Goal: Task Accomplishment & Management: Use online tool/utility

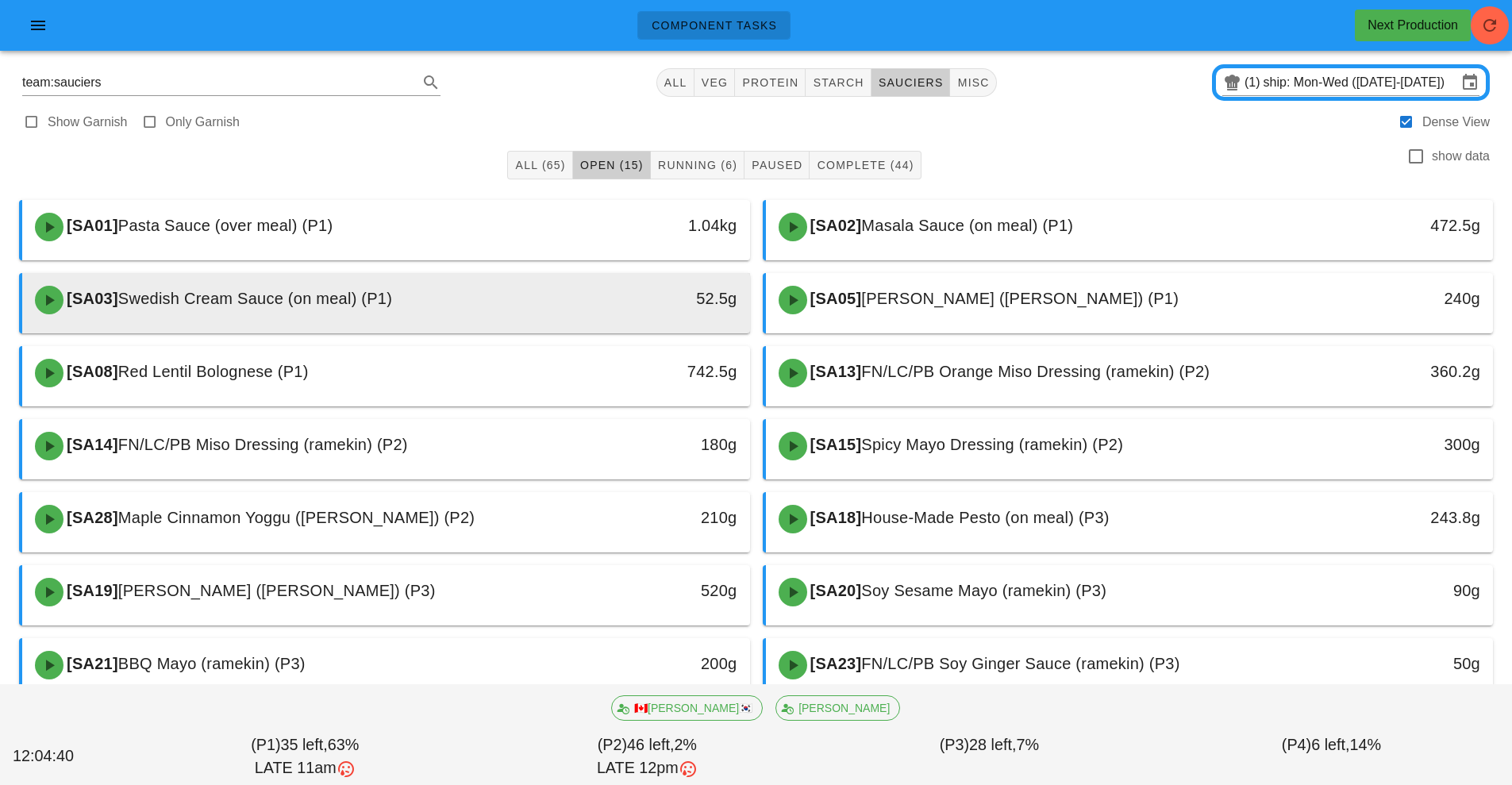
click at [530, 310] on div "[SA03] Swedish Cream Sauce (on meal) (P1)" at bounding box center [296, 300] width 541 height 48
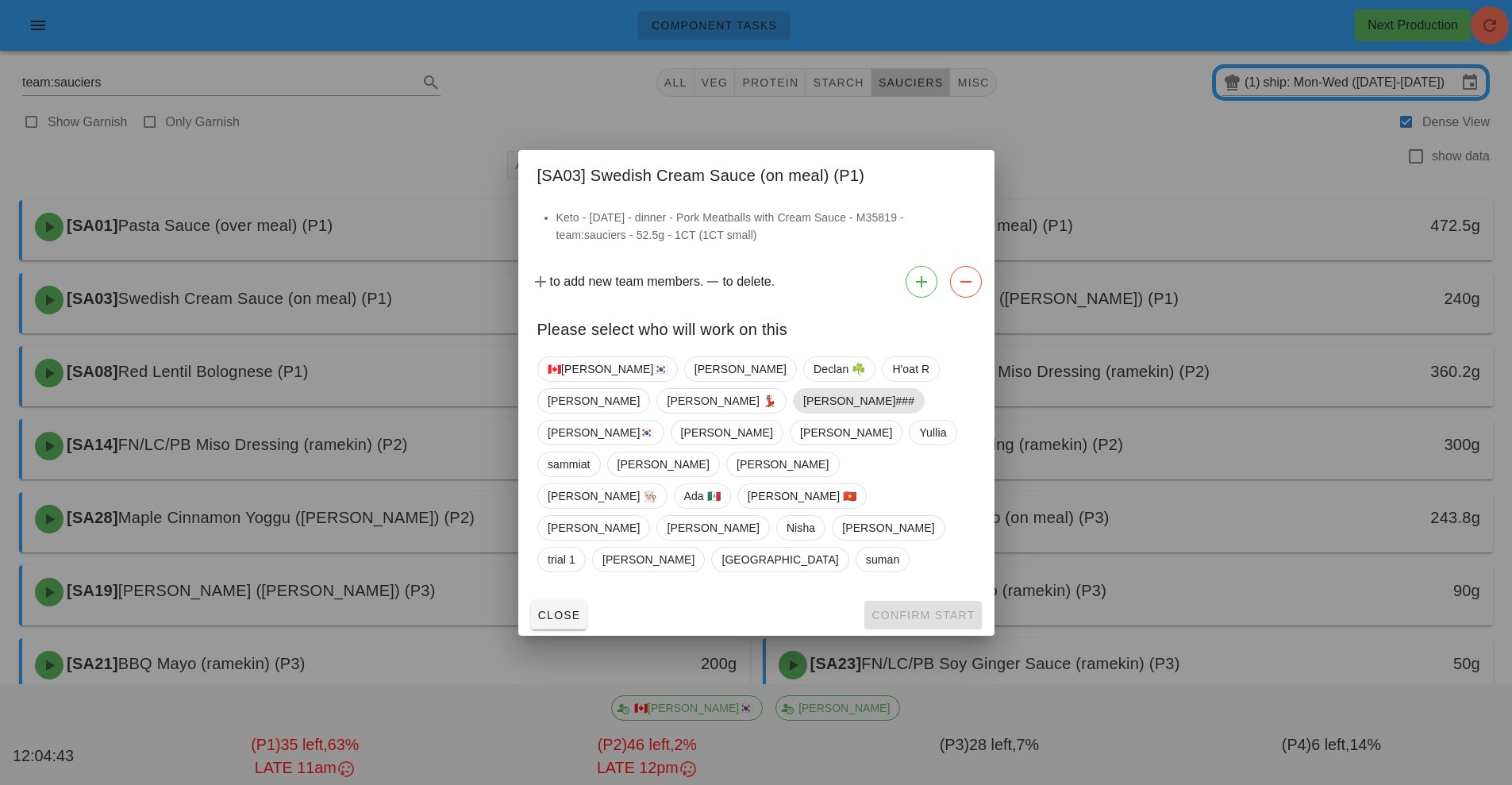
click at [802, 412] on span "[PERSON_NAME]###" at bounding box center [858, 400] width 111 height 24
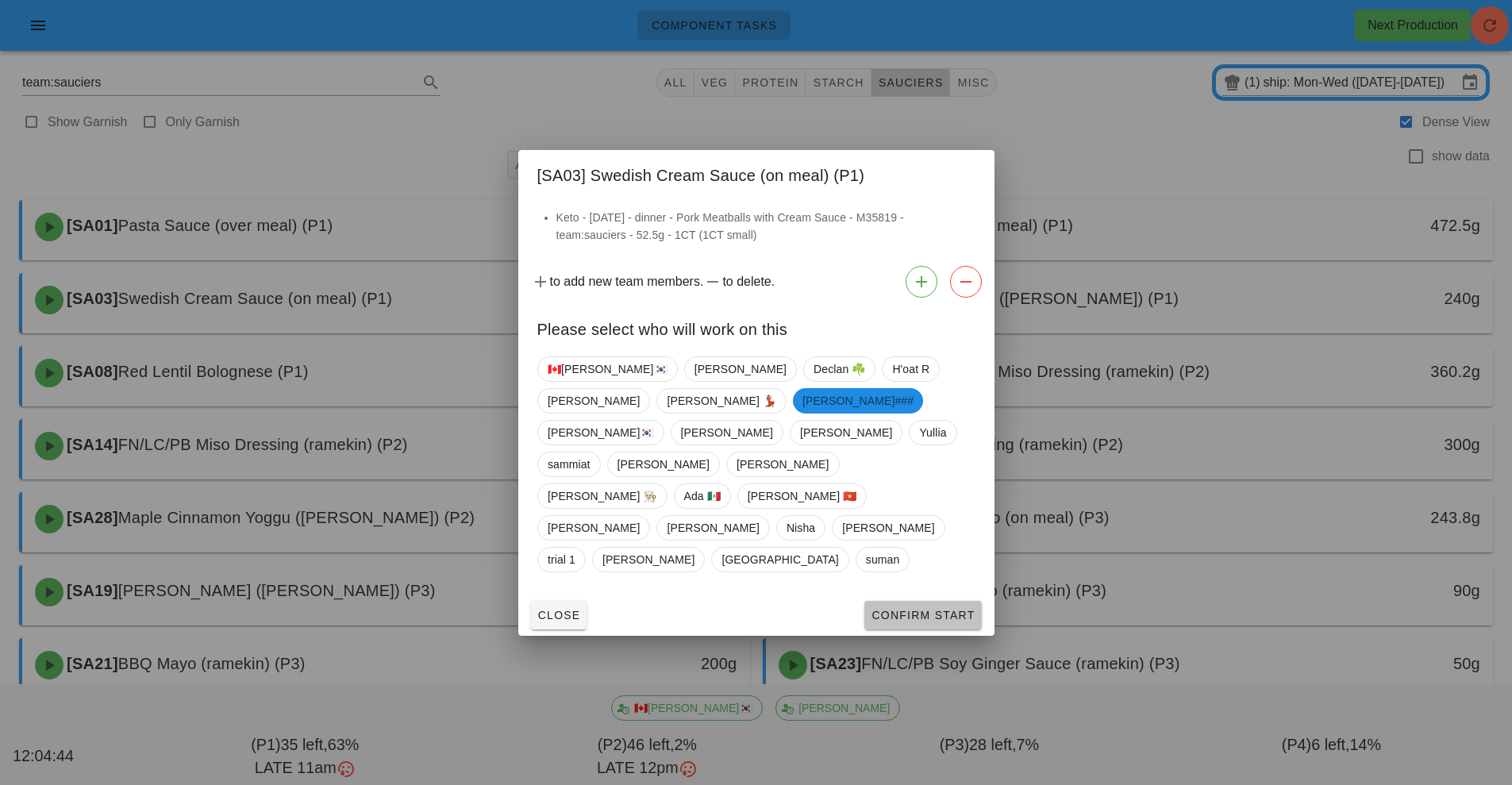
click at [924, 609] on span "Confirm Start" at bounding box center [923, 615] width 104 height 13
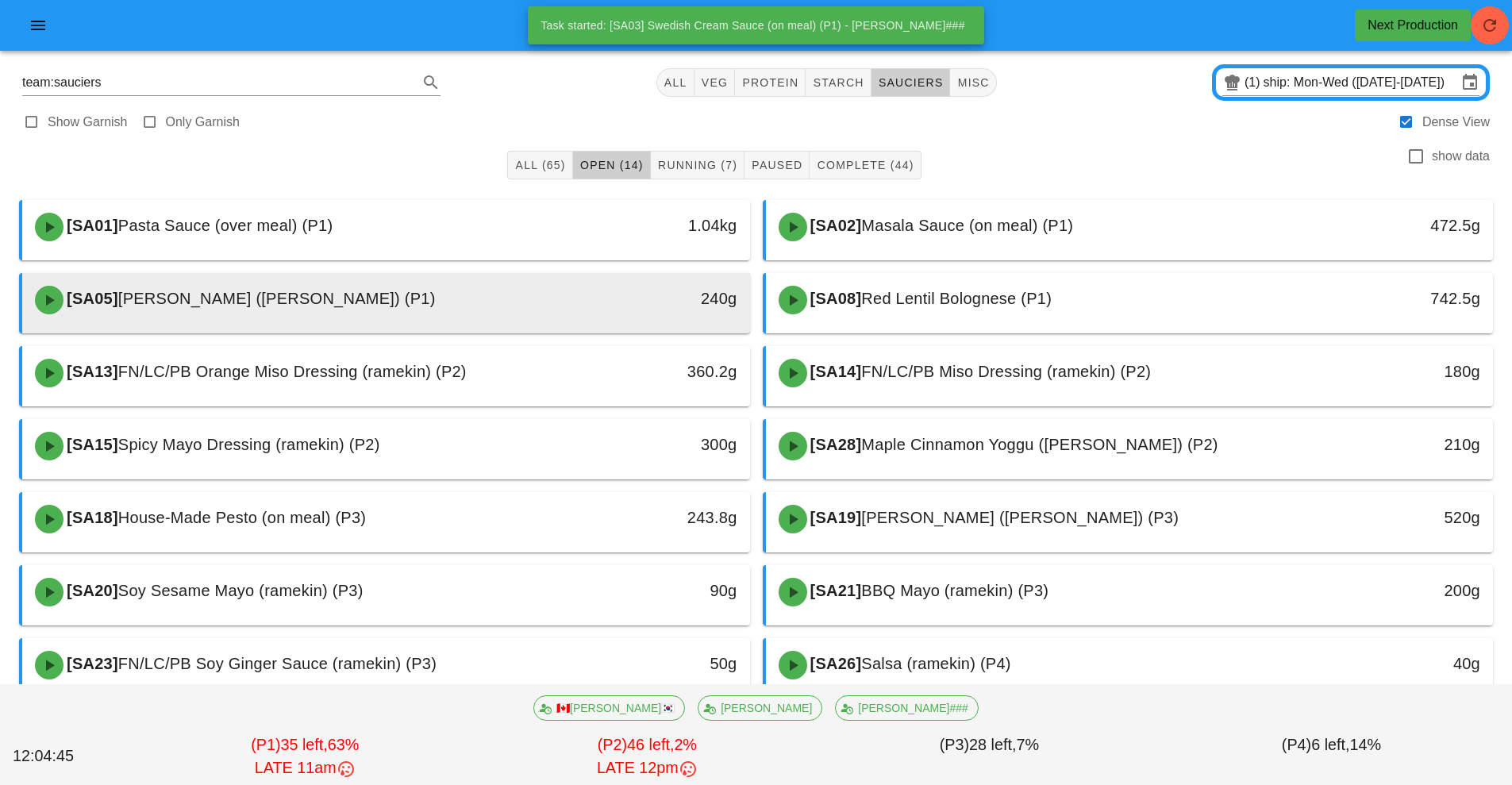
click at [520, 307] on div "[SA05] [PERSON_NAME] ([PERSON_NAME]) (P1)" at bounding box center [296, 300] width 541 height 48
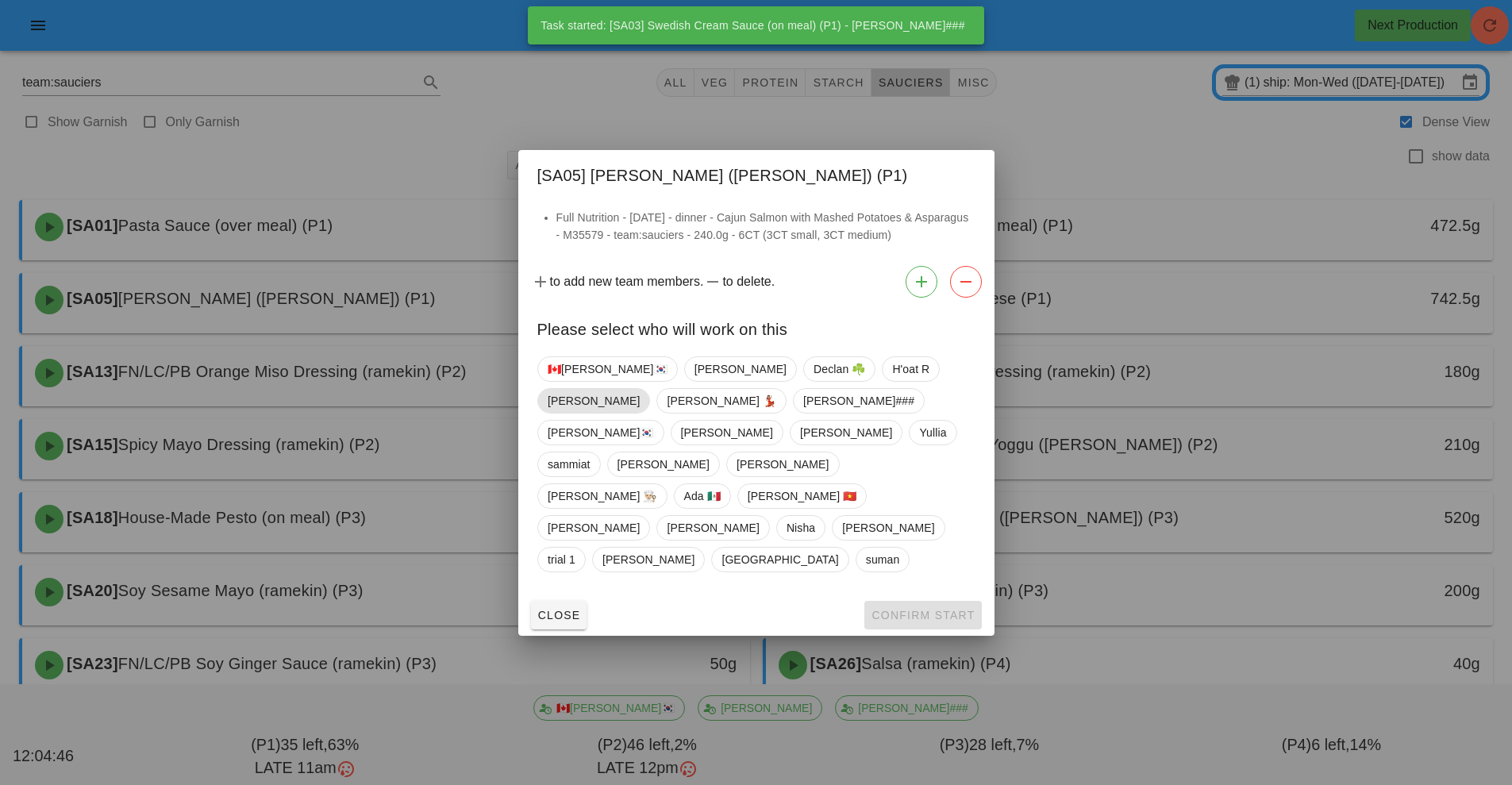
click at [640, 412] on span "[PERSON_NAME]" at bounding box center [593, 400] width 92 height 24
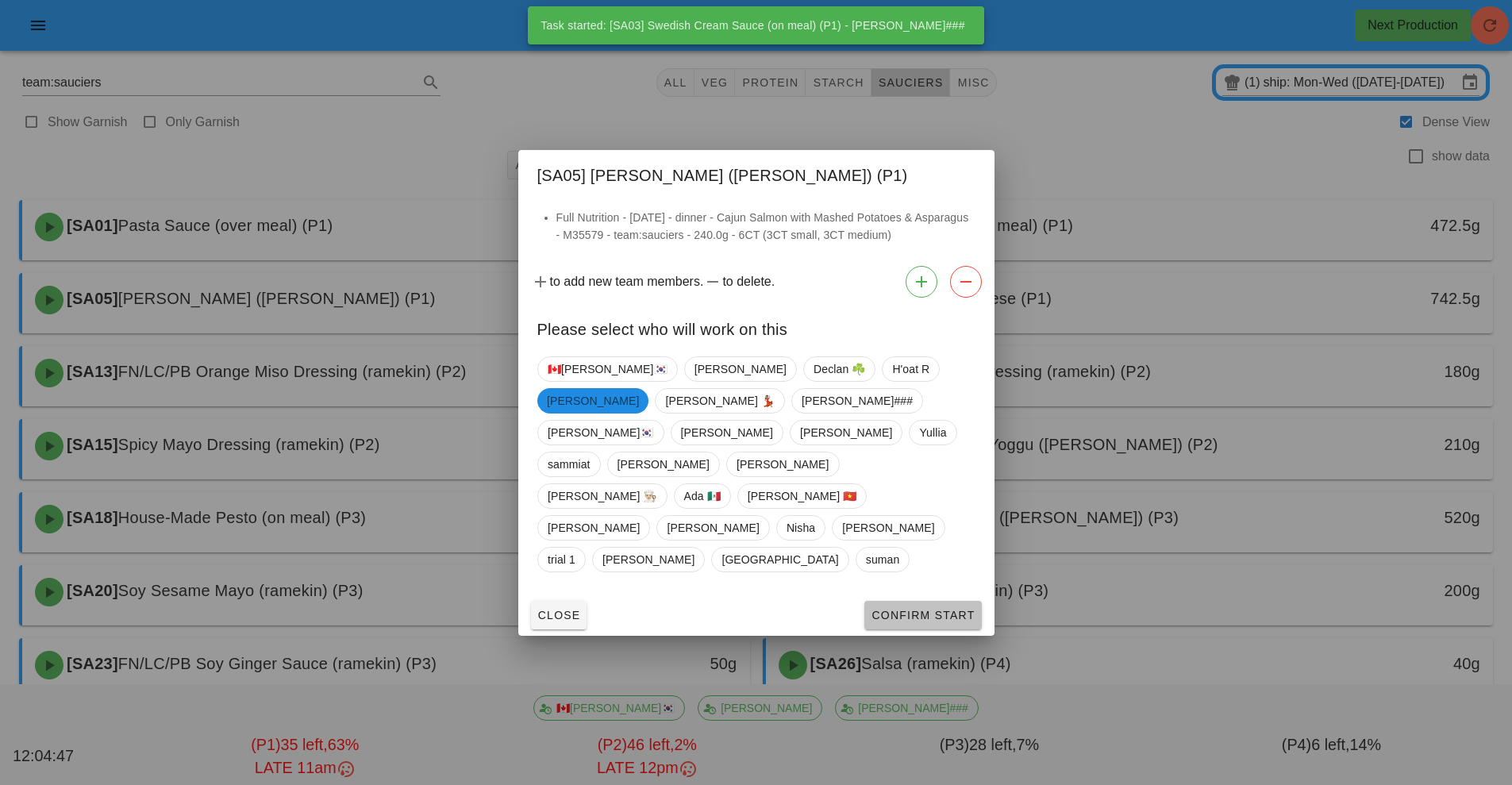
click at [927, 609] on span "Confirm Start" at bounding box center [923, 615] width 104 height 13
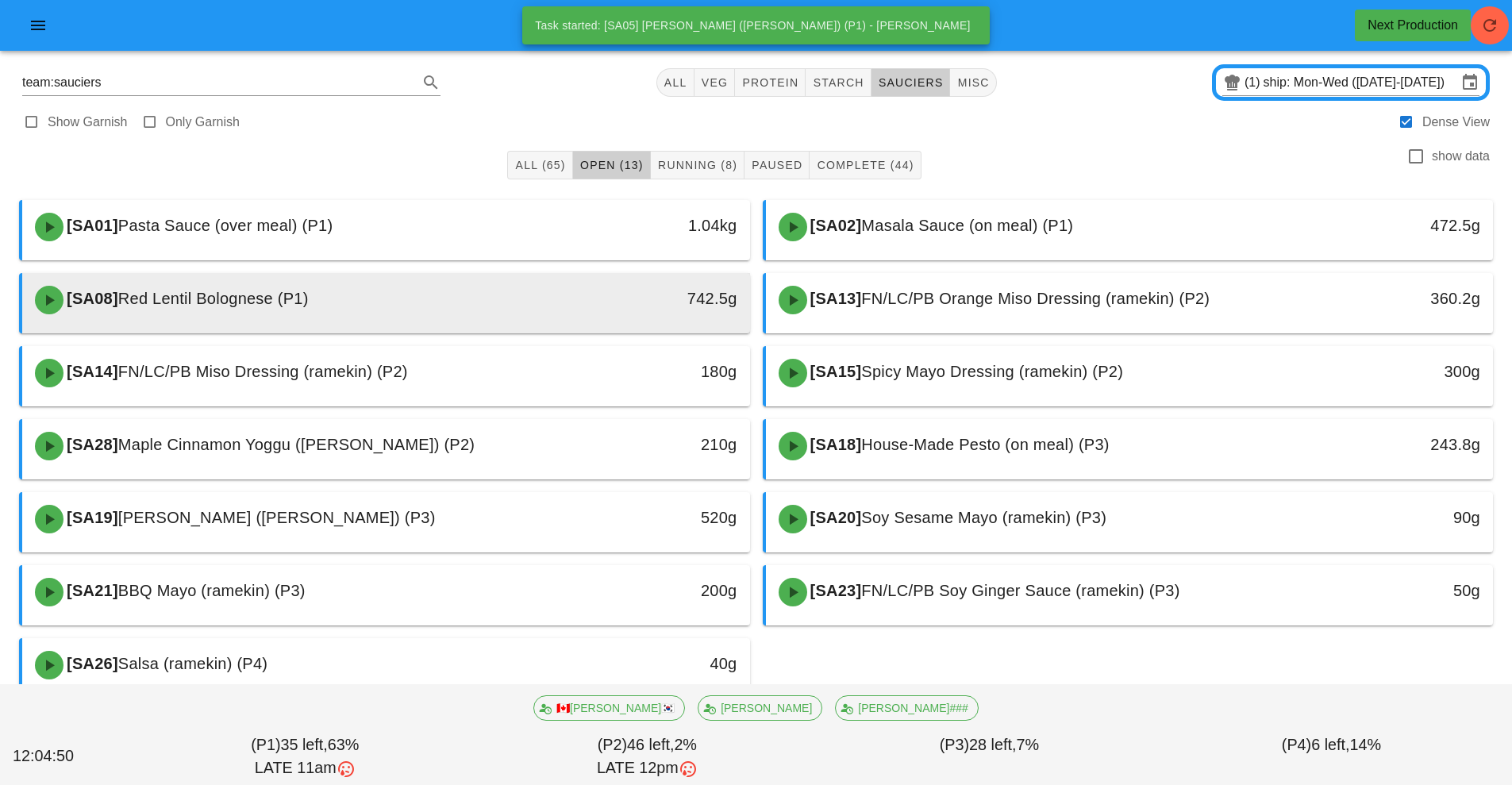
click at [576, 317] on div "742.5g" at bounding box center [655, 300] width 180 height 48
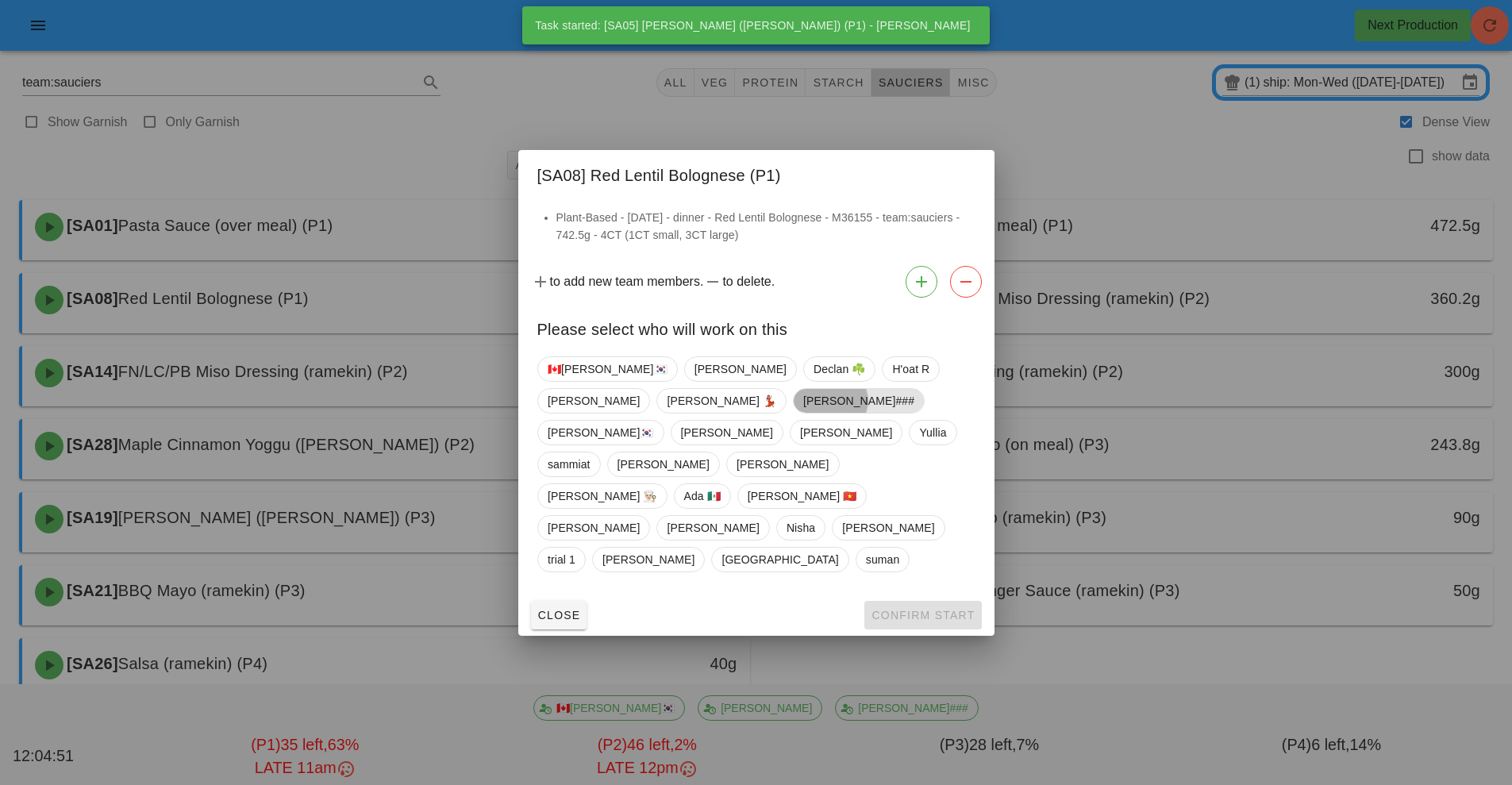
click at [802, 412] on span "[PERSON_NAME]###" at bounding box center [858, 400] width 111 height 24
click at [909, 609] on span "Confirm Start" at bounding box center [923, 615] width 104 height 13
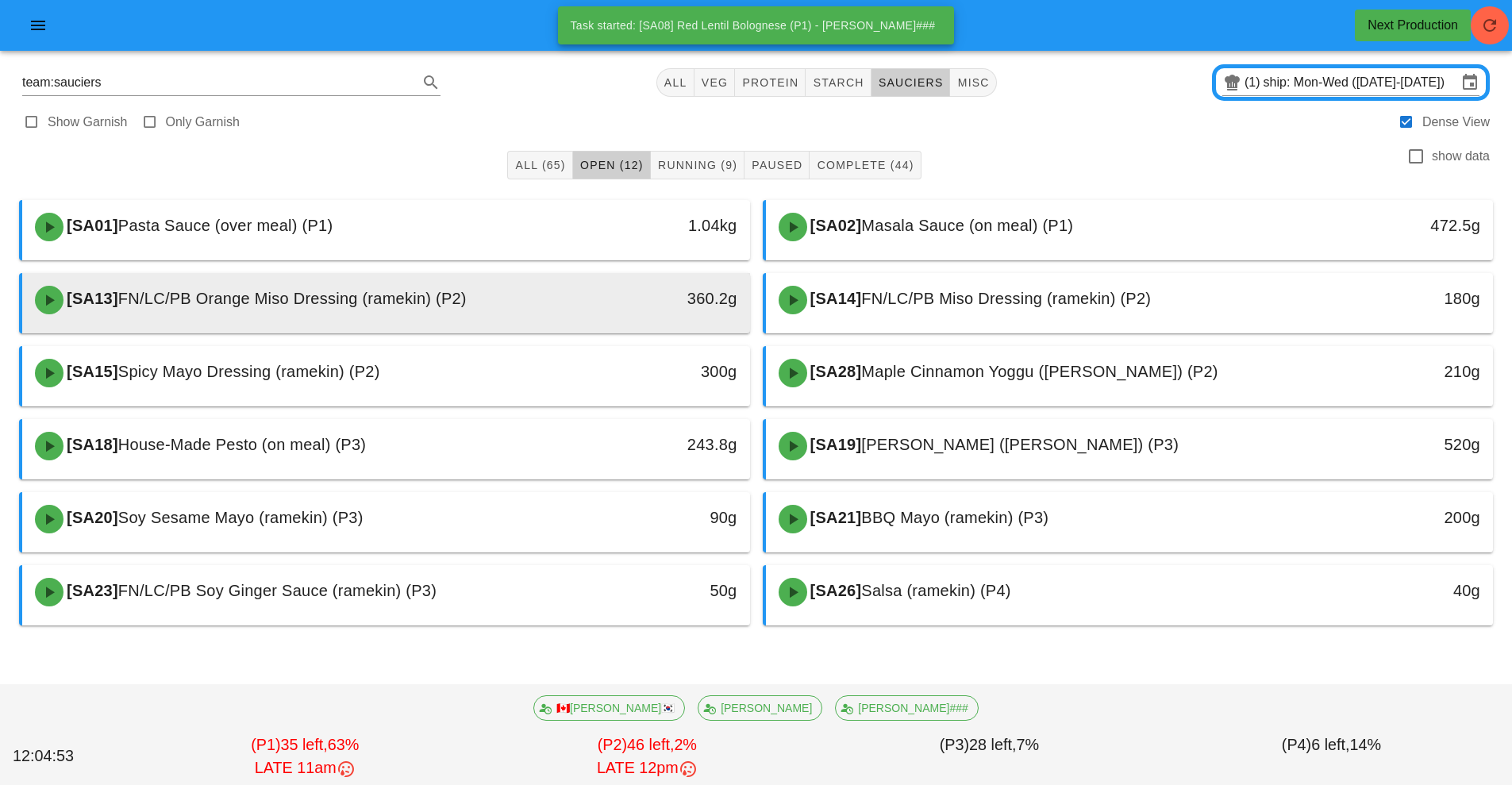
click at [521, 313] on div "[SA13] FN/LC/PB Orange Miso Dressing (ramekin) (P2)" at bounding box center [296, 300] width 541 height 48
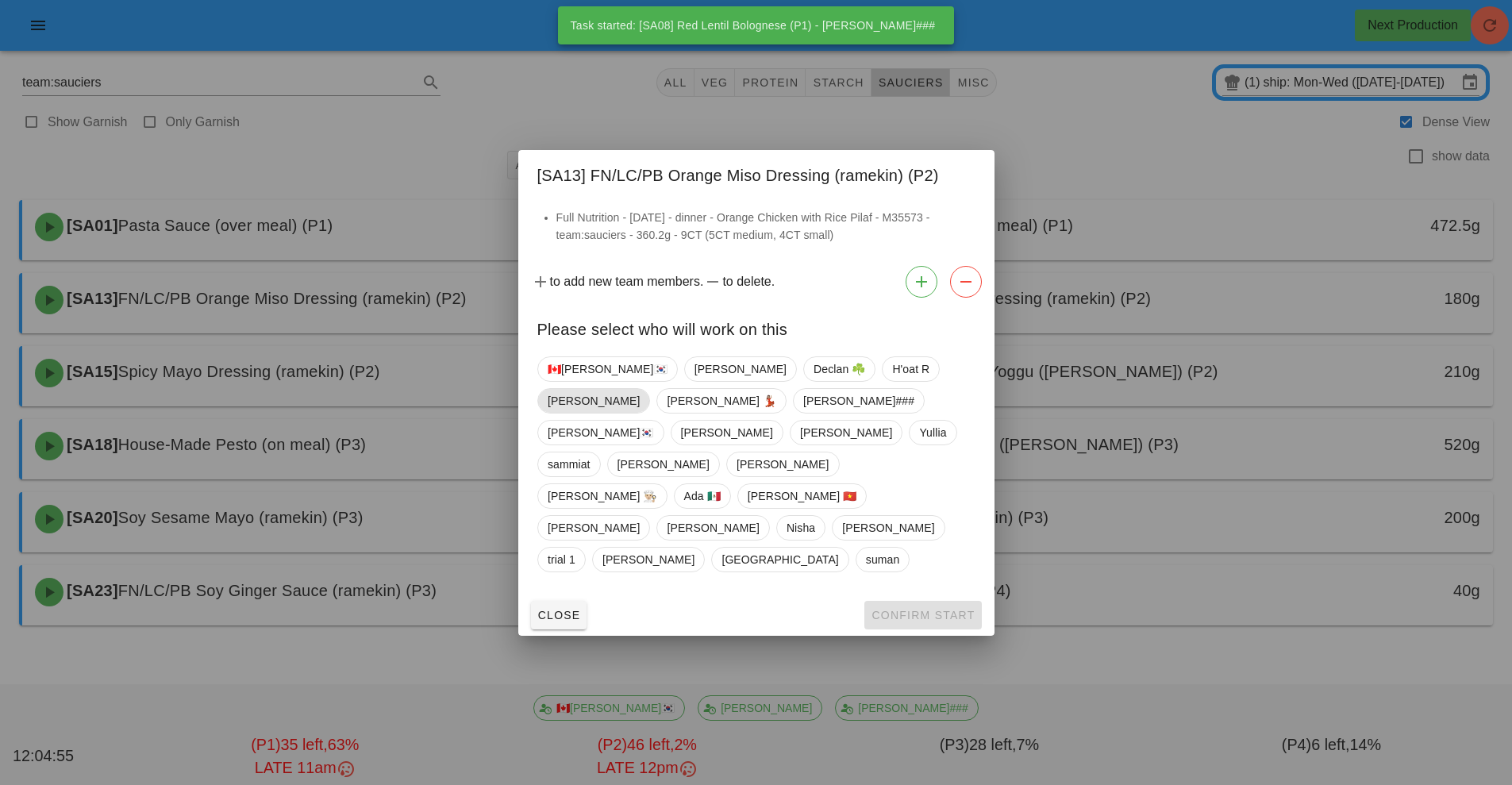
click at [640, 412] on span "[PERSON_NAME]" at bounding box center [593, 400] width 92 height 24
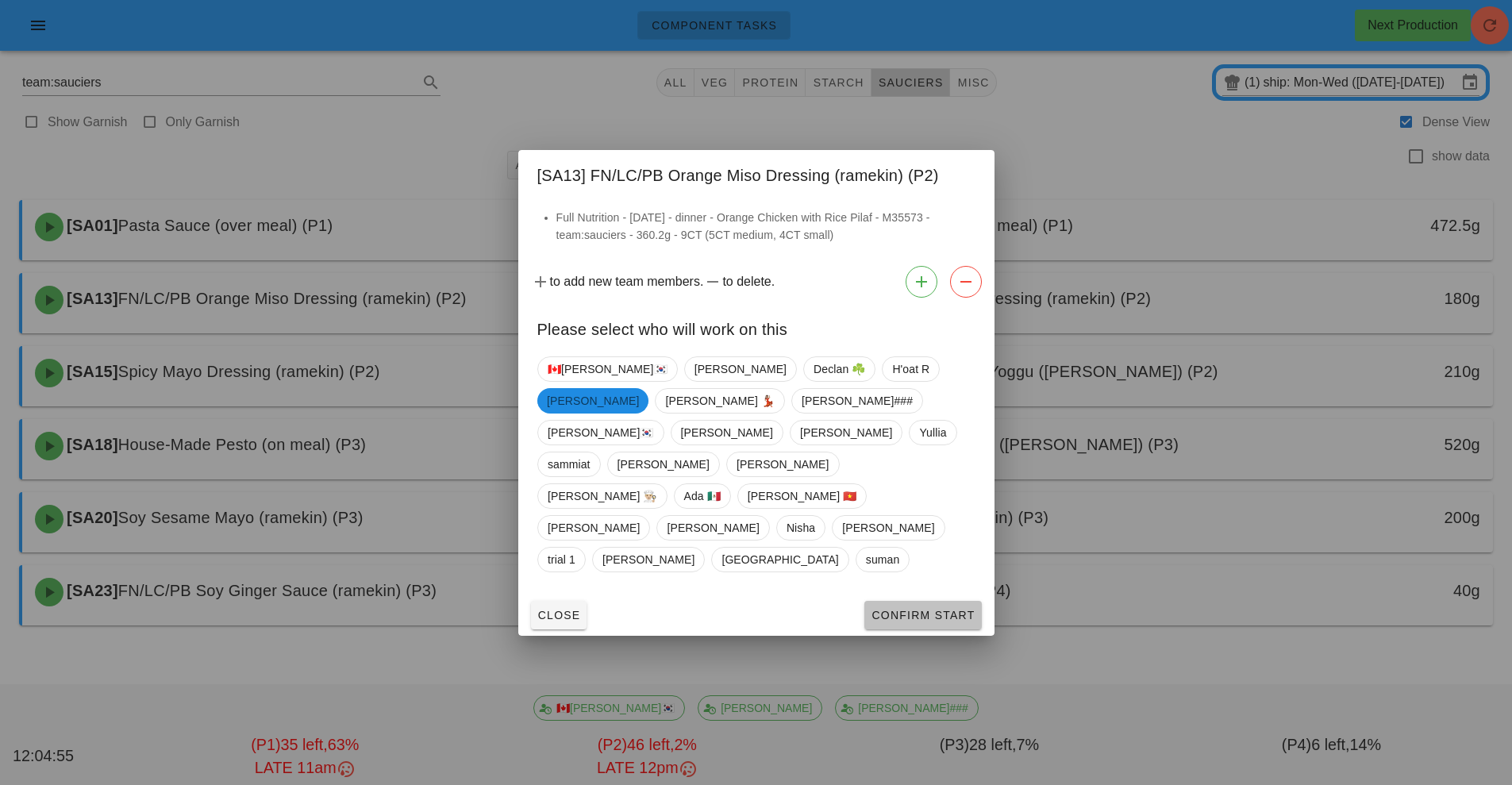
click at [926, 609] on span "Confirm Start" at bounding box center [923, 615] width 104 height 13
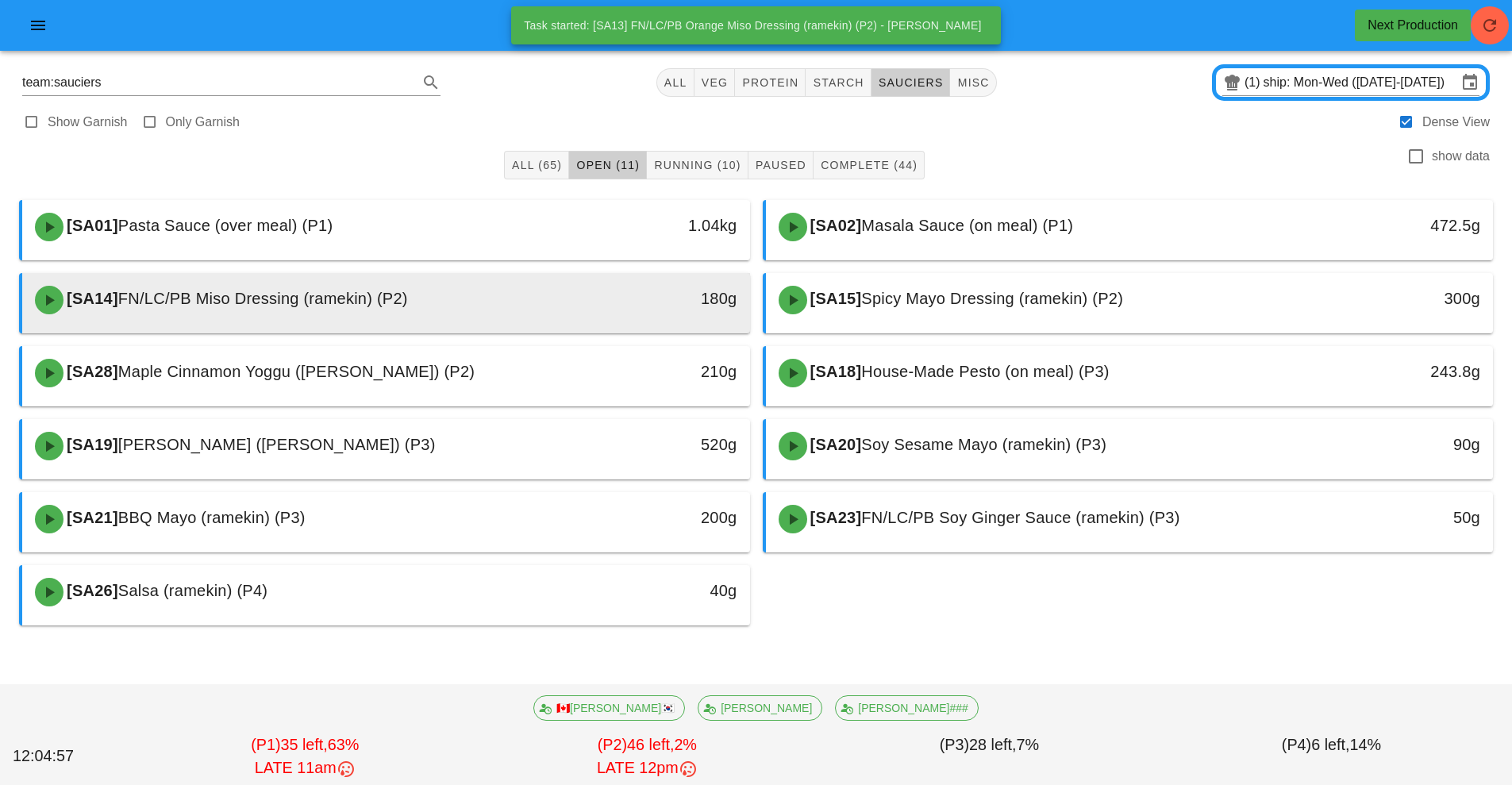
click at [578, 309] on div "180g" at bounding box center [656, 299] width 161 height 26
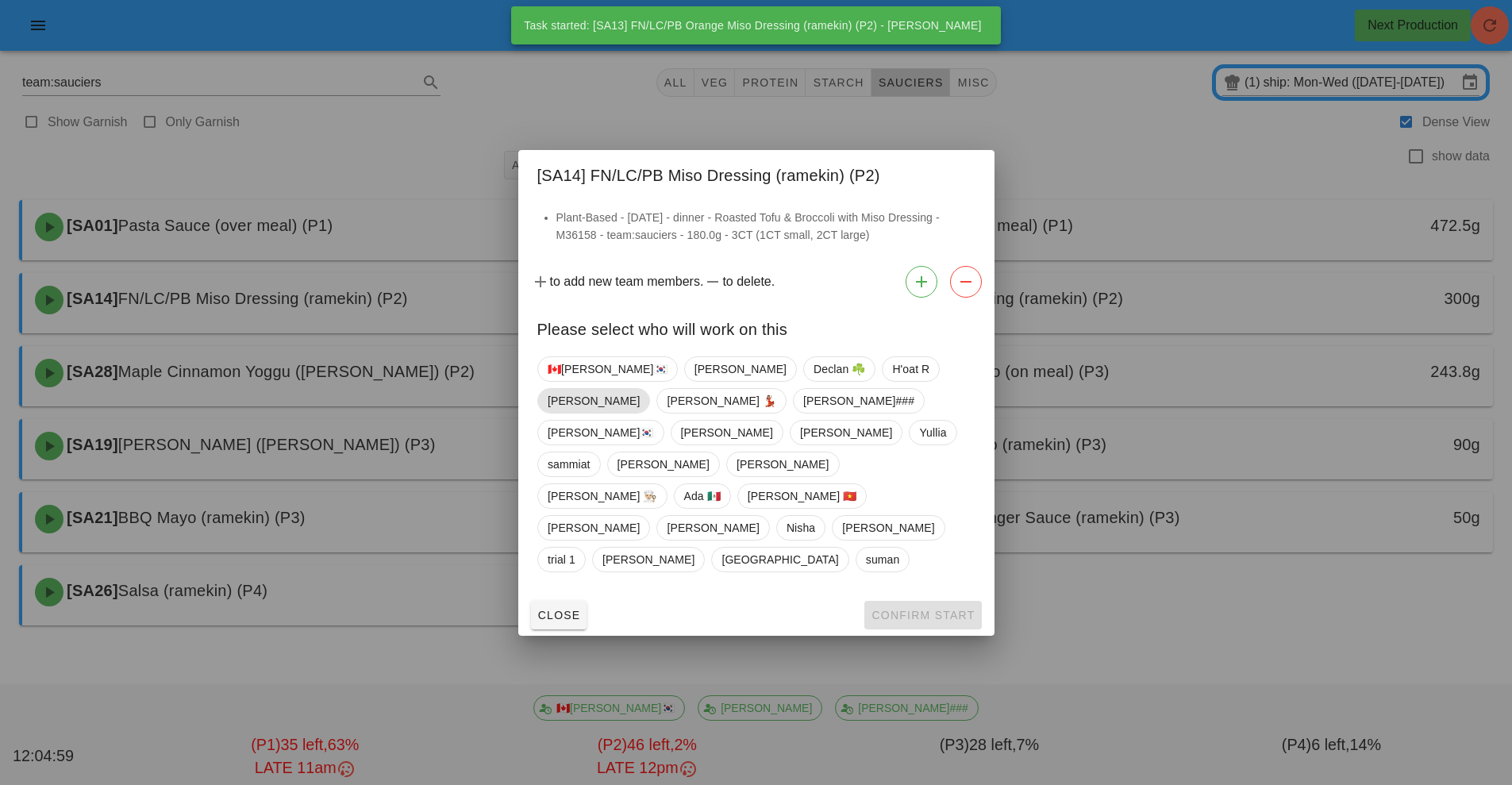
click at [640, 412] on span "[PERSON_NAME]" at bounding box center [593, 400] width 92 height 24
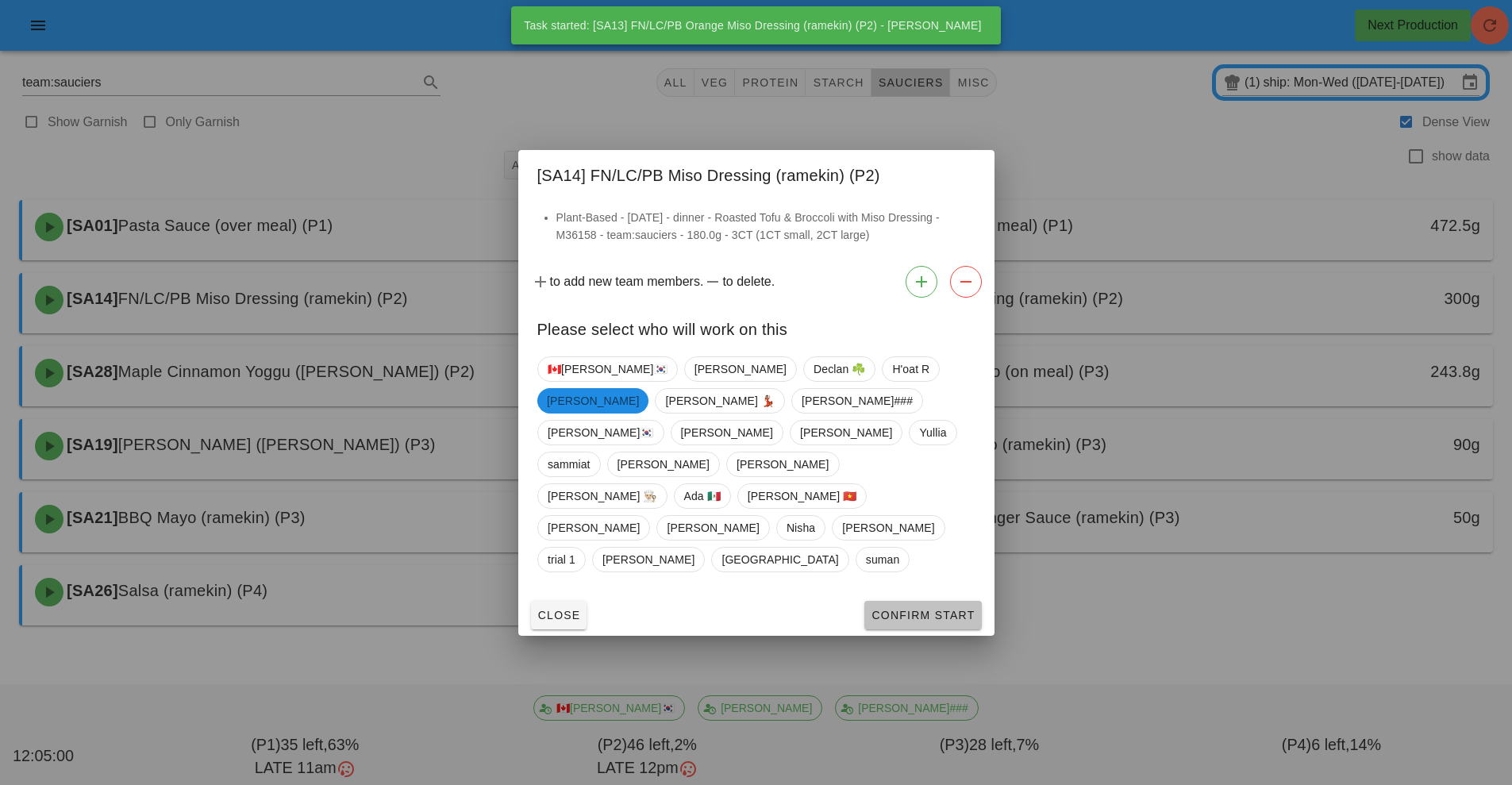
click at [913, 601] on button "Confirm Start" at bounding box center [923, 615] width 116 height 29
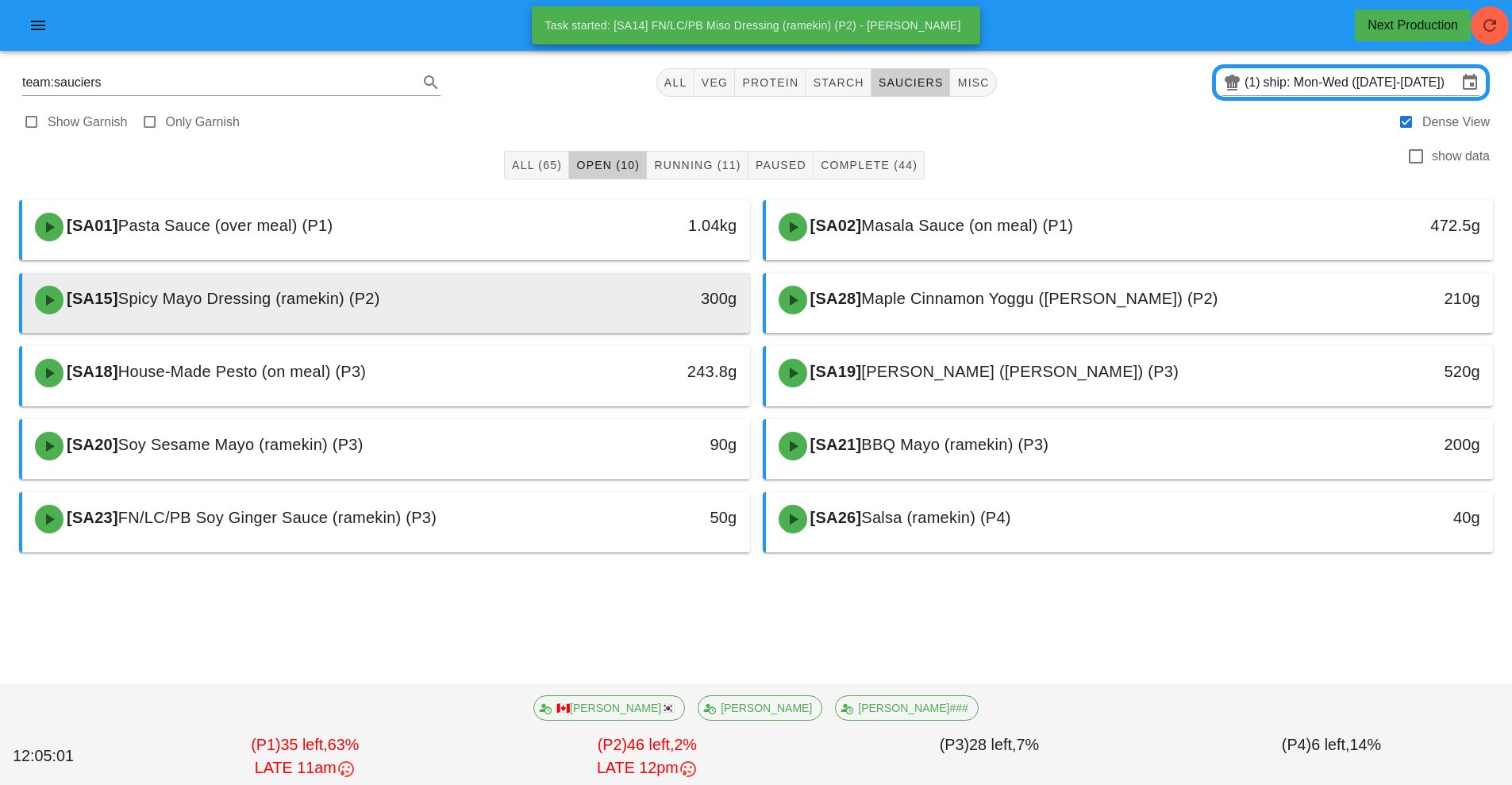
click at [588, 301] on div "300g" at bounding box center [656, 299] width 161 height 26
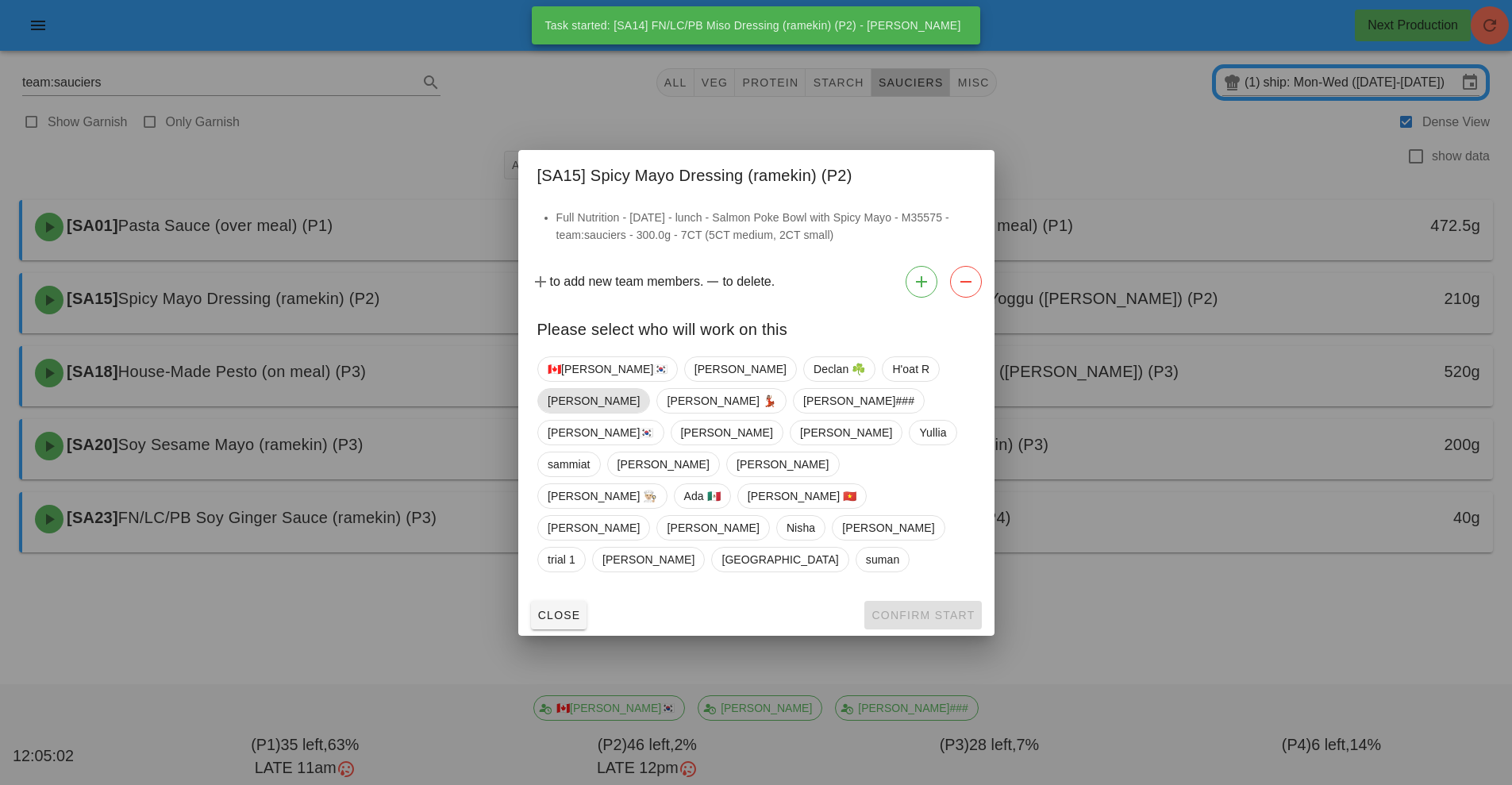
click at [640, 411] on span "[PERSON_NAME]" at bounding box center [593, 400] width 92 height 24
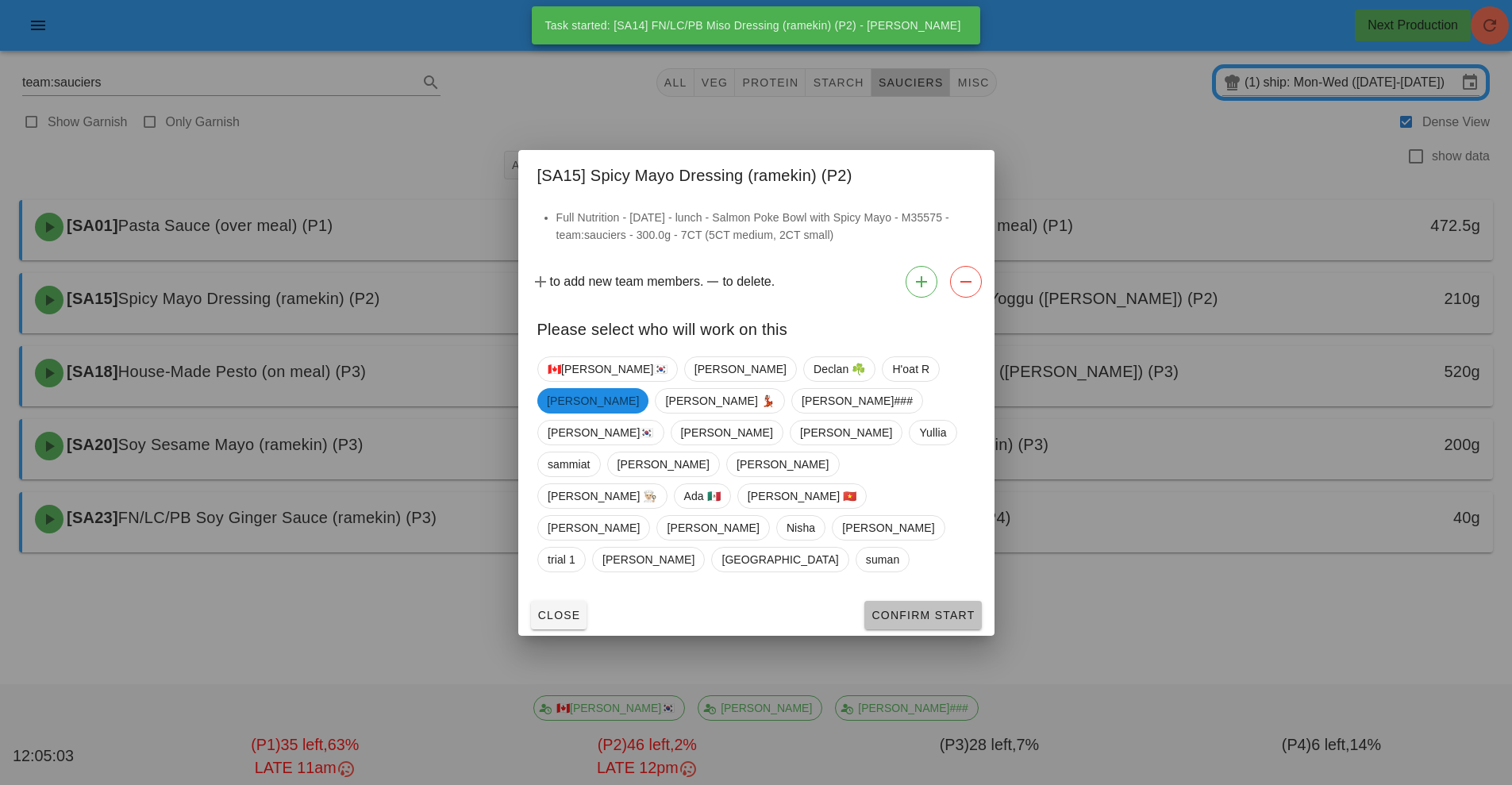
click at [921, 609] on span "Confirm Start" at bounding box center [923, 615] width 104 height 13
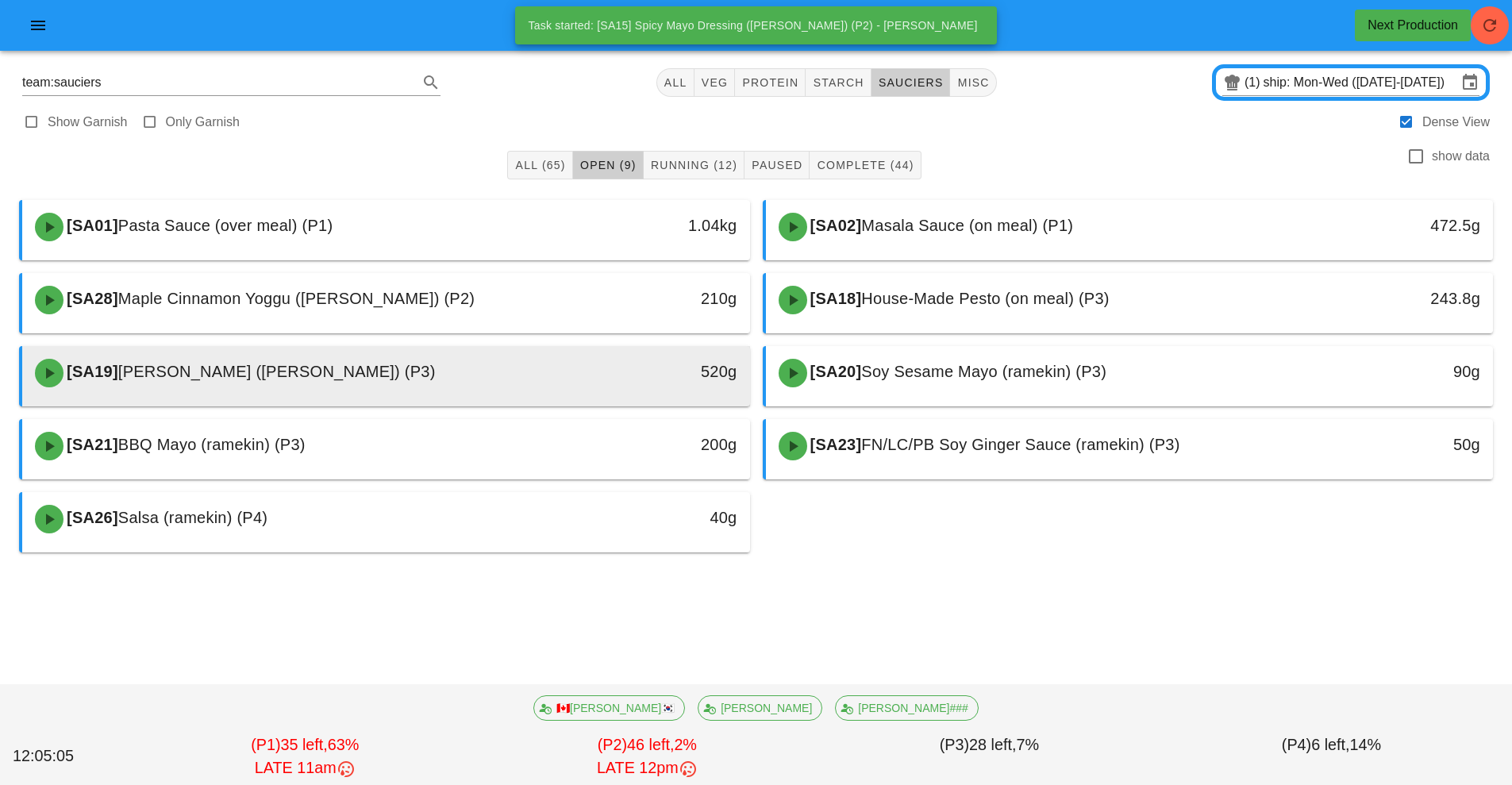
click at [636, 377] on div "520g" at bounding box center [656, 372] width 161 height 26
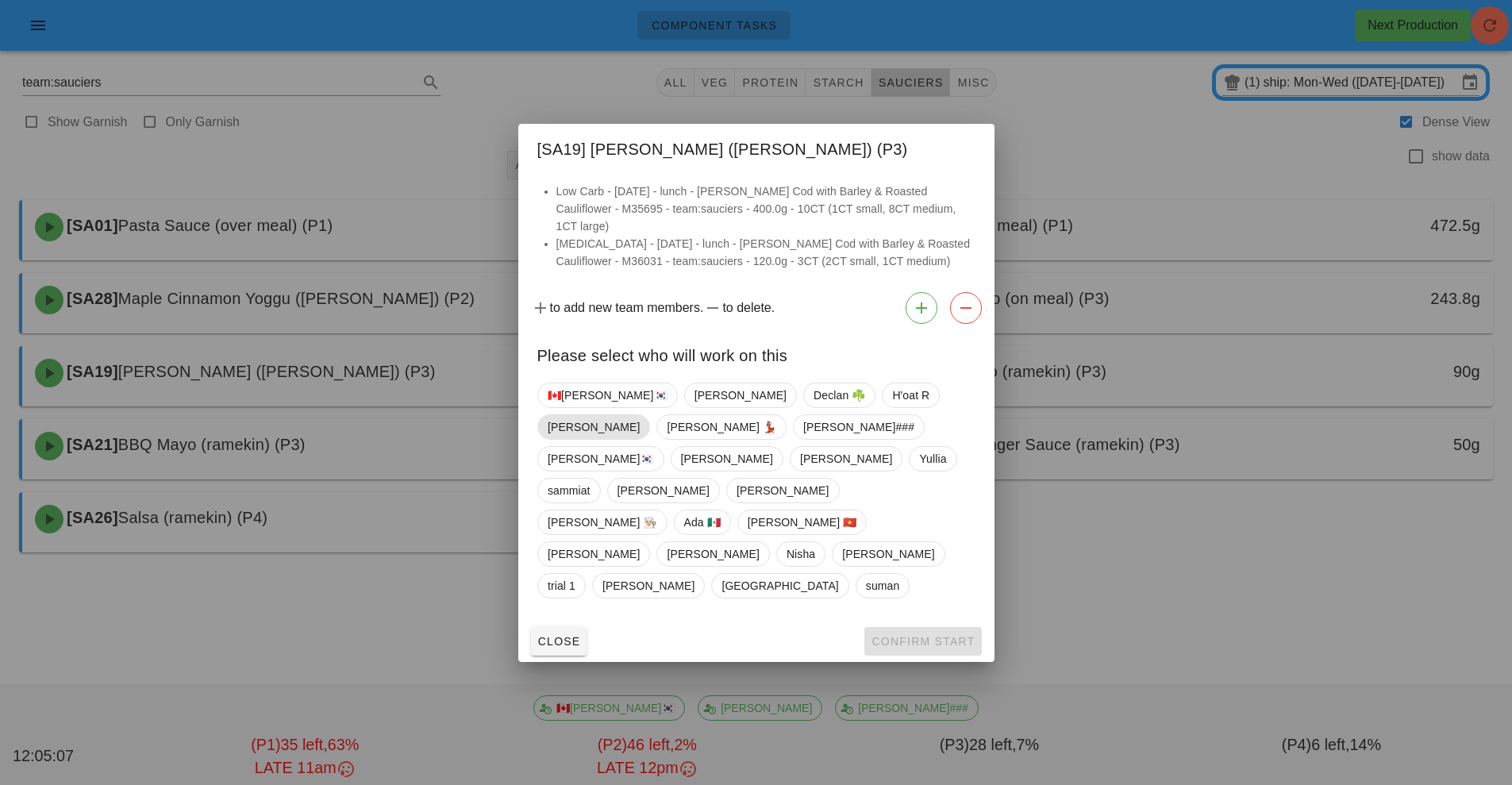
click at [640, 432] on span "[PERSON_NAME]" at bounding box center [593, 427] width 92 height 24
click at [906, 635] on span "Confirm Start" at bounding box center [923, 641] width 104 height 13
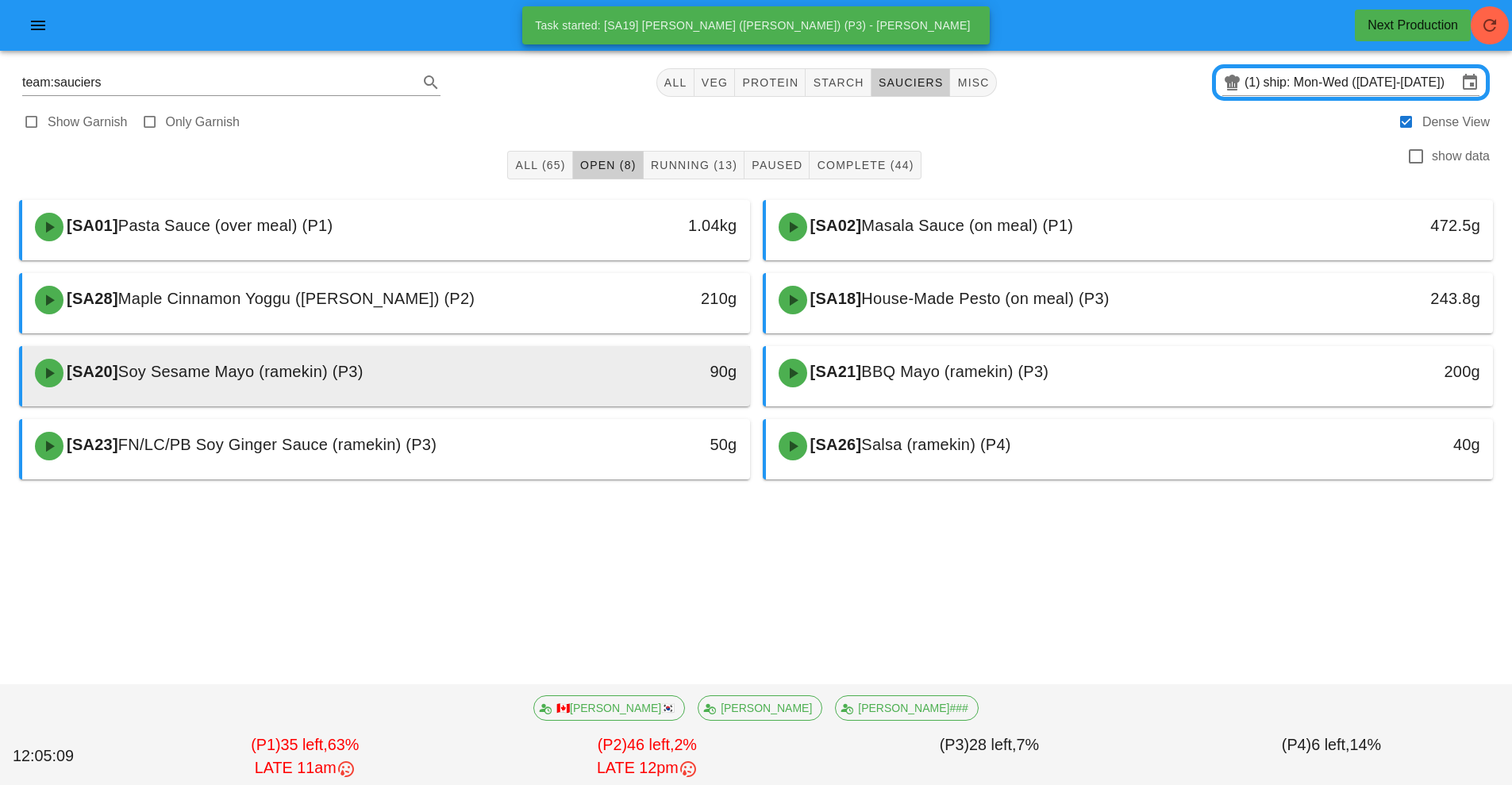
click at [604, 379] on div "90g" at bounding box center [656, 372] width 161 height 26
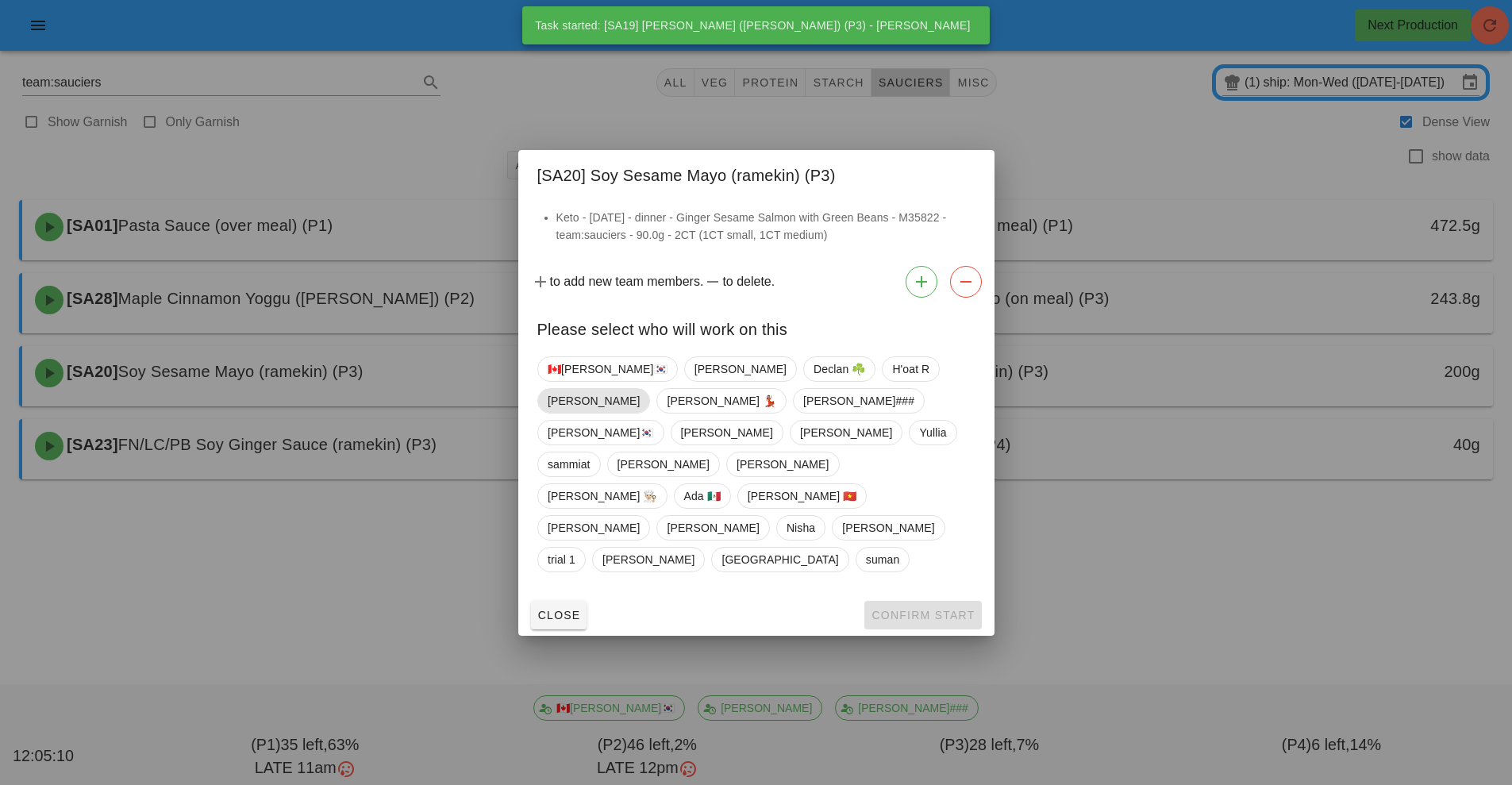
click at [640, 412] on span "[PERSON_NAME]" at bounding box center [593, 400] width 92 height 24
click at [909, 609] on span "Confirm Start" at bounding box center [923, 615] width 104 height 13
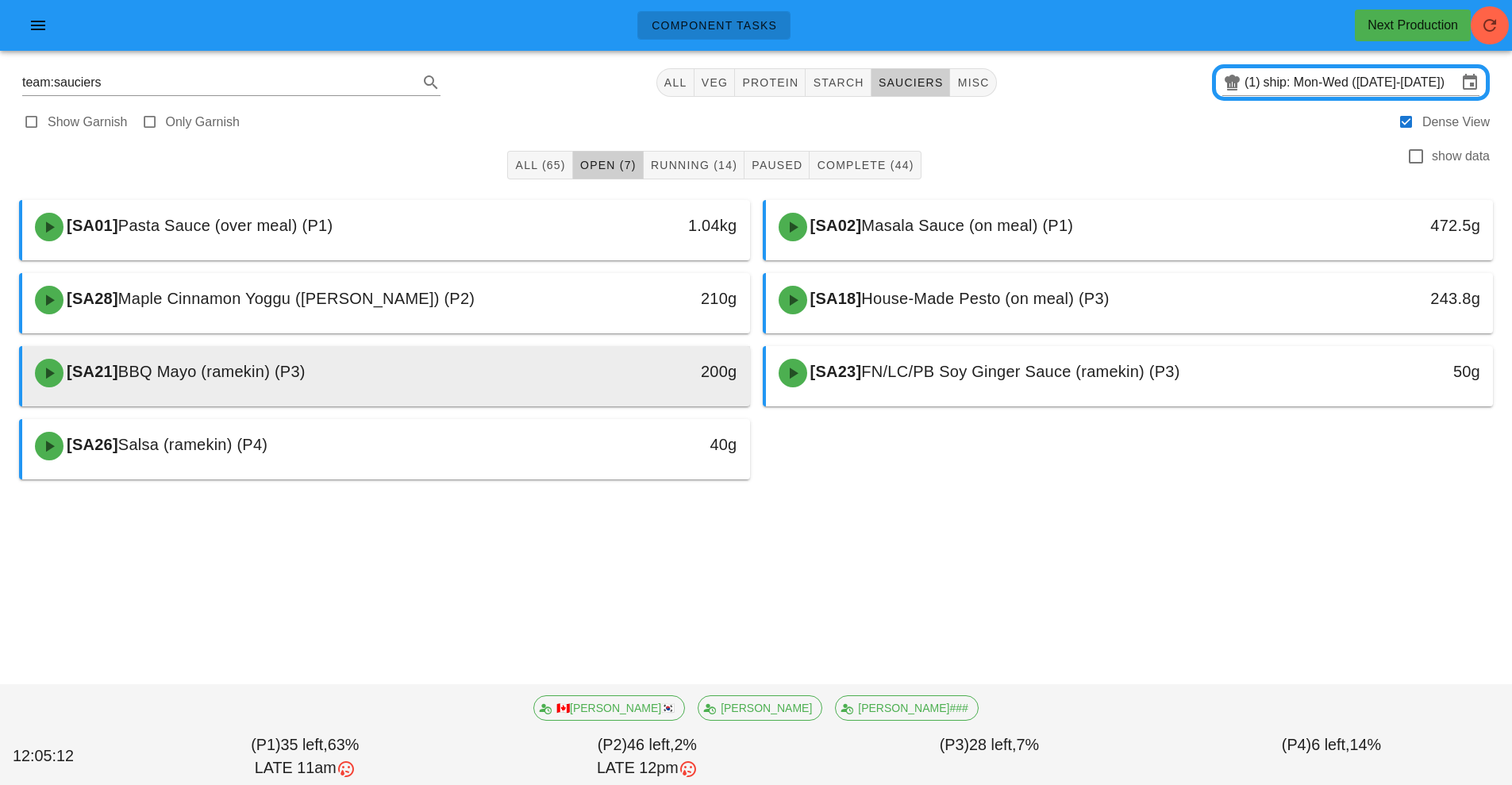
click at [601, 374] on div "200g" at bounding box center [656, 372] width 161 height 26
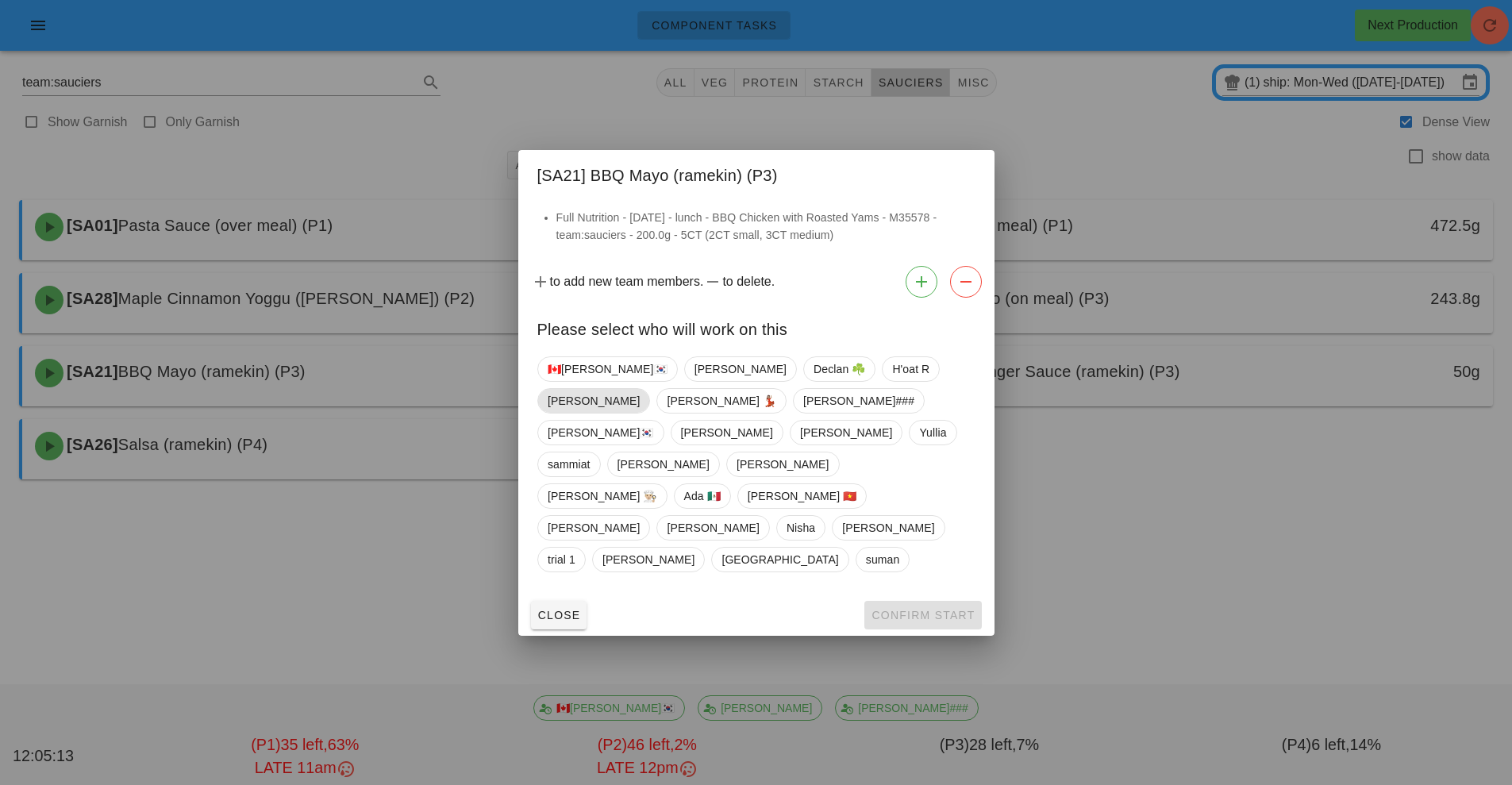
click at [640, 412] on span "[PERSON_NAME]" at bounding box center [593, 400] width 92 height 24
click at [905, 609] on span "Confirm Start" at bounding box center [923, 615] width 104 height 13
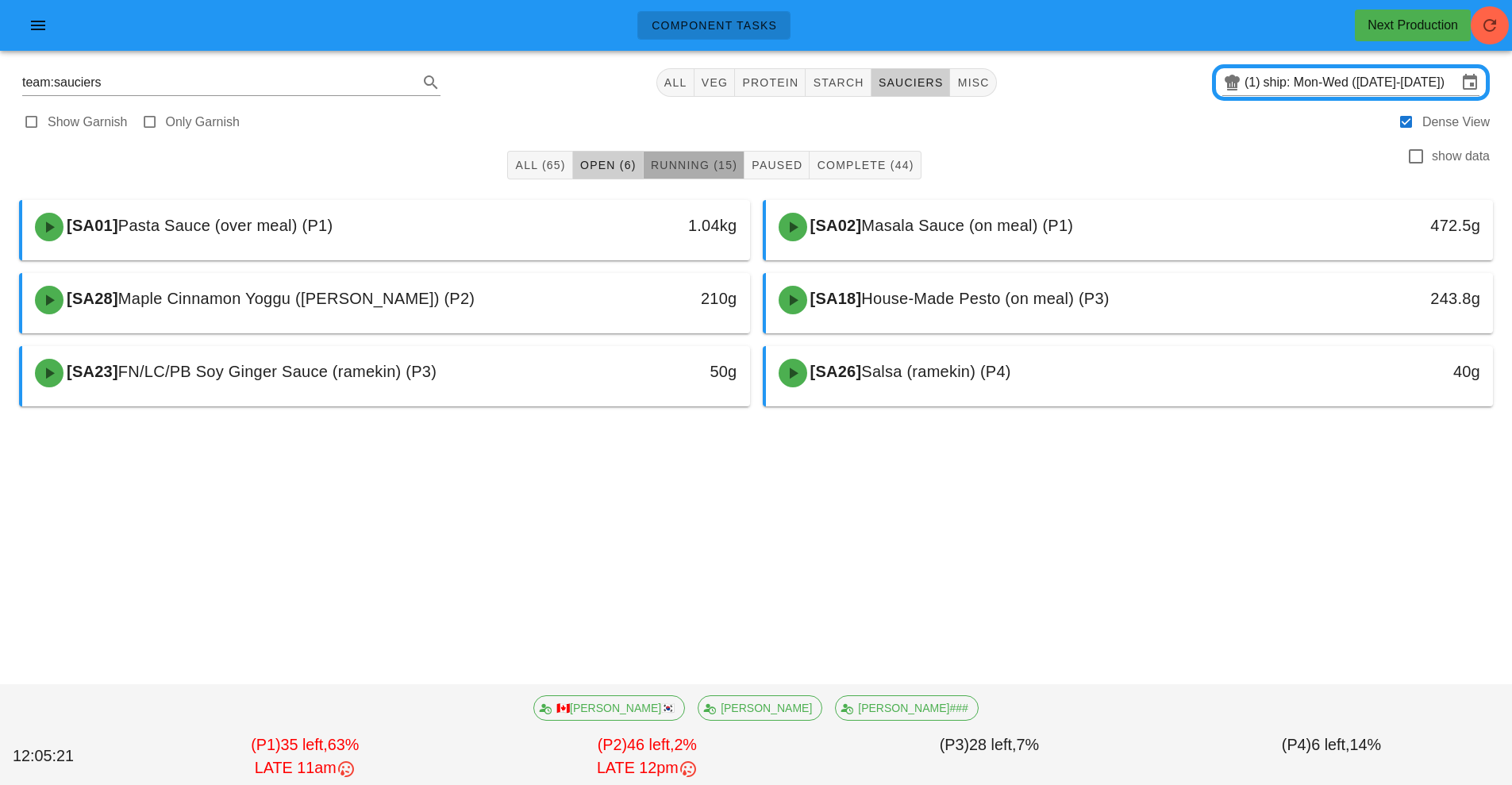
click at [703, 156] on button "Running (15)" at bounding box center [694, 165] width 100 height 29
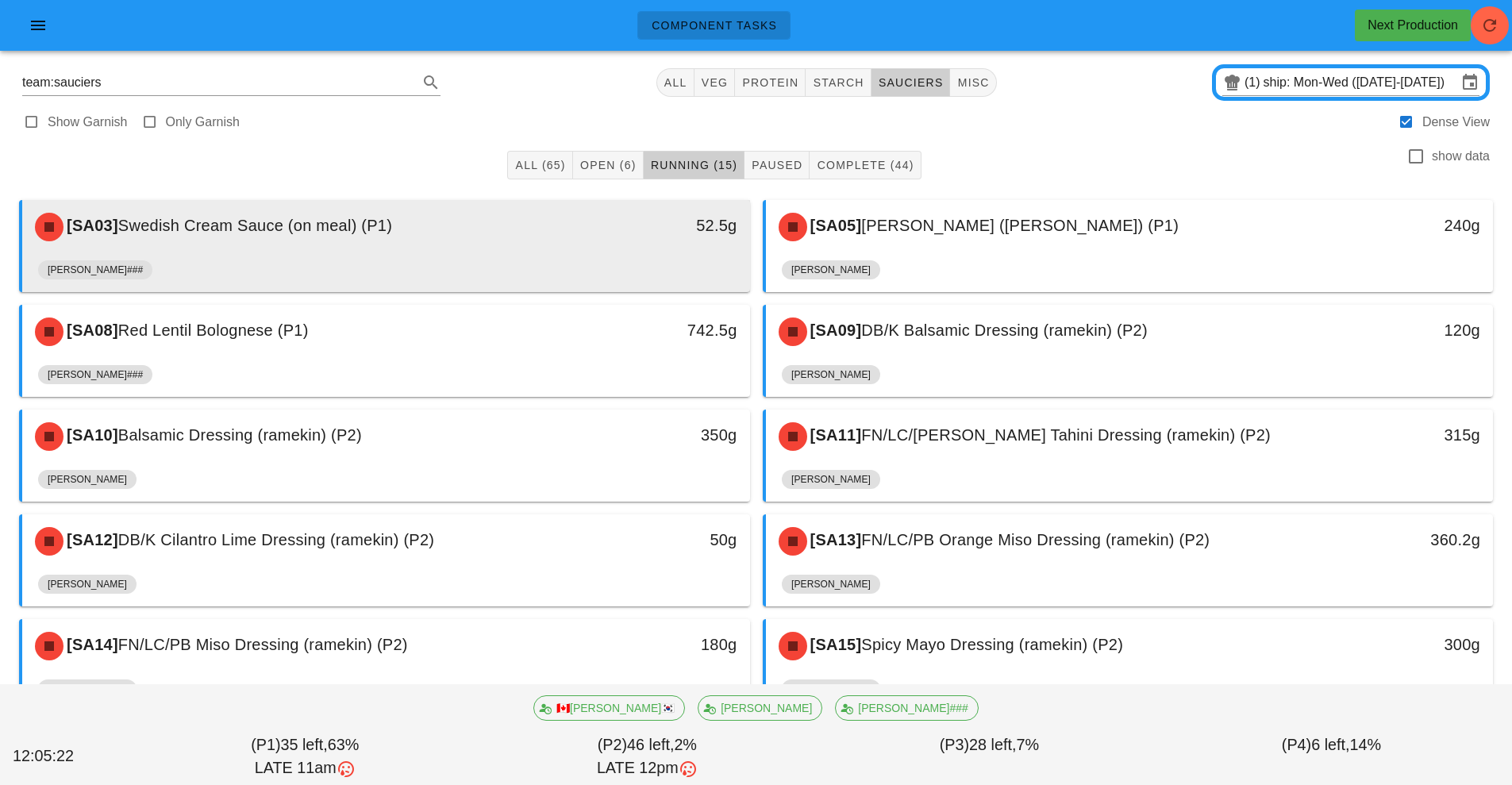
click at [502, 261] on div "[PERSON_NAME]###" at bounding box center [386, 273] width 696 height 38
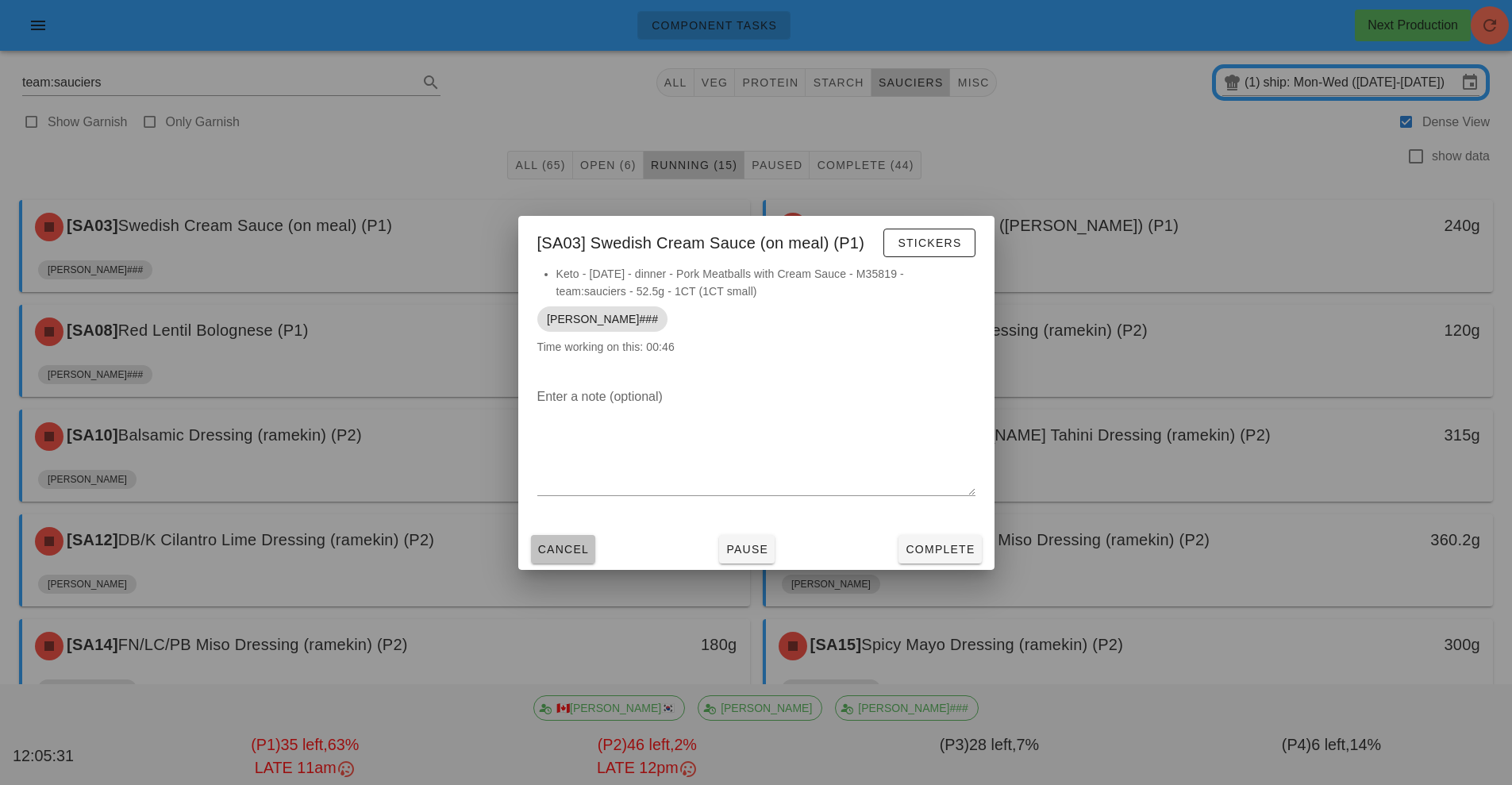
click at [580, 549] on span "Cancel" at bounding box center [564, 549] width 53 height 13
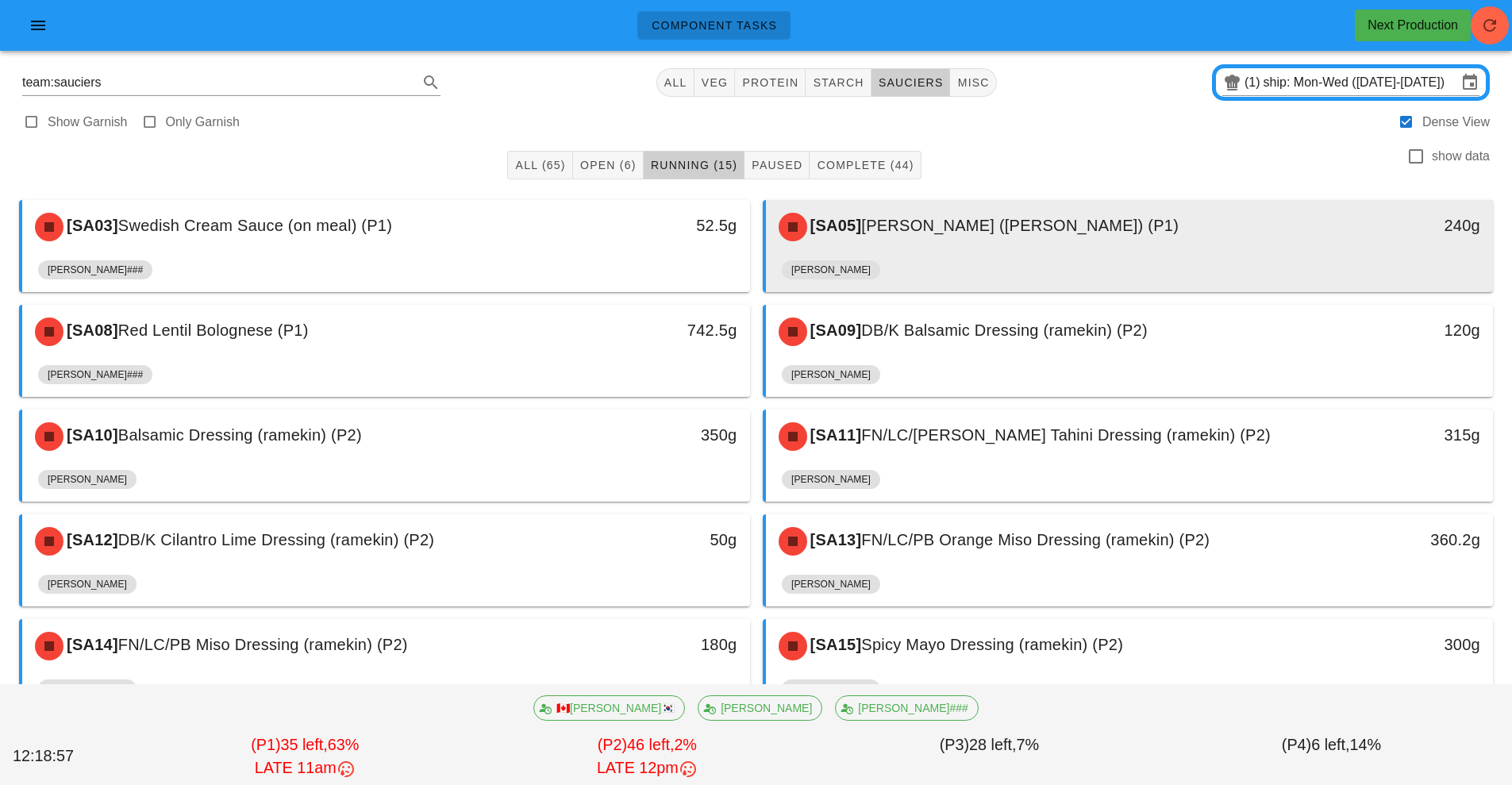
click at [1169, 286] on div "[PERSON_NAME]" at bounding box center [1130, 273] width 696 height 38
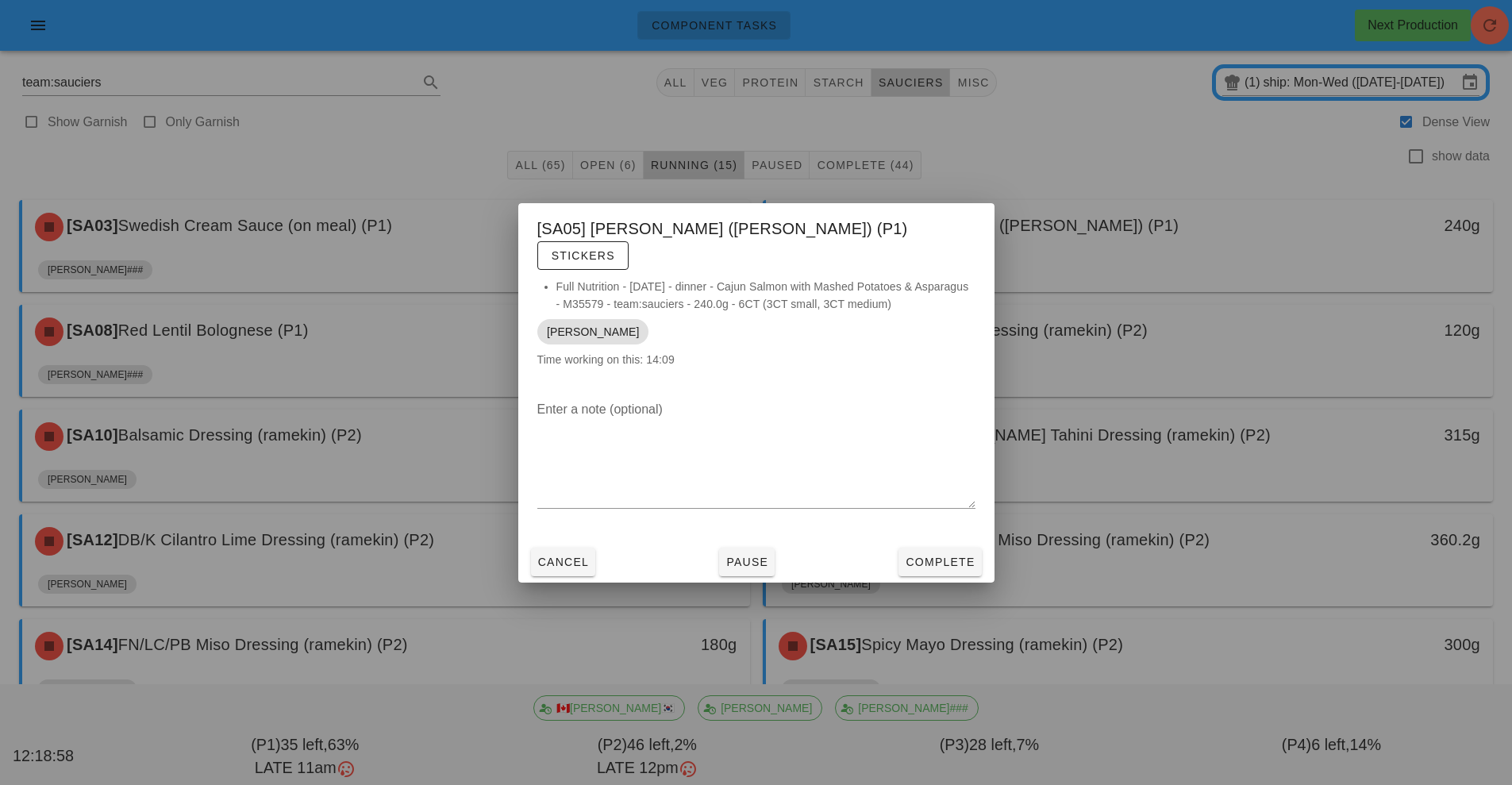
click at [1152, 282] on div at bounding box center [756, 392] width 1512 height 785
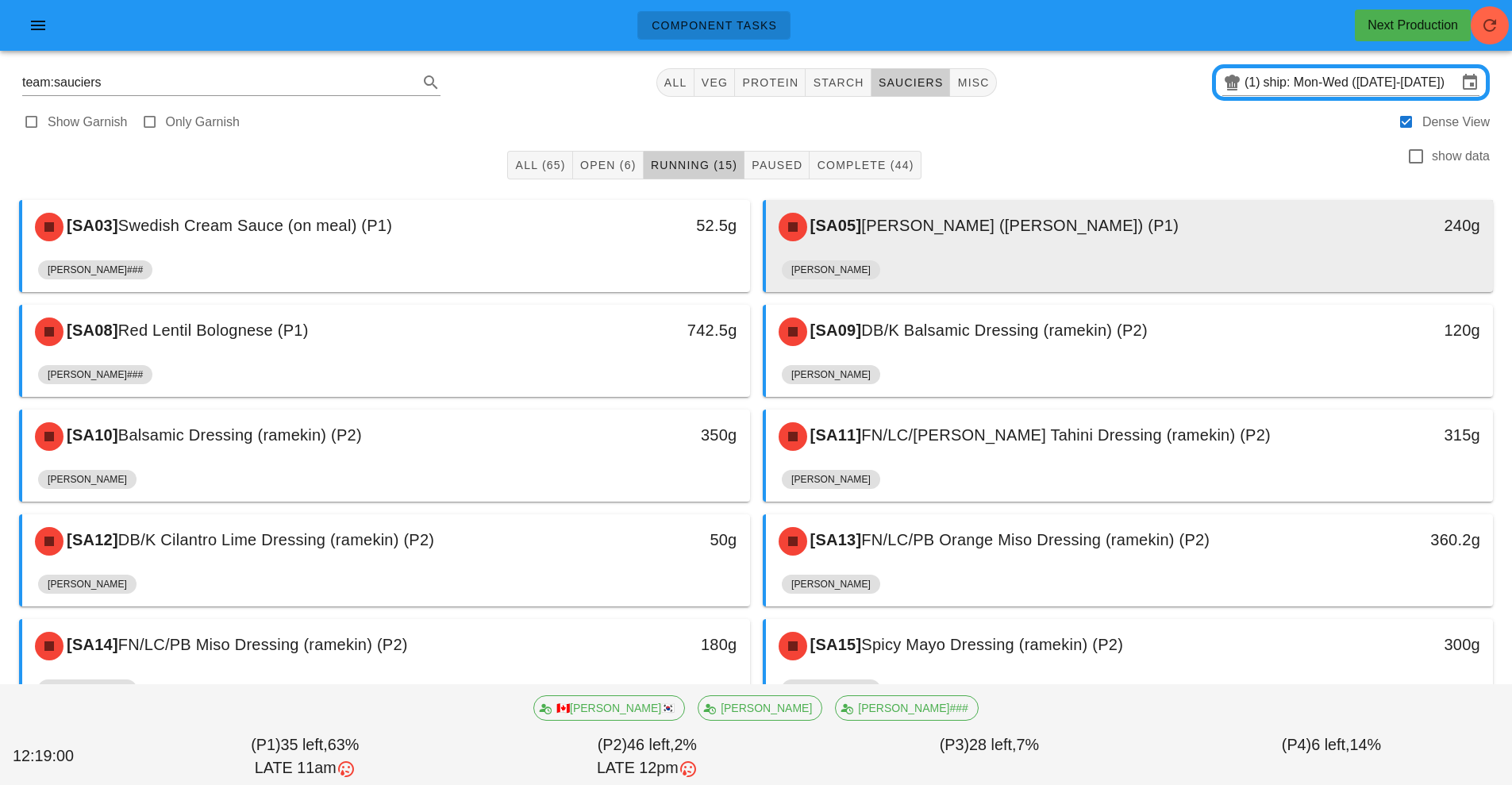
click at [1027, 259] on div "[PERSON_NAME]" at bounding box center [1130, 273] width 696 height 38
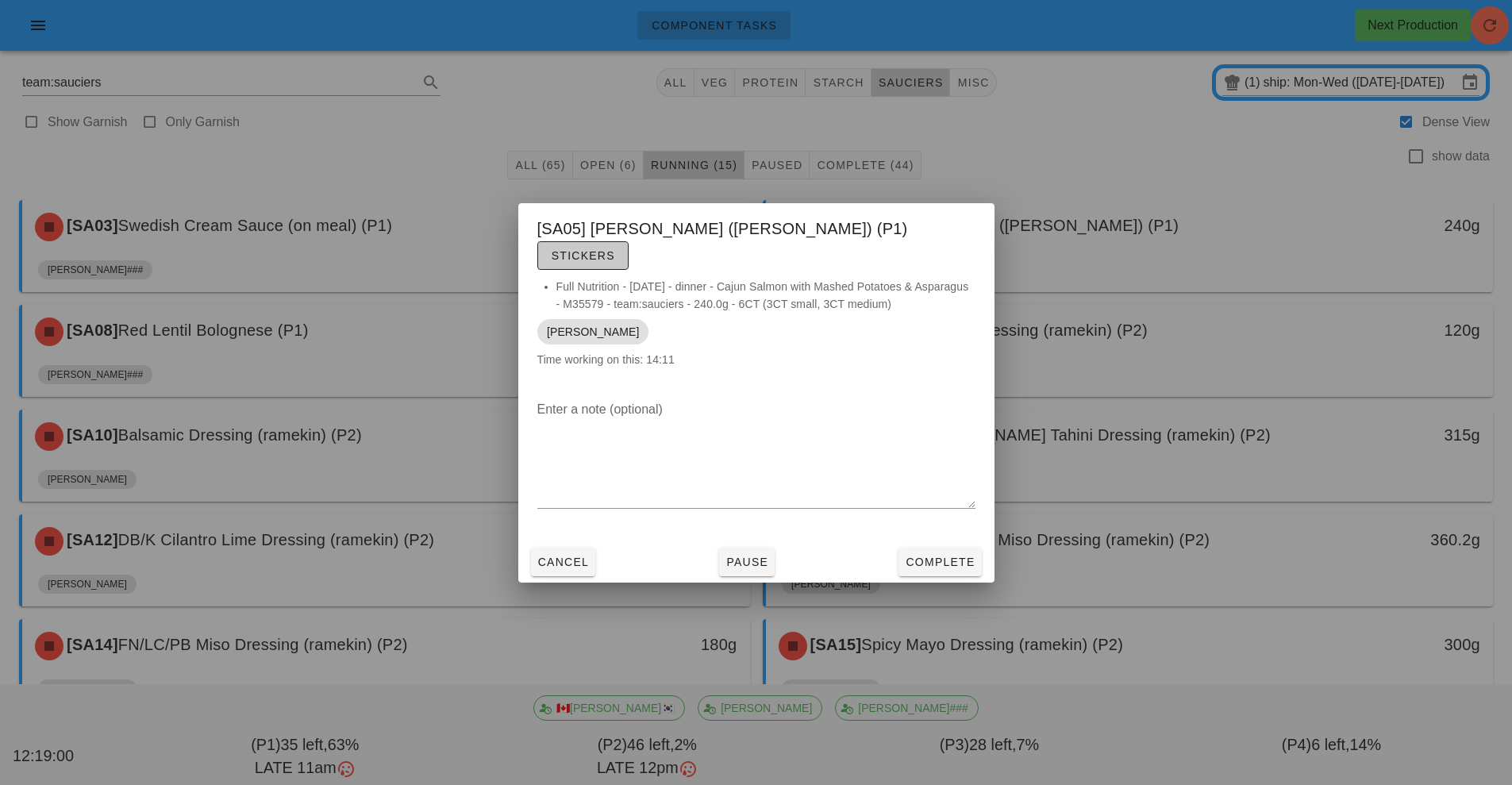
click at [629, 250] on button "Stickers" at bounding box center [584, 255] width 91 height 29
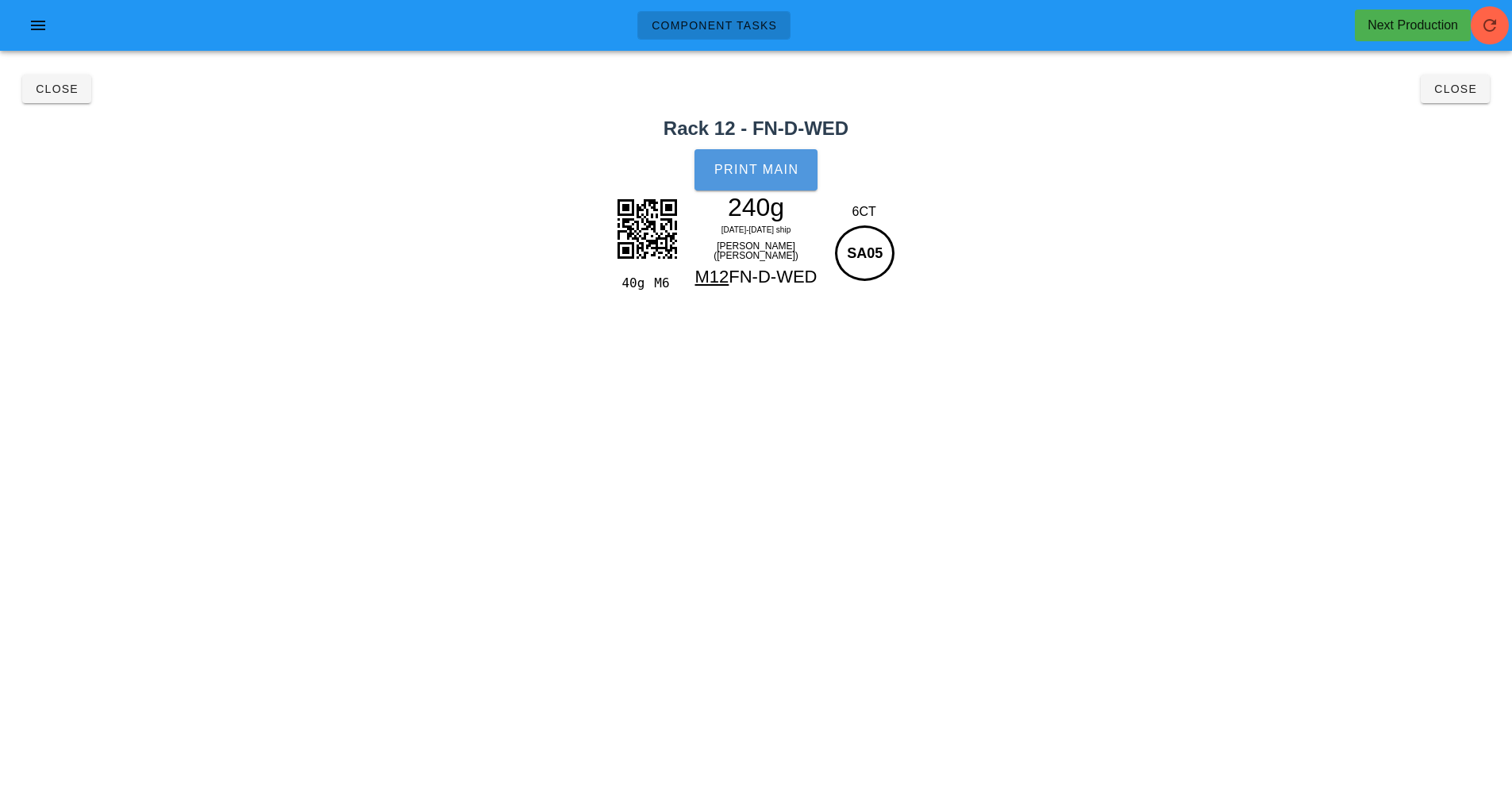
click at [762, 160] on button "Print Main" at bounding box center [756, 170] width 122 height 42
click at [1472, 96] on button "Close" at bounding box center [1455, 88] width 69 height 29
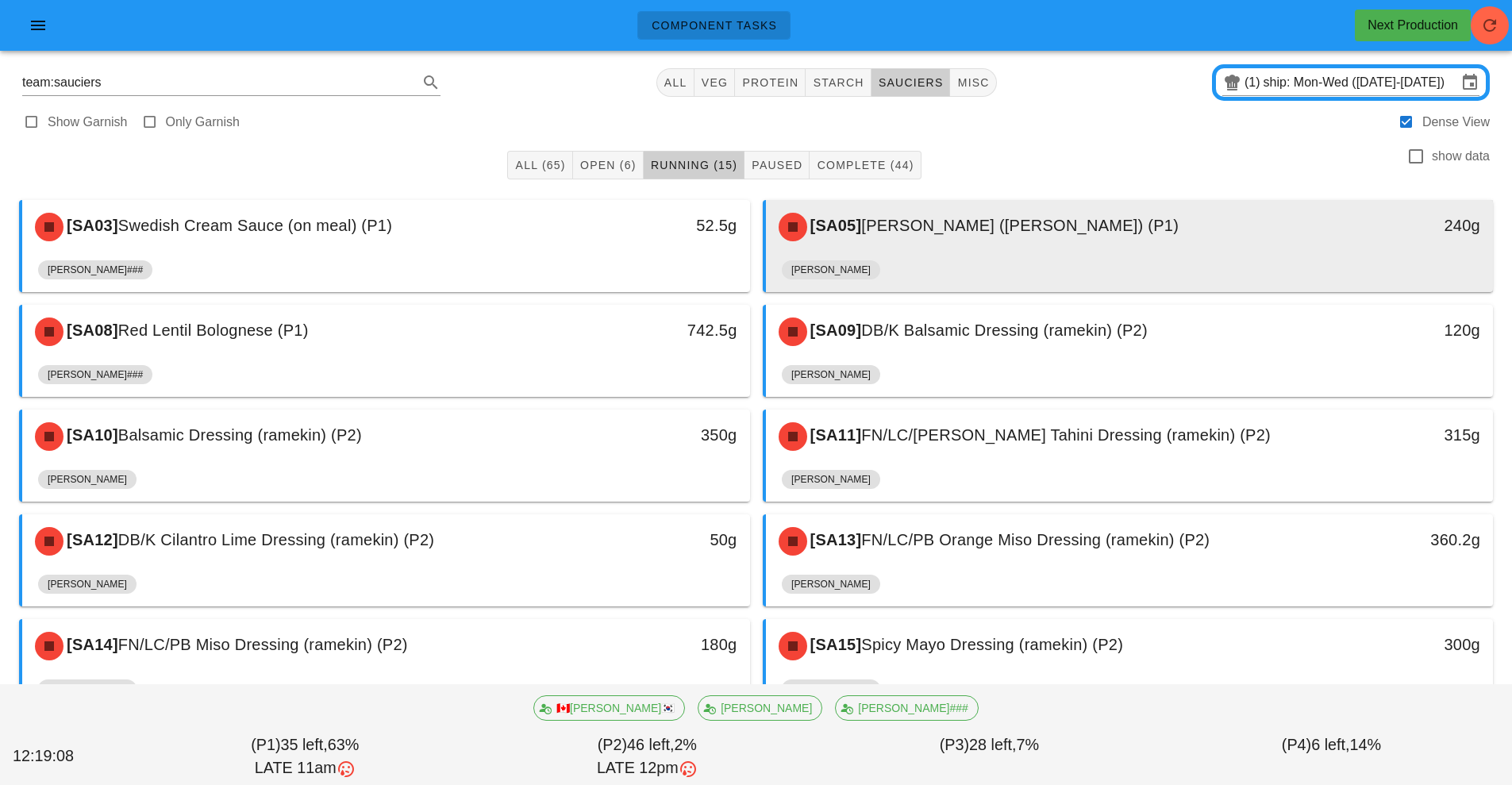
click at [1016, 249] on div "[SA05] [PERSON_NAME] ([PERSON_NAME]) (P1)" at bounding box center [1040, 227] width 541 height 48
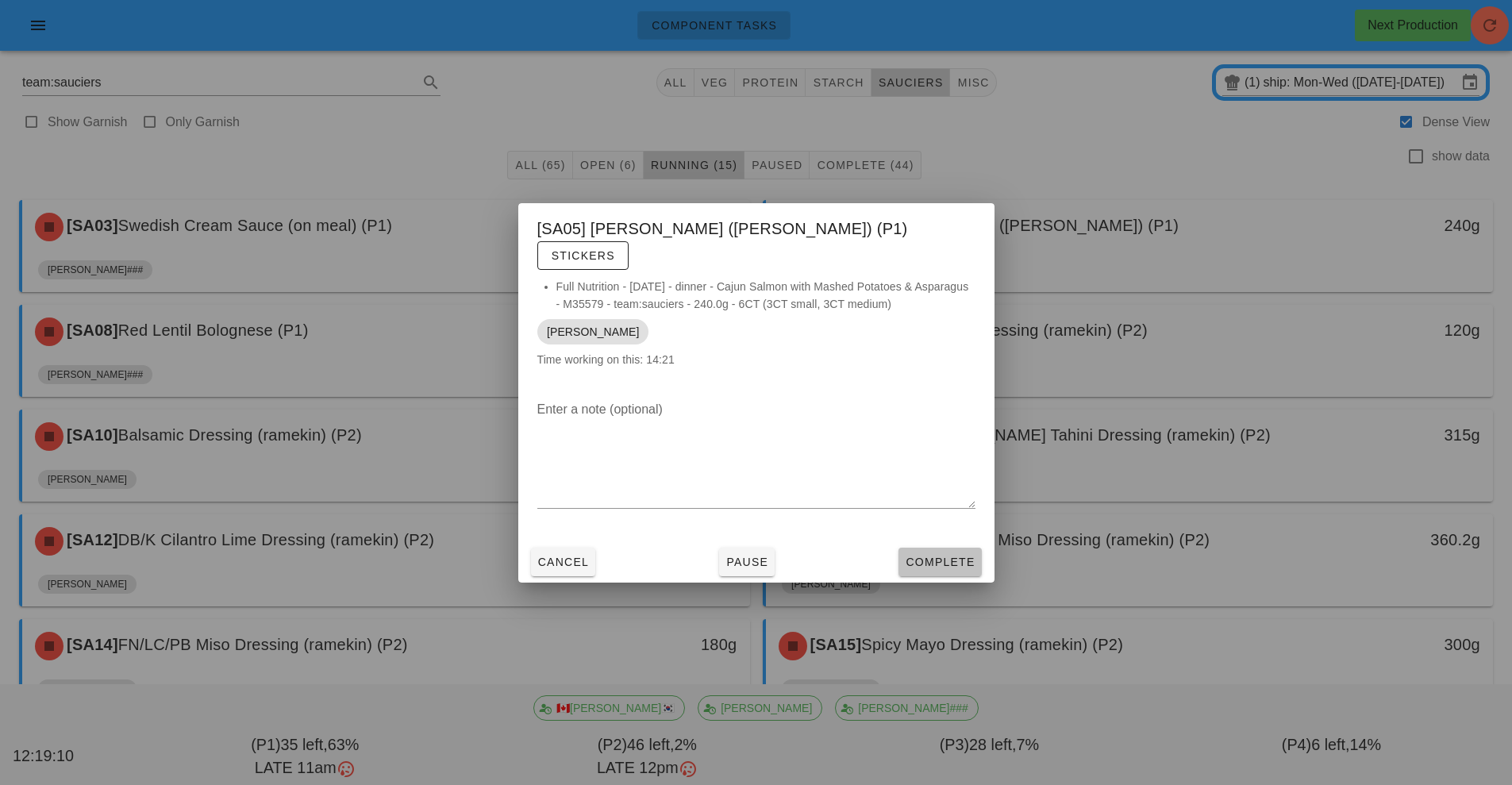
click at [937, 555] on span "Complete" at bounding box center [939, 561] width 70 height 13
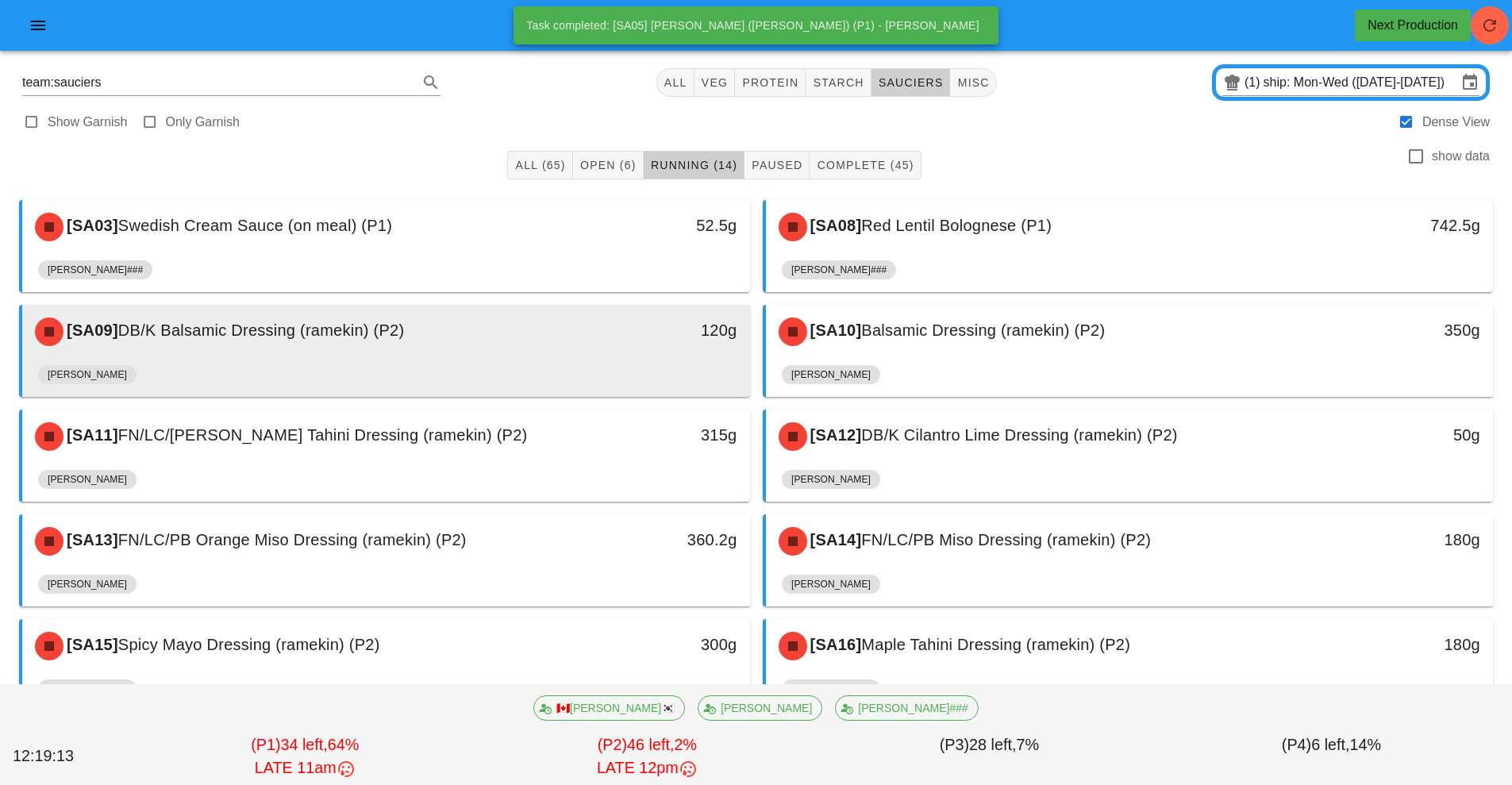
click at [575, 364] on div "[PERSON_NAME]" at bounding box center [386, 378] width 696 height 38
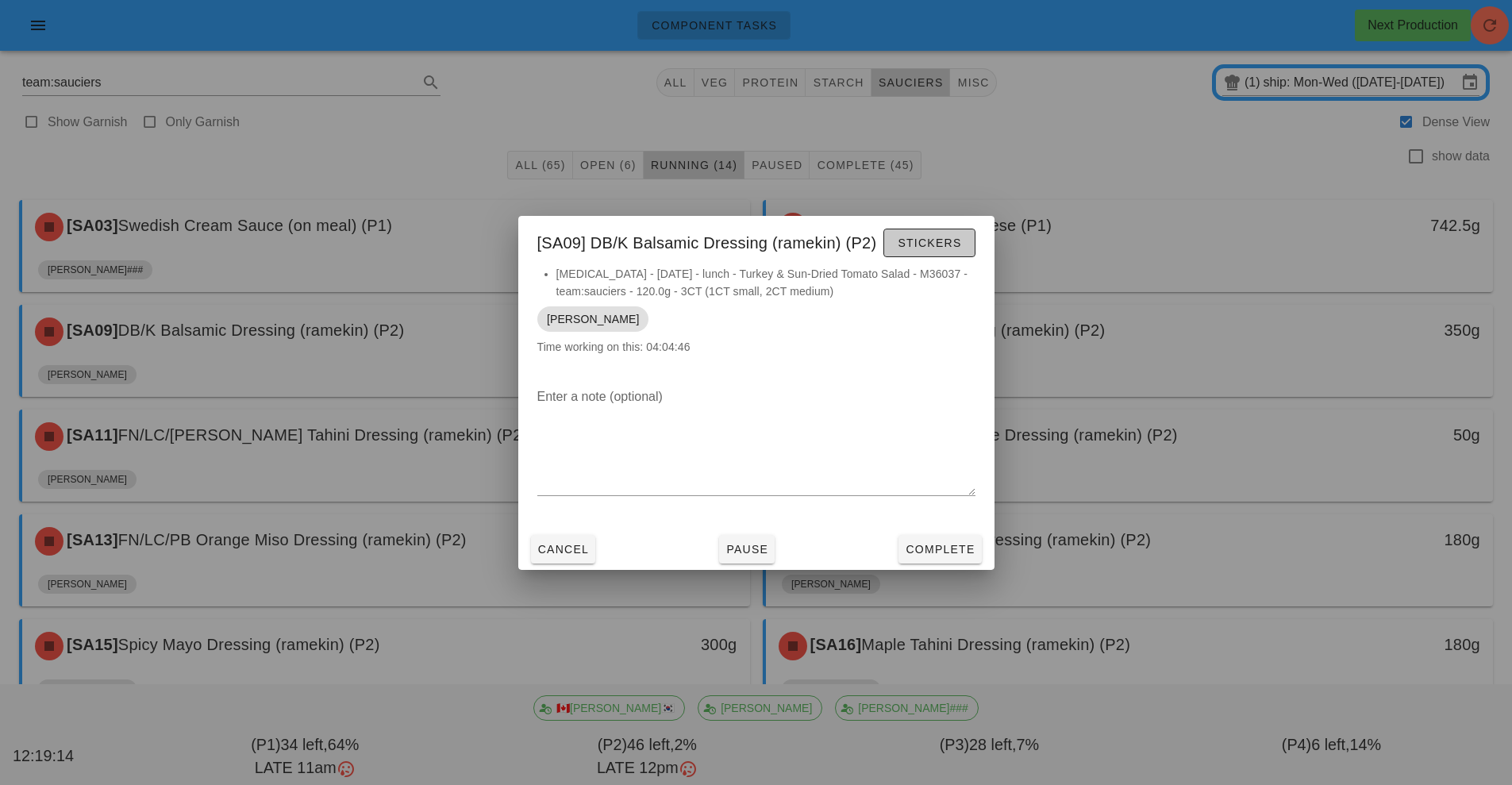
click at [918, 253] on button "Stickers" at bounding box center [929, 242] width 91 height 29
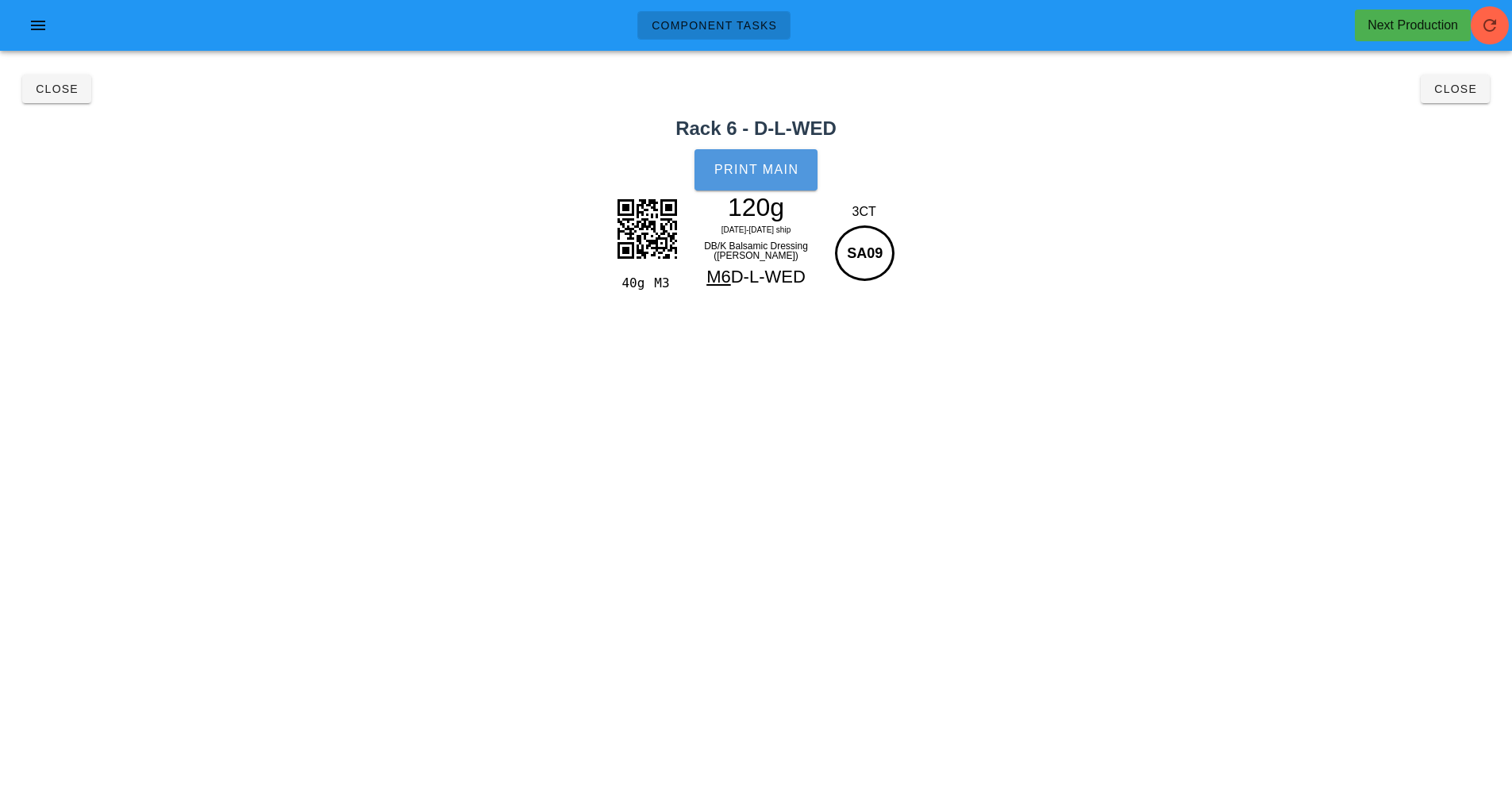
click at [748, 168] on span "Print Main" at bounding box center [756, 170] width 85 height 14
click at [1456, 76] on button "Close" at bounding box center [1455, 88] width 69 height 29
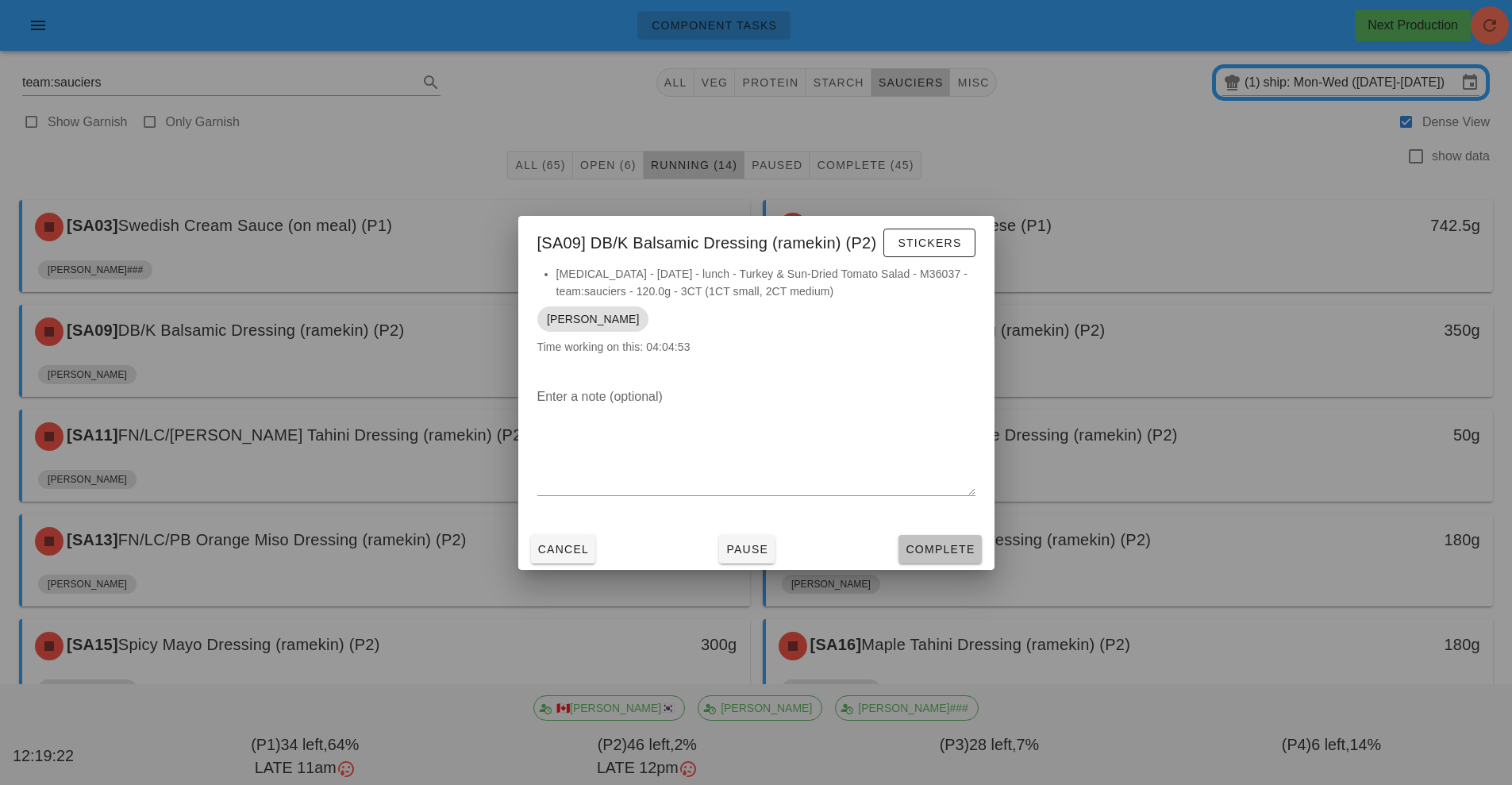
click at [939, 557] on button "Complete" at bounding box center [939, 549] width 83 height 29
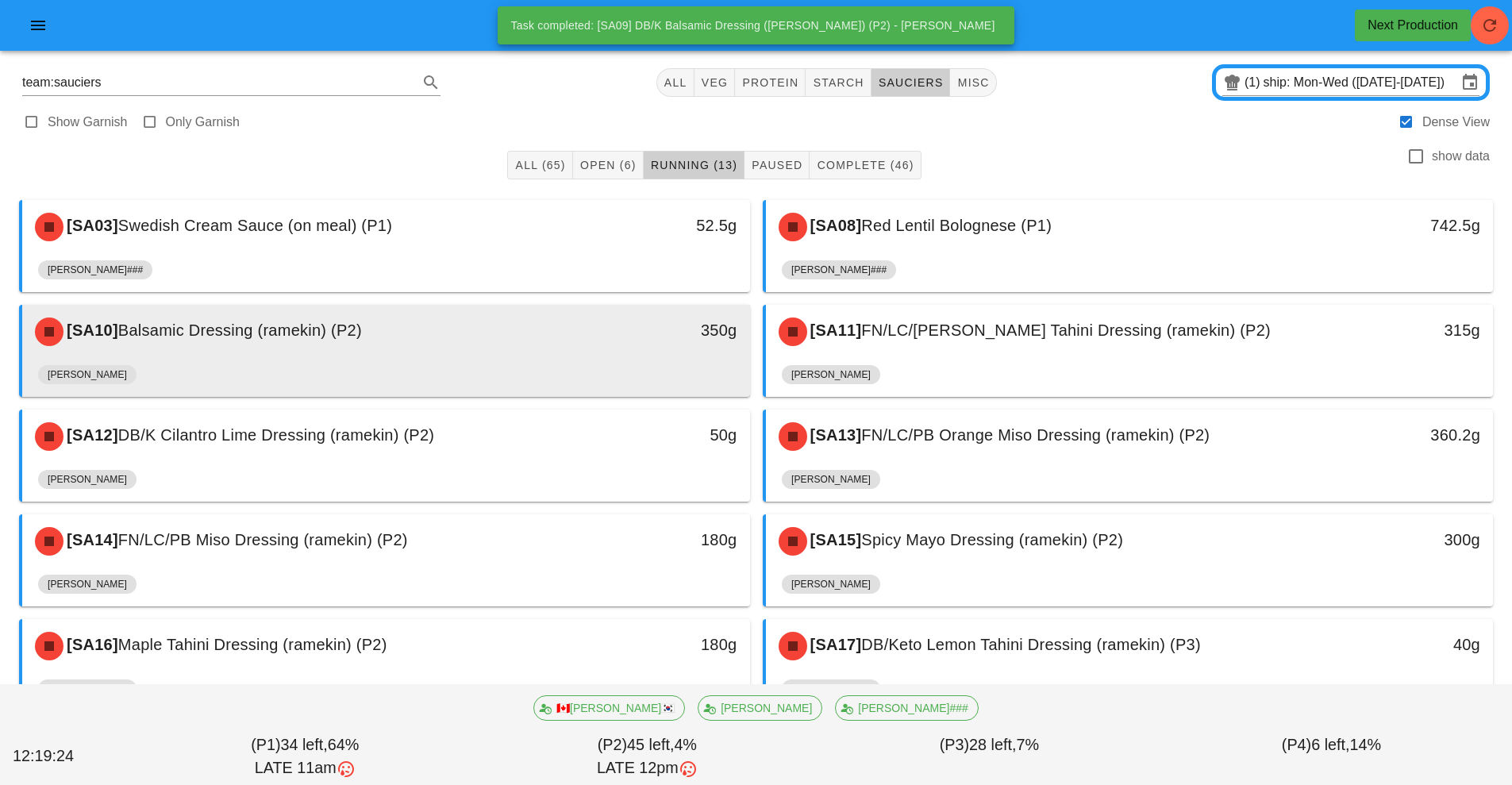
click at [637, 359] on div "[PERSON_NAME]" at bounding box center [386, 378] width 696 height 38
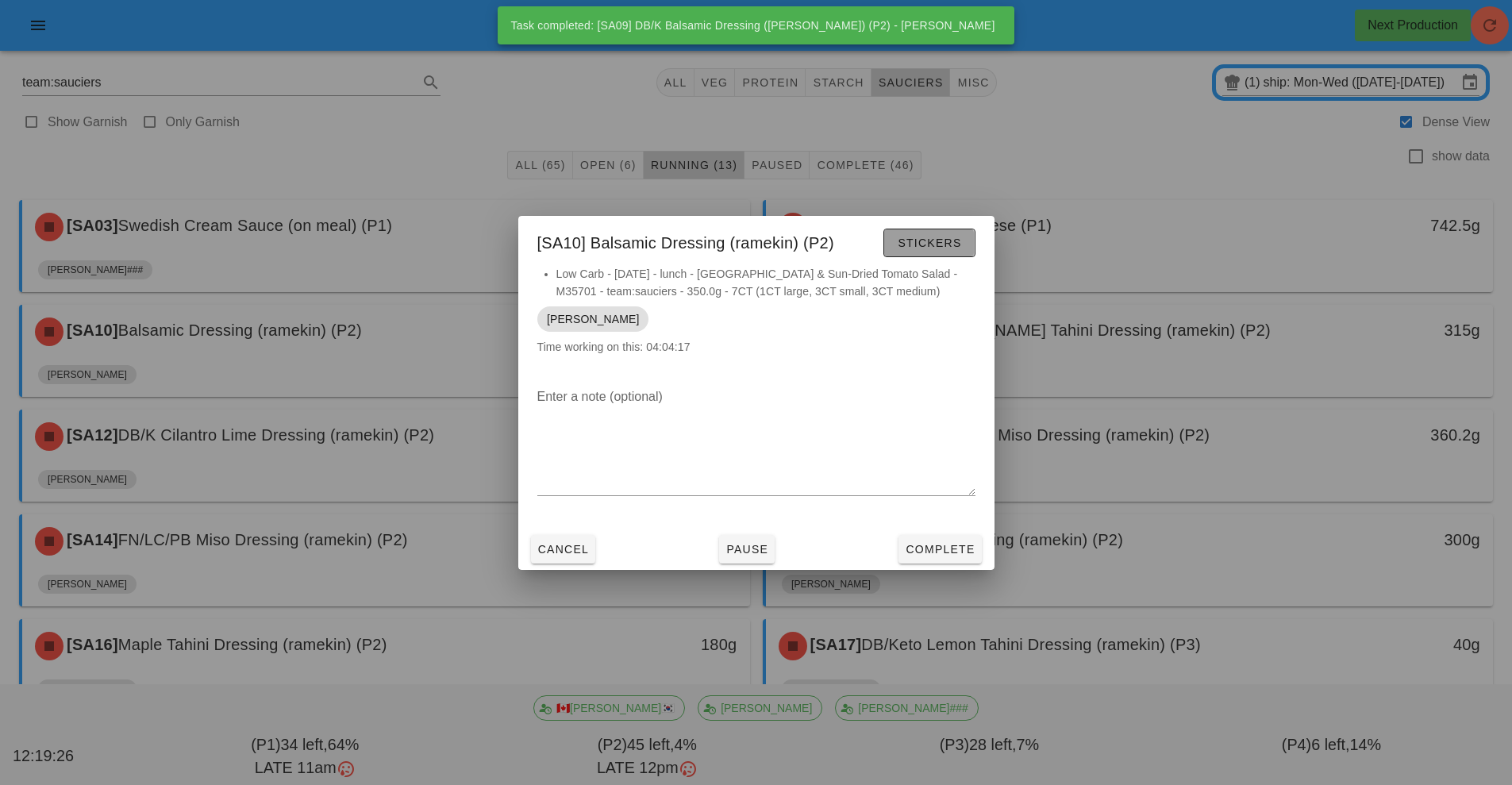
click at [969, 238] on button "Stickers" at bounding box center [929, 242] width 91 height 29
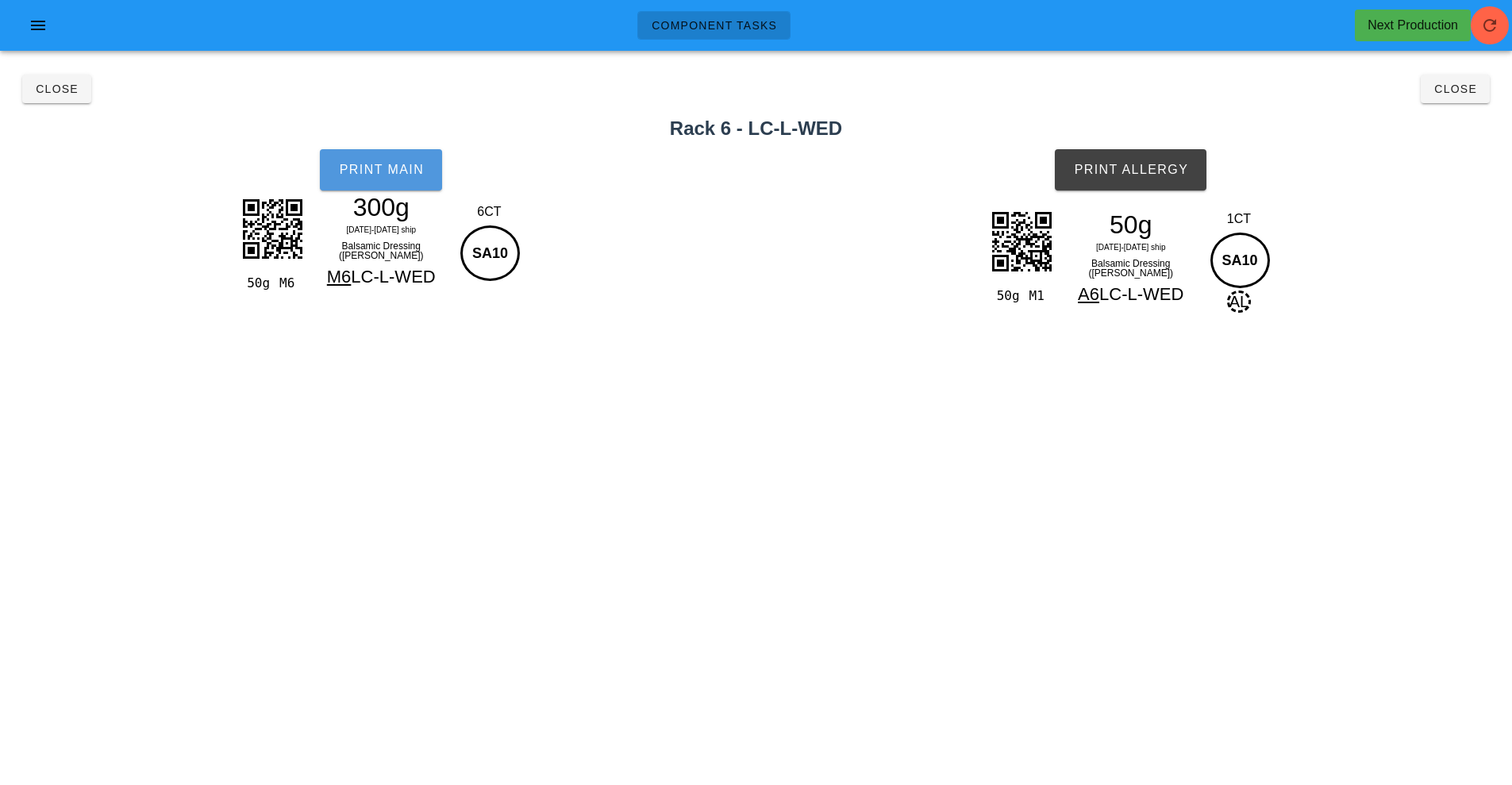
click at [367, 187] on button "Print Main" at bounding box center [381, 170] width 122 height 42
click at [1133, 186] on button "Print Allergy" at bounding box center [1130, 170] width 152 height 42
click at [1465, 92] on span "Close" at bounding box center [1455, 88] width 44 height 13
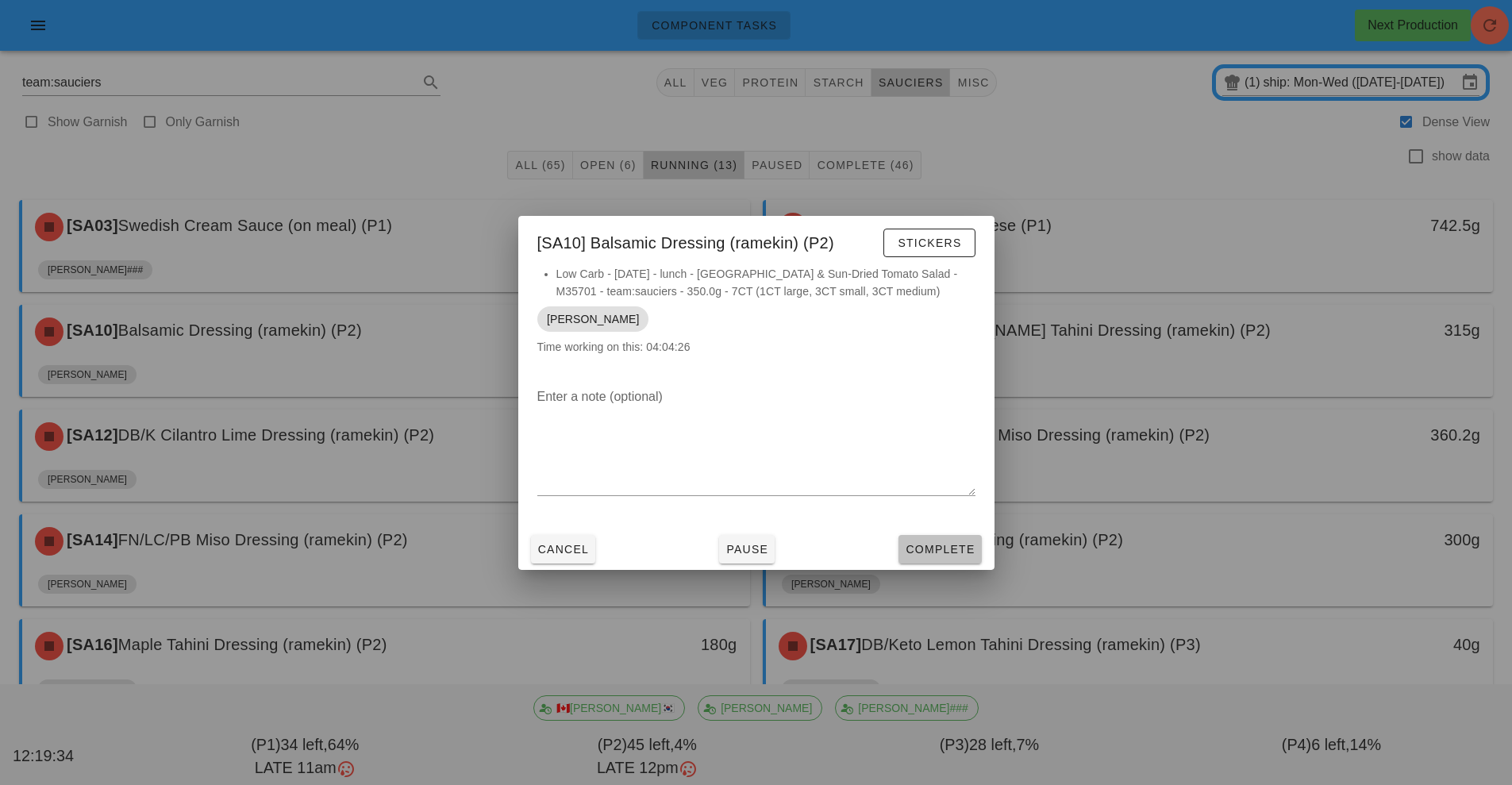
click at [952, 548] on span "Complete" at bounding box center [939, 549] width 70 height 13
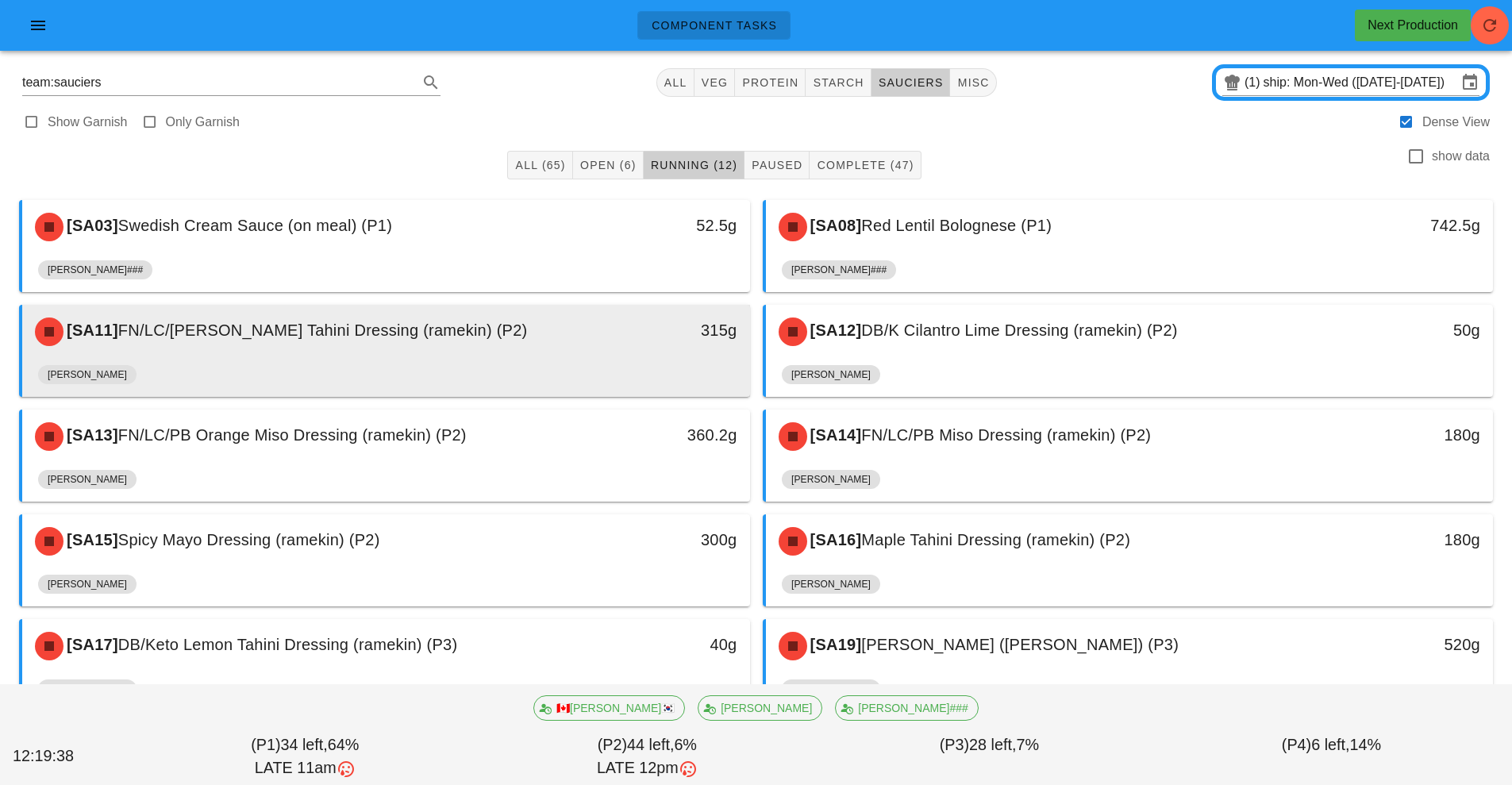
click at [729, 338] on div "315g" at bounding box center [656, 330] width 161 height 26
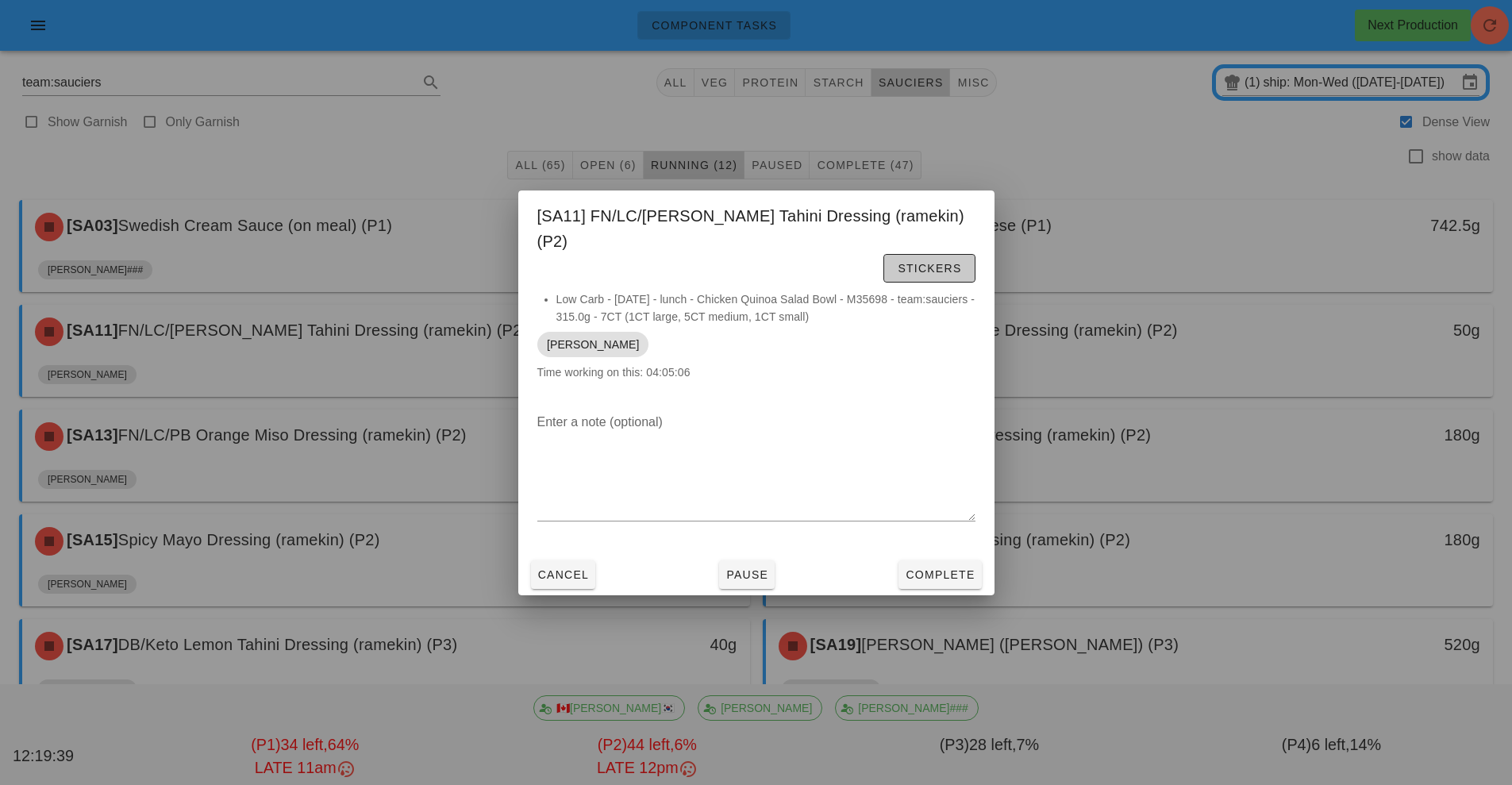
click at [897, 262] on span "Stickers" at bounding box center [928, 268] width 65 height 13
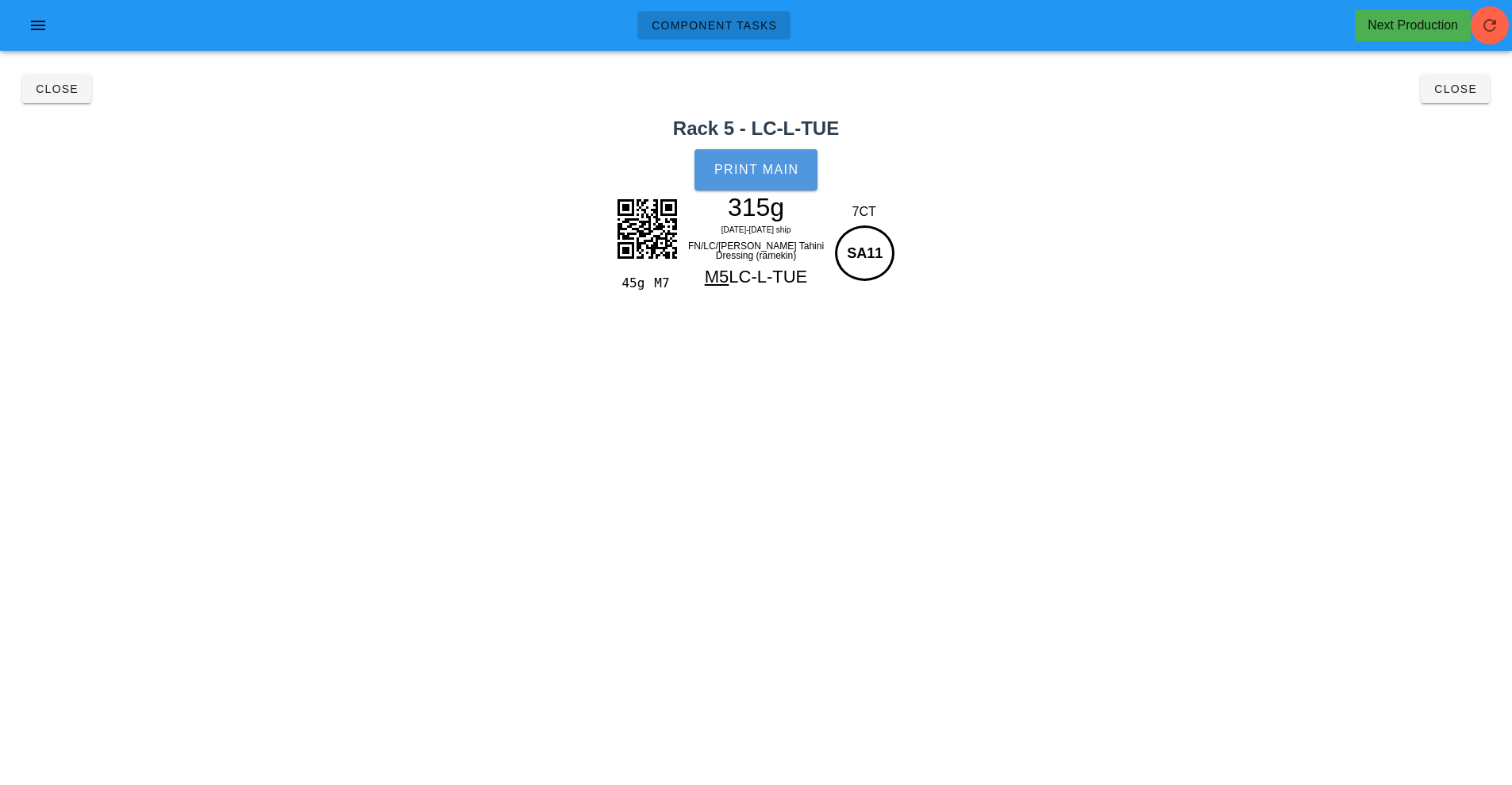
click at [761, 168] on span "Print Main" at bounding box center [756, 170] width 85 height 14
click at [1487, 101] on button "Close" at bounding box center [1455, 88] width 69 height 29
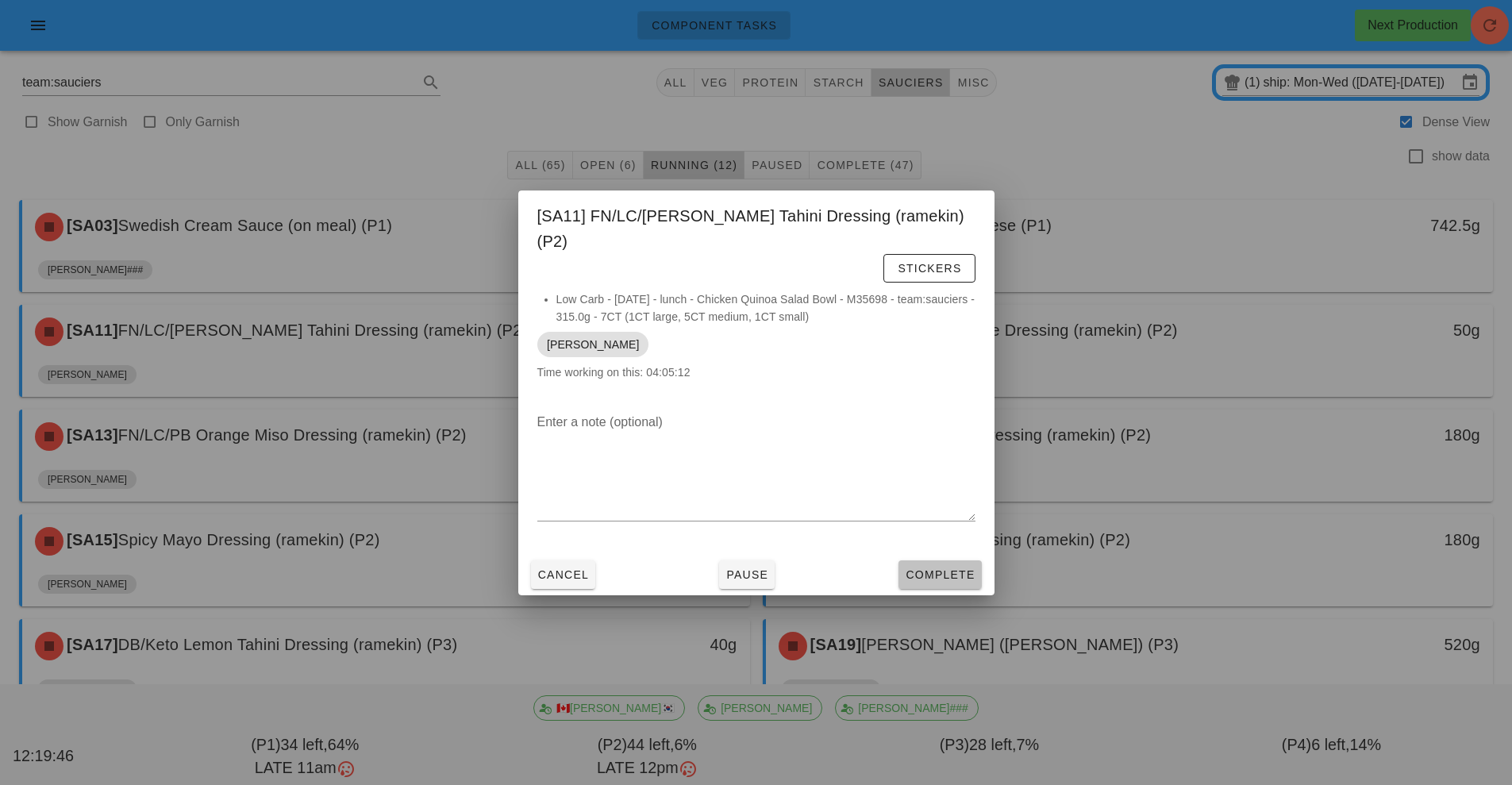
click at [933, 568] on span "Complete" at bounding box center [939, 574] width 70 height 13
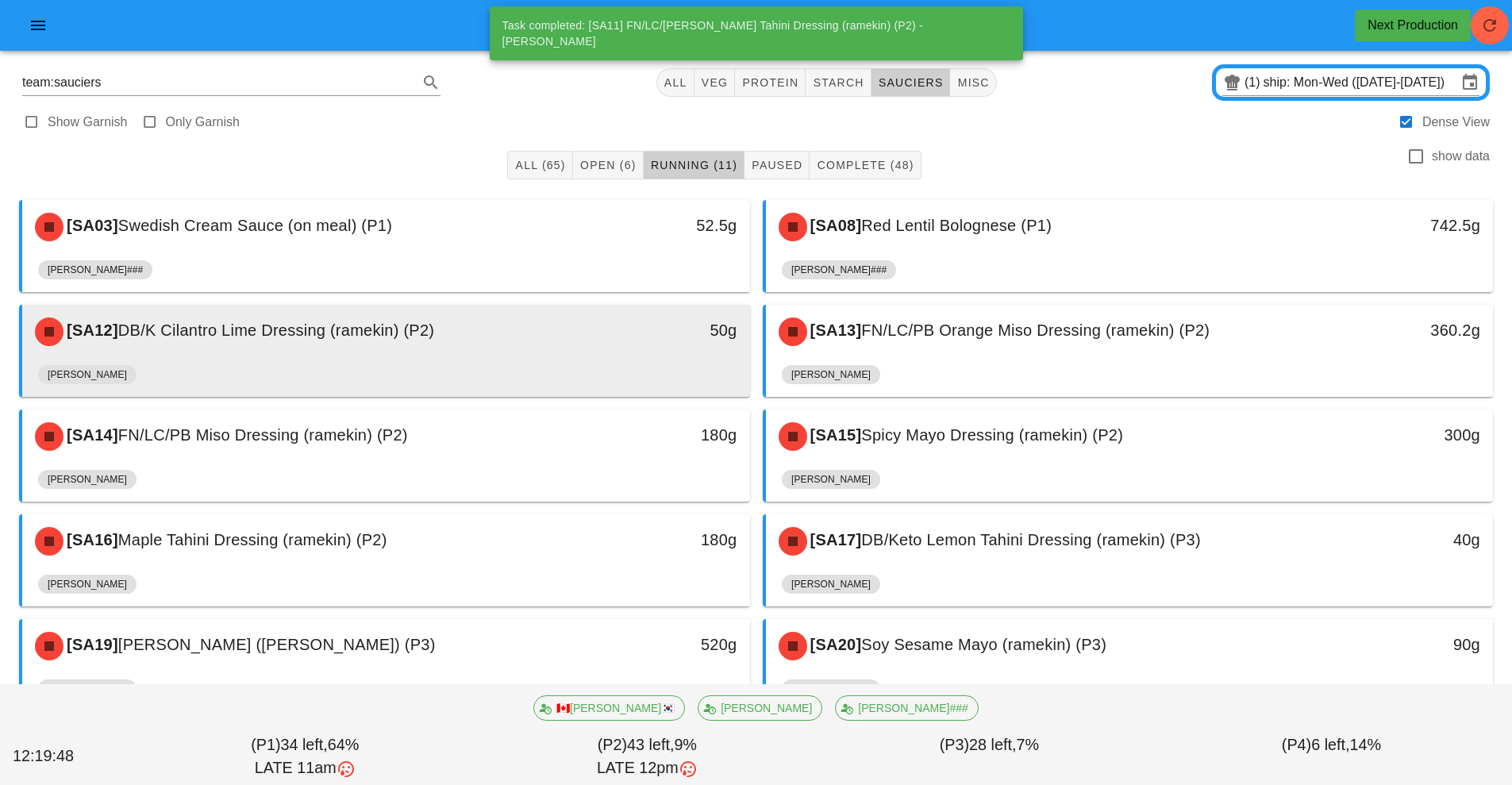
click at [609, 352] on div "50g" at bounding box center [655, 332] width 180 height 48
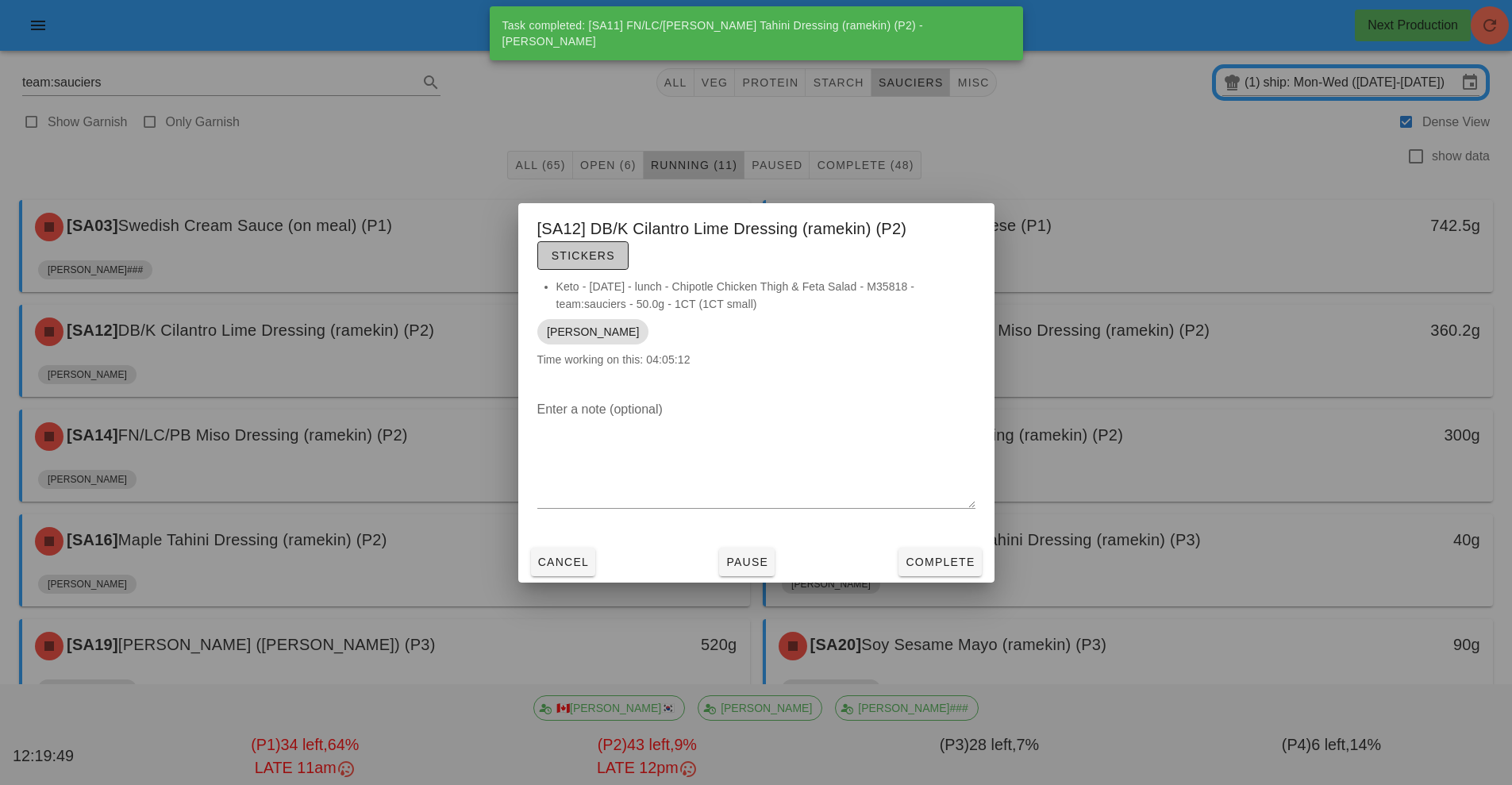
click at [600, 258] on span "Stickers" at bounding box center [583, 255] width 65 height 13
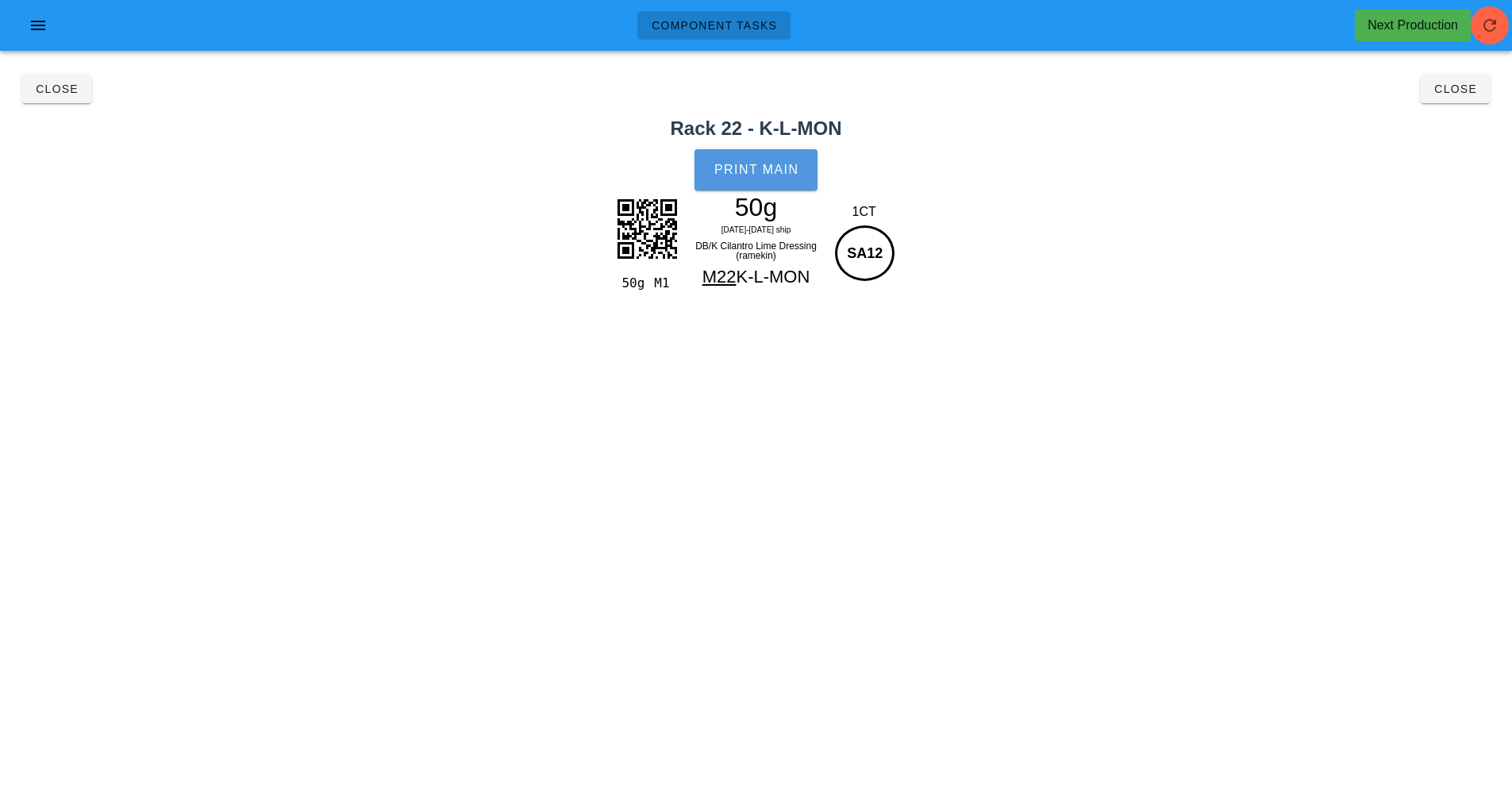
click at [771, 175] on span "Print Main" at bounding box center [756, 170] width 85 height 14
click at [1455, 88] on span "Close" at bounding box center [1455, 88] width 44 height 13
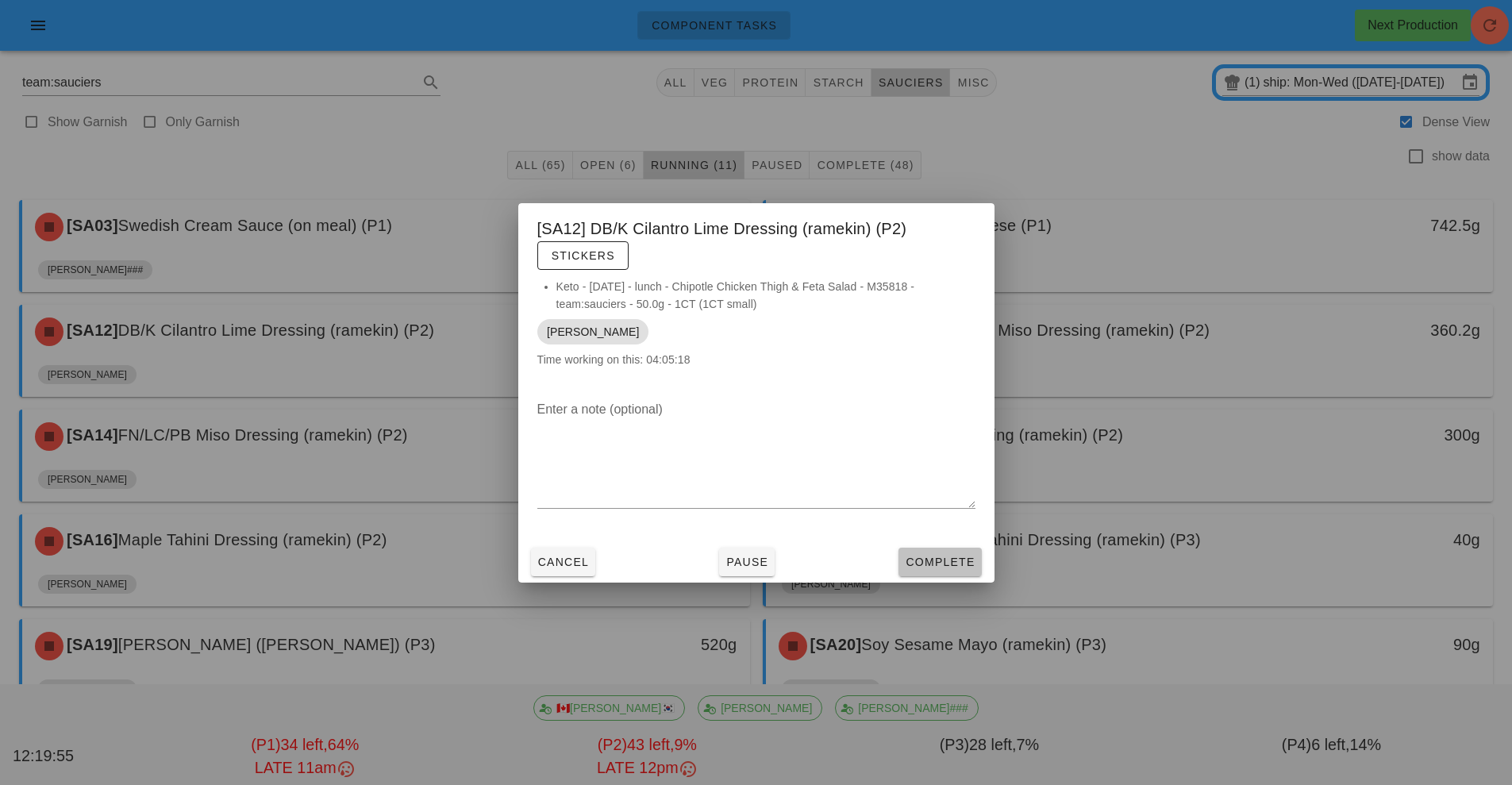
click at [945, 562] on span "Complete" at bounding box center [939, 561] width 70 height 13
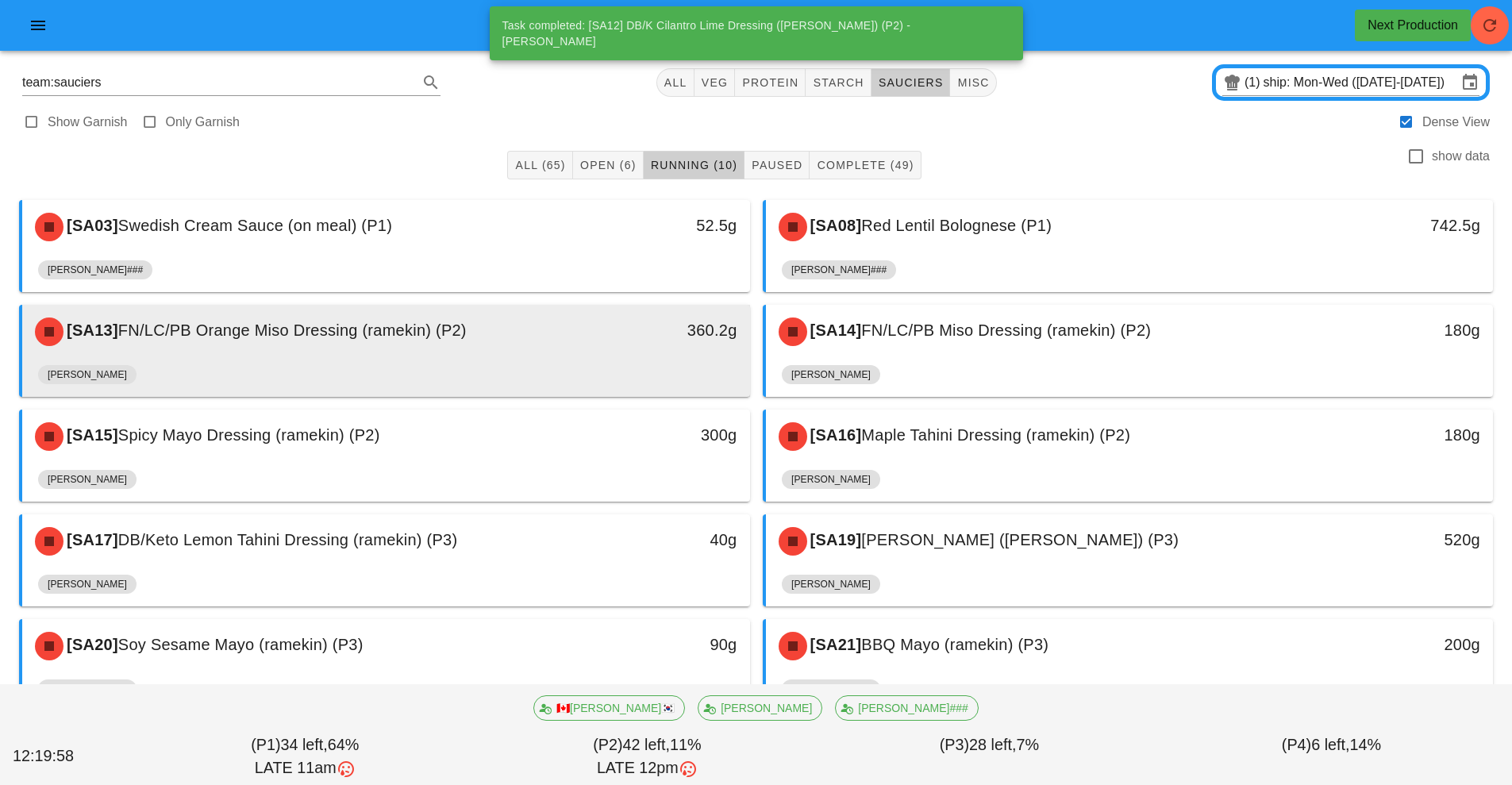
click at [584, 353] on div "360.2g" at bounding box center [655, 332] width 180 height 48
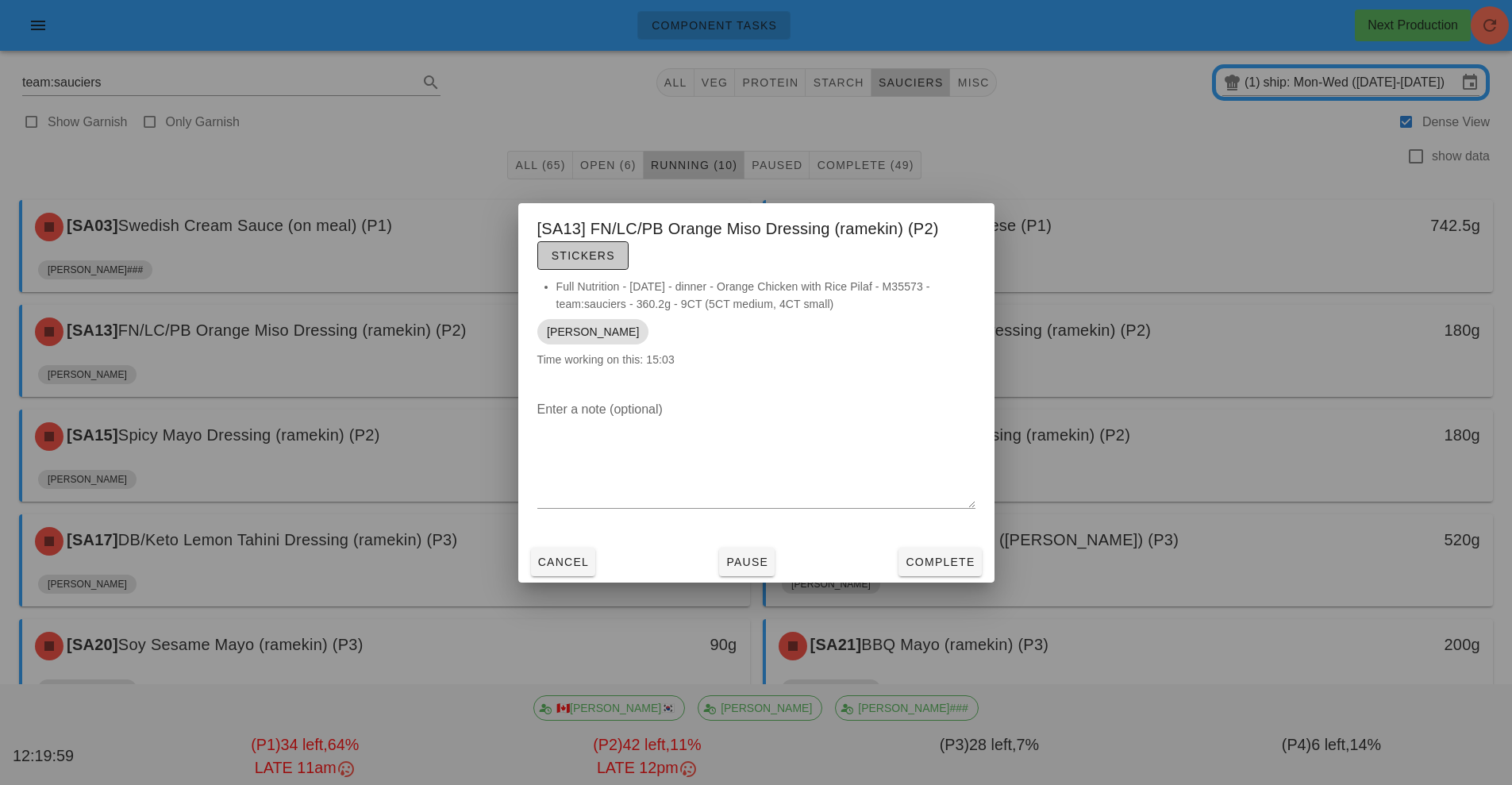
click at [570, 258] on span "Stickers" at bounding box center [583, 255] width 65 height 13
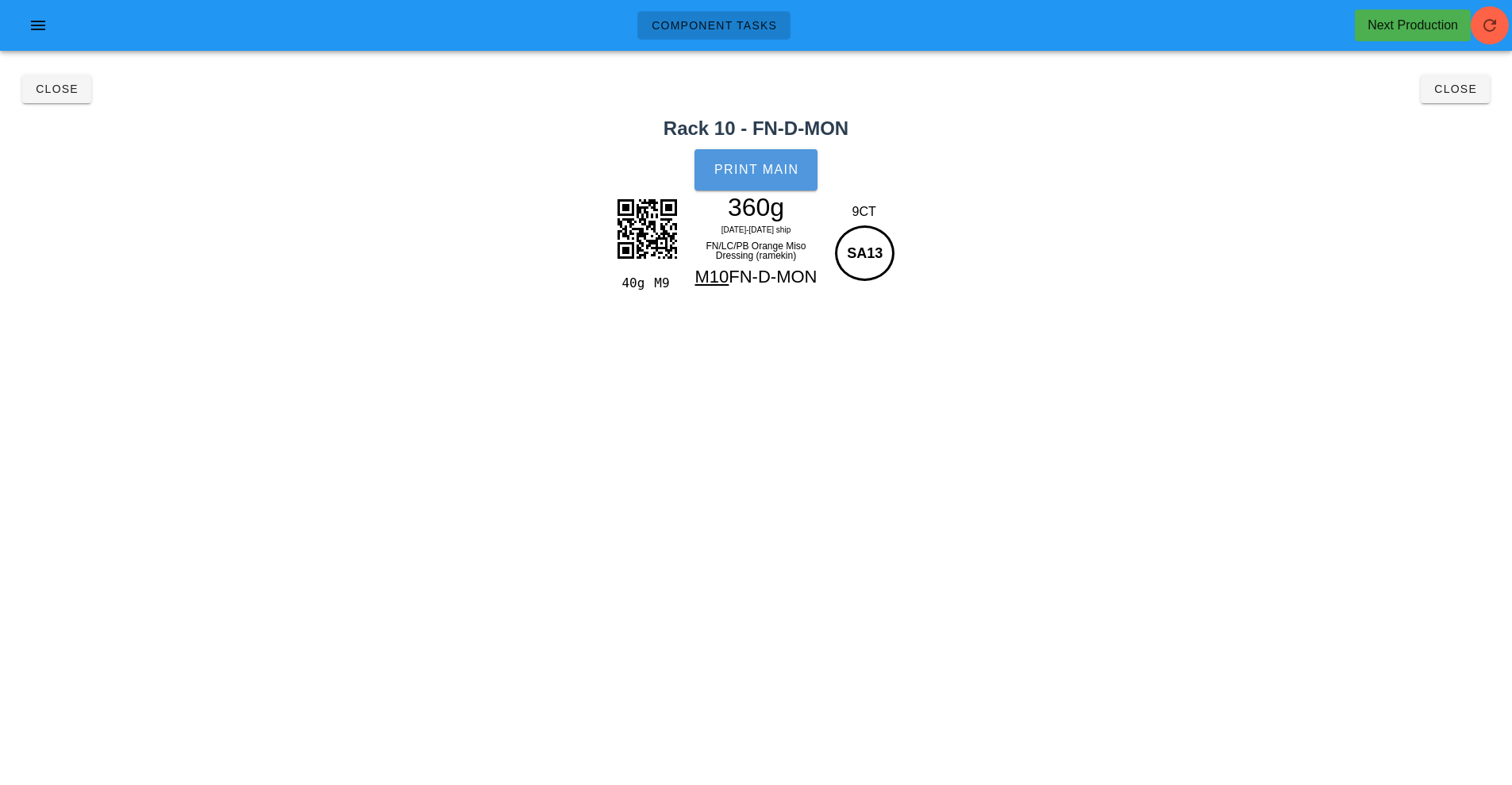
click at [758, 156] on button "Print Main" at bounding box center [756, 170] width 122 height 42
click at [1447, 100] on button "Close" at bounding box center [1455, 88] width 69 height 29
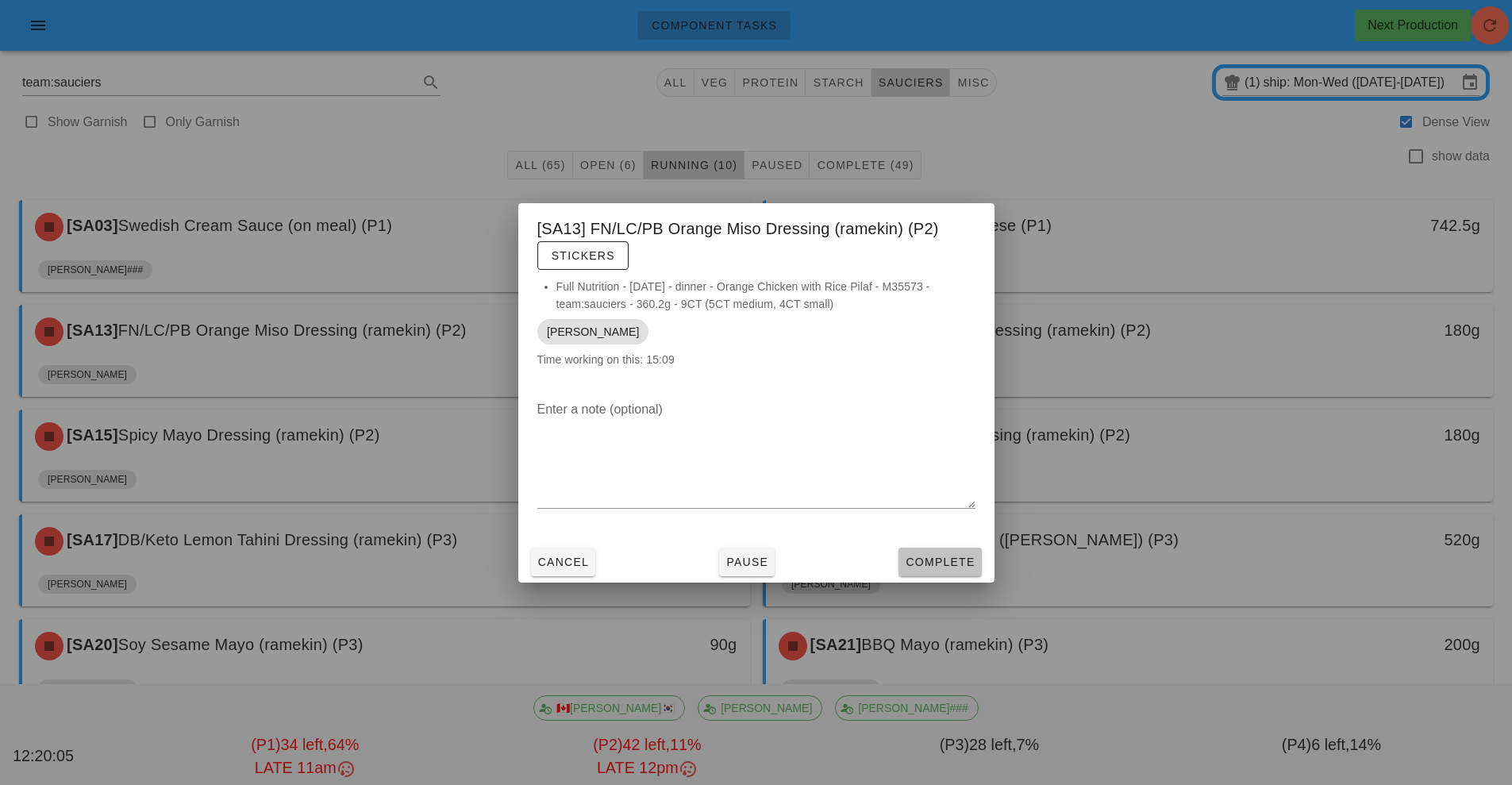
click at [949, 571] on button "Complete" at bounding box center [939, 561] width 83 height 29
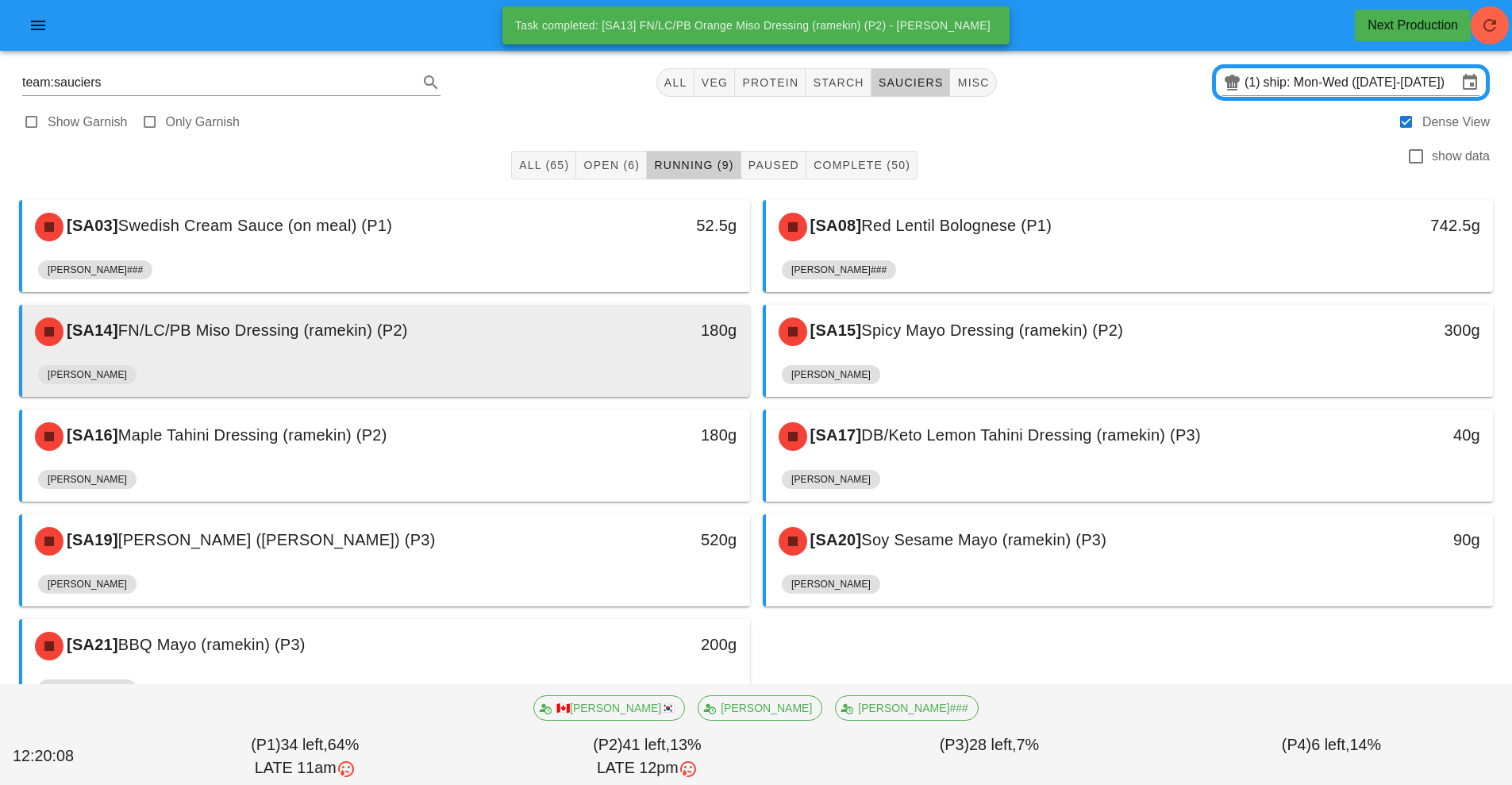
click at [620, 326] on div "180g" at bounding box center [656, 330] width 161 height 26
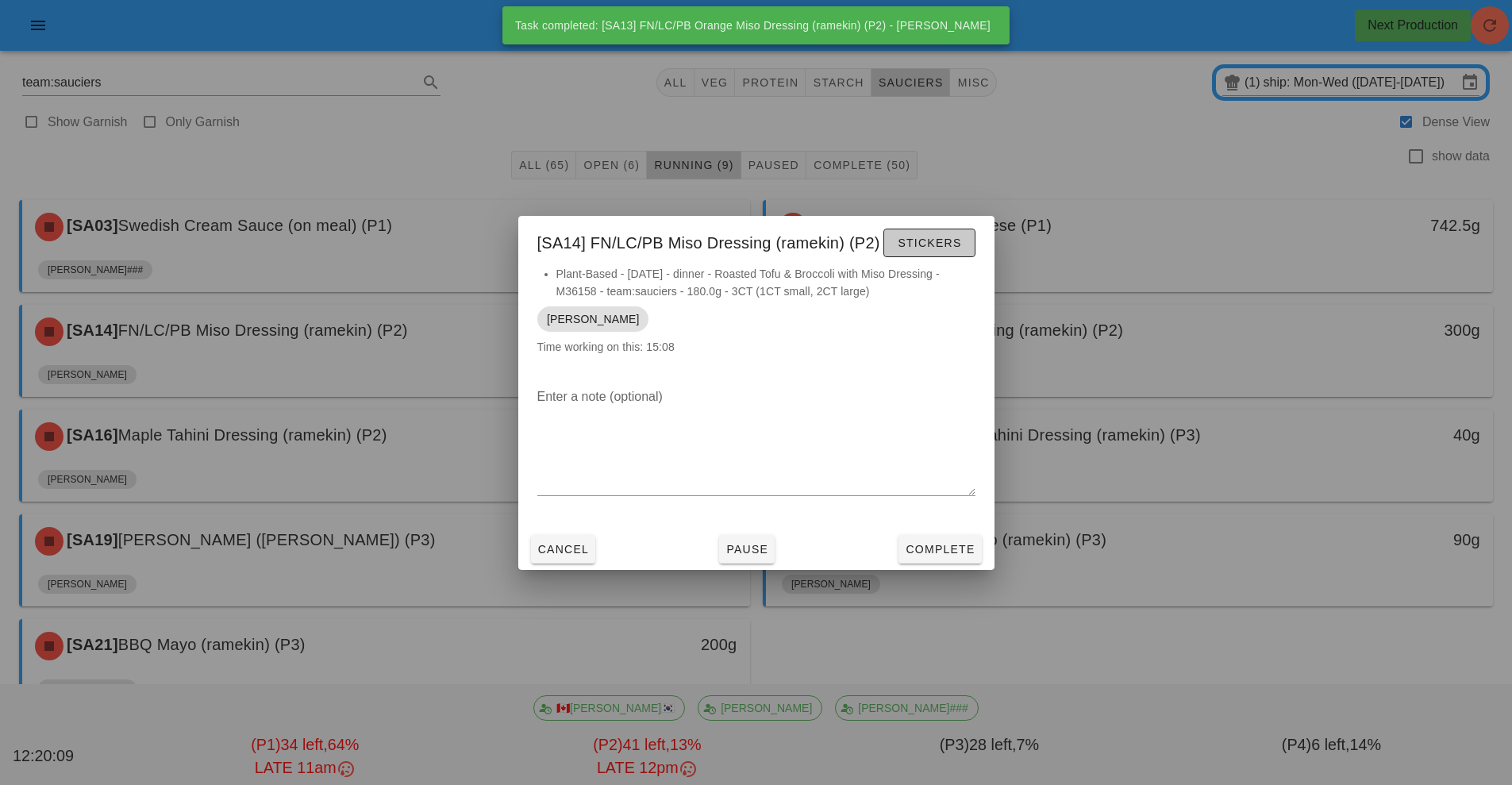
click at [952, 236] on span "Stickers" at bounding box center [928, 242] width 65 height 13
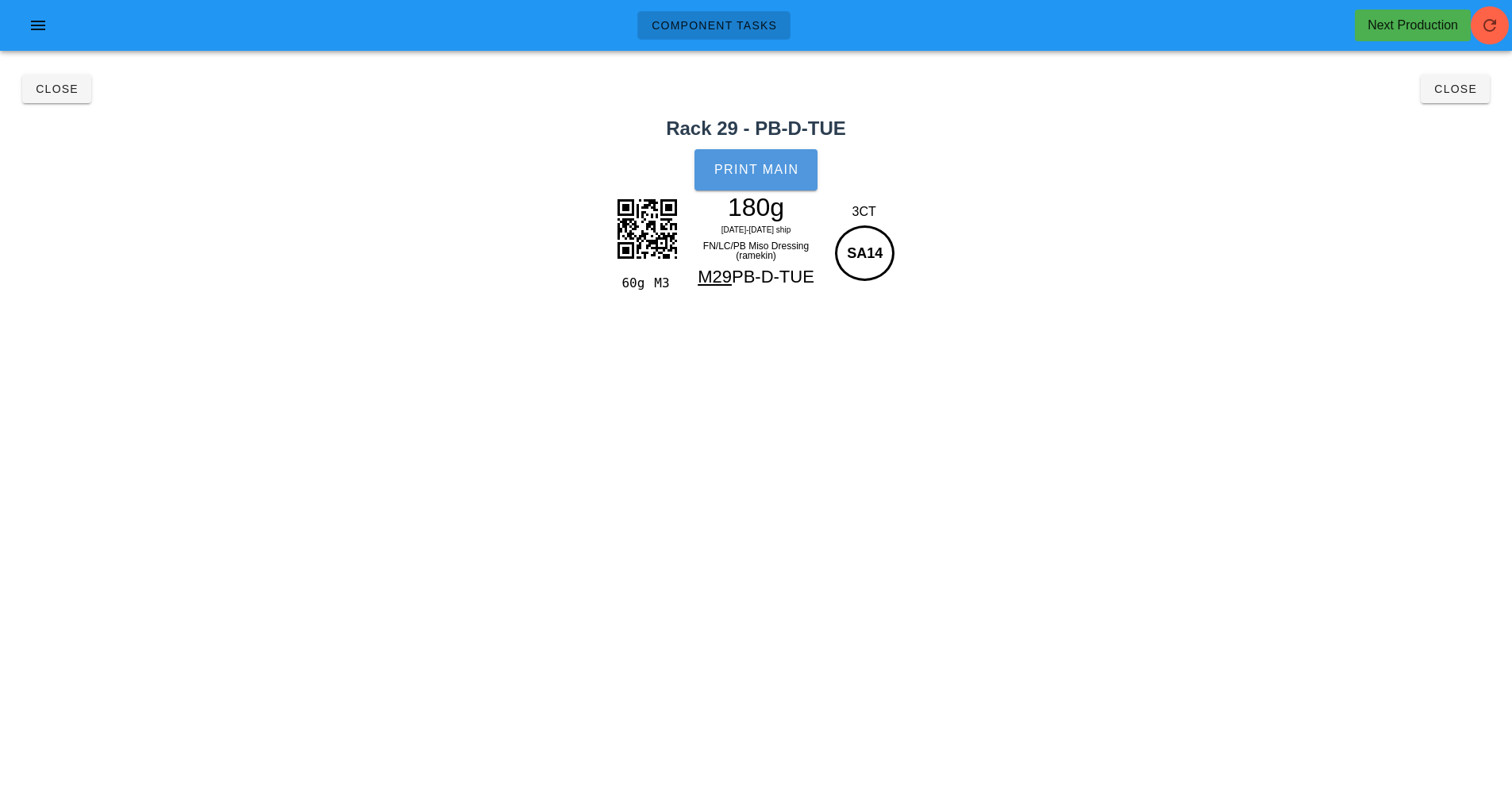
click at [759, 154] on button "Print Main" at bounding box center [756, 170] width 122 height 42
click at [1481, 92] on button "Close" at bounding box center [1455, 88] width 69 height 29
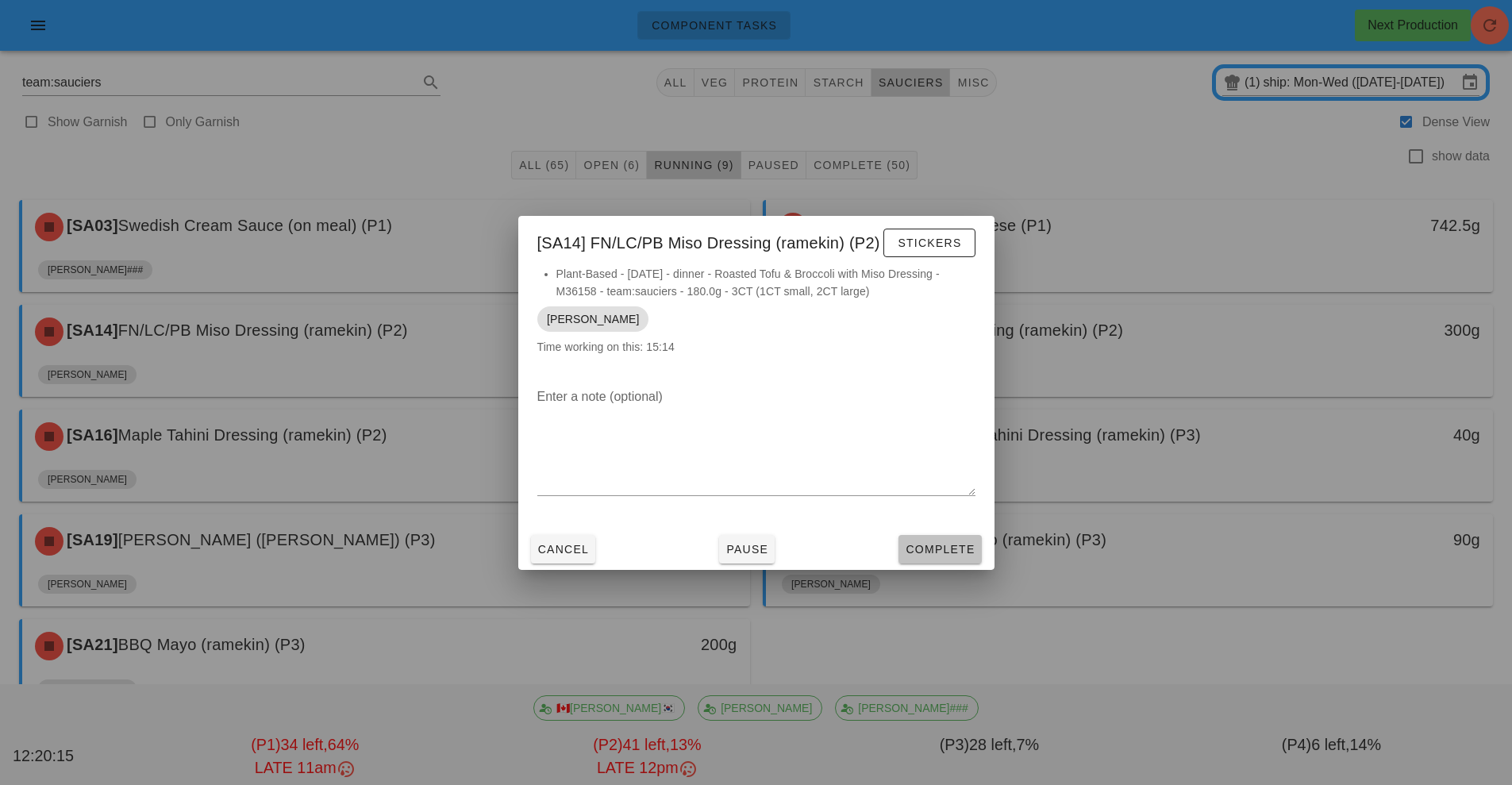
click at [952, 554] on span "Complete" at bounding box center [939, 549] width 70 height 13
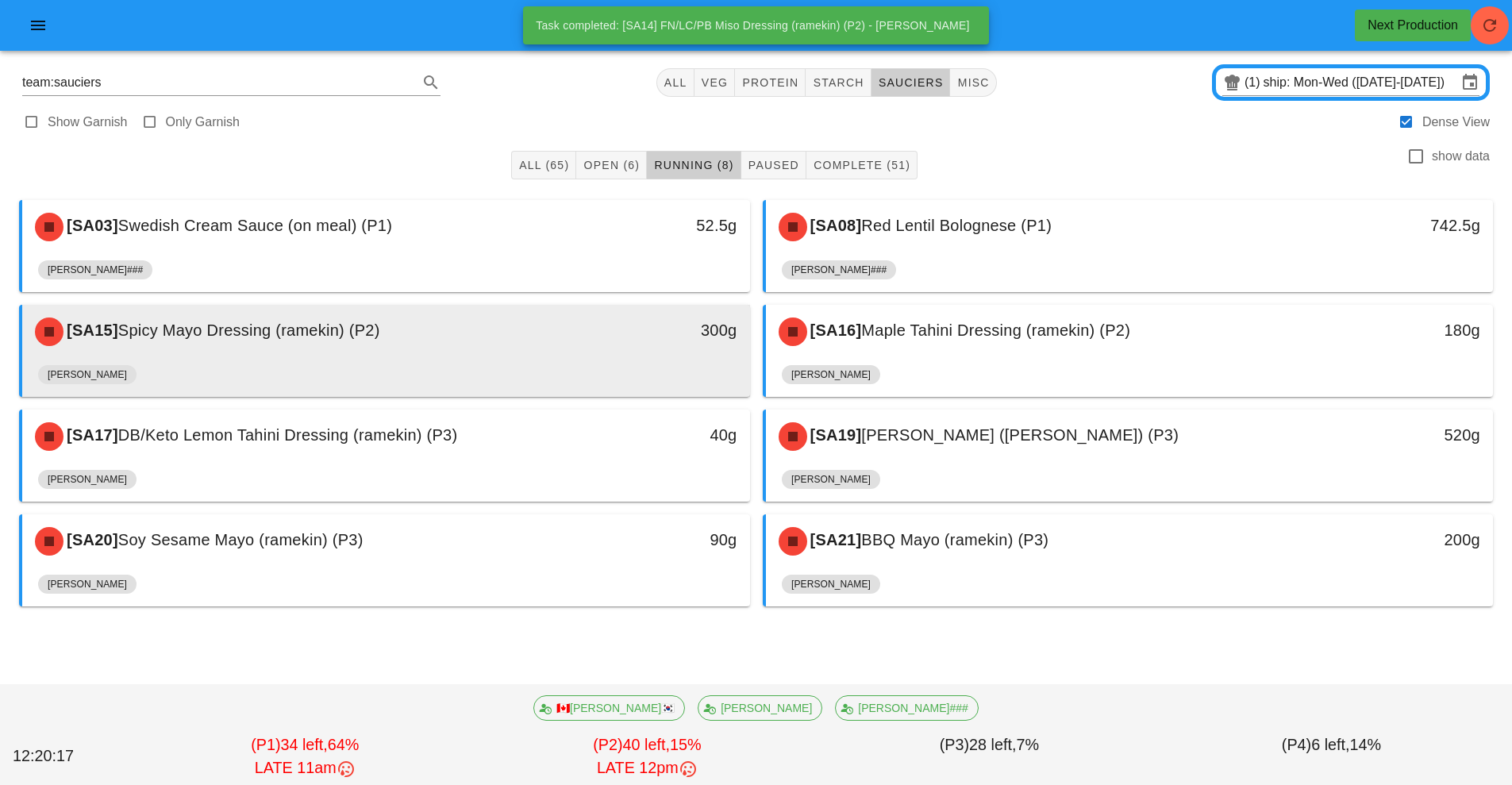
click at [664, 377] on div "[PERSON_NAME]" at bounding box center [386, 378] width 696 height 38
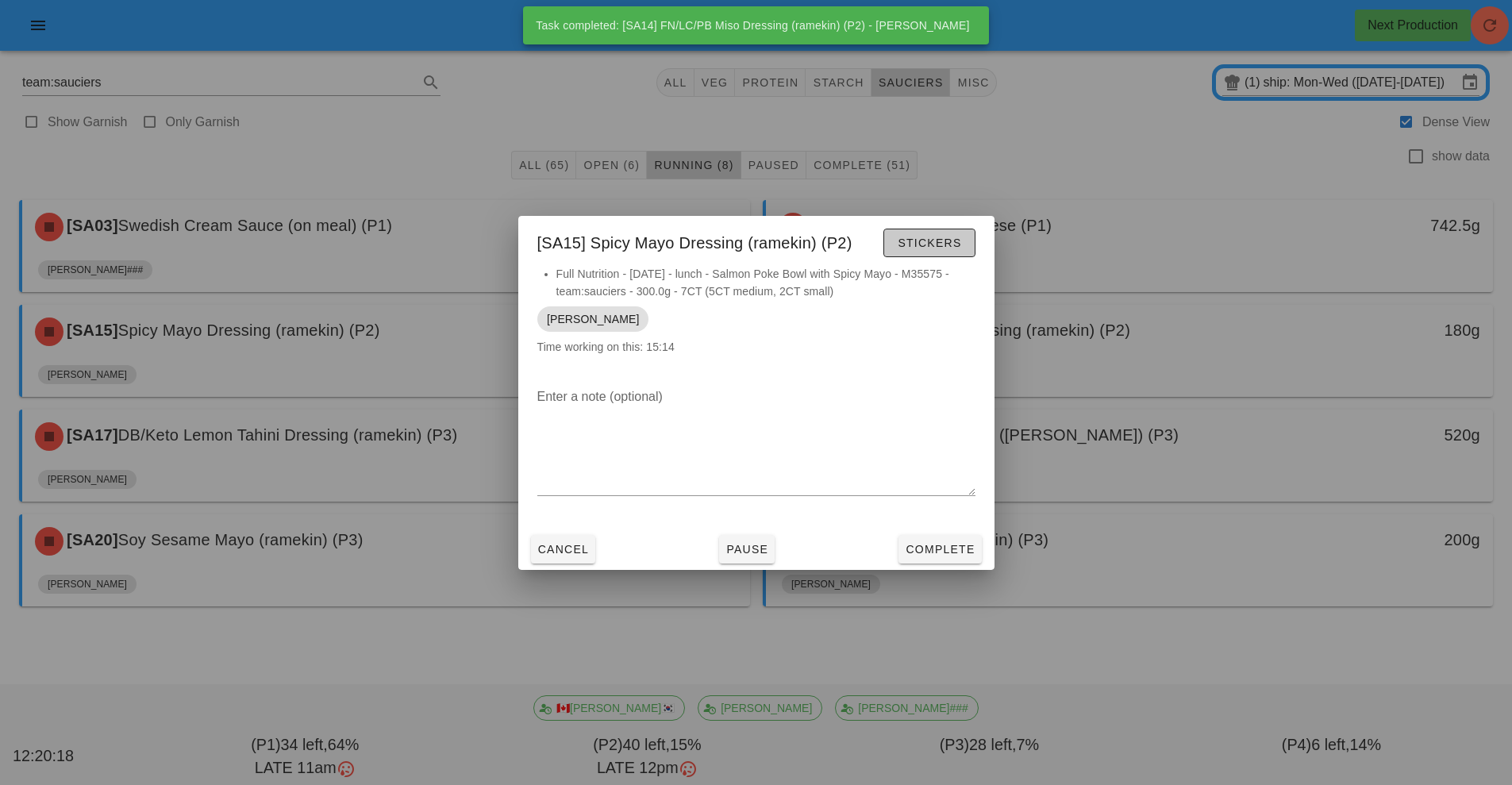
click at [938, 229] on button "Stickers" at bounding box center [929, 242] width 91 height 29
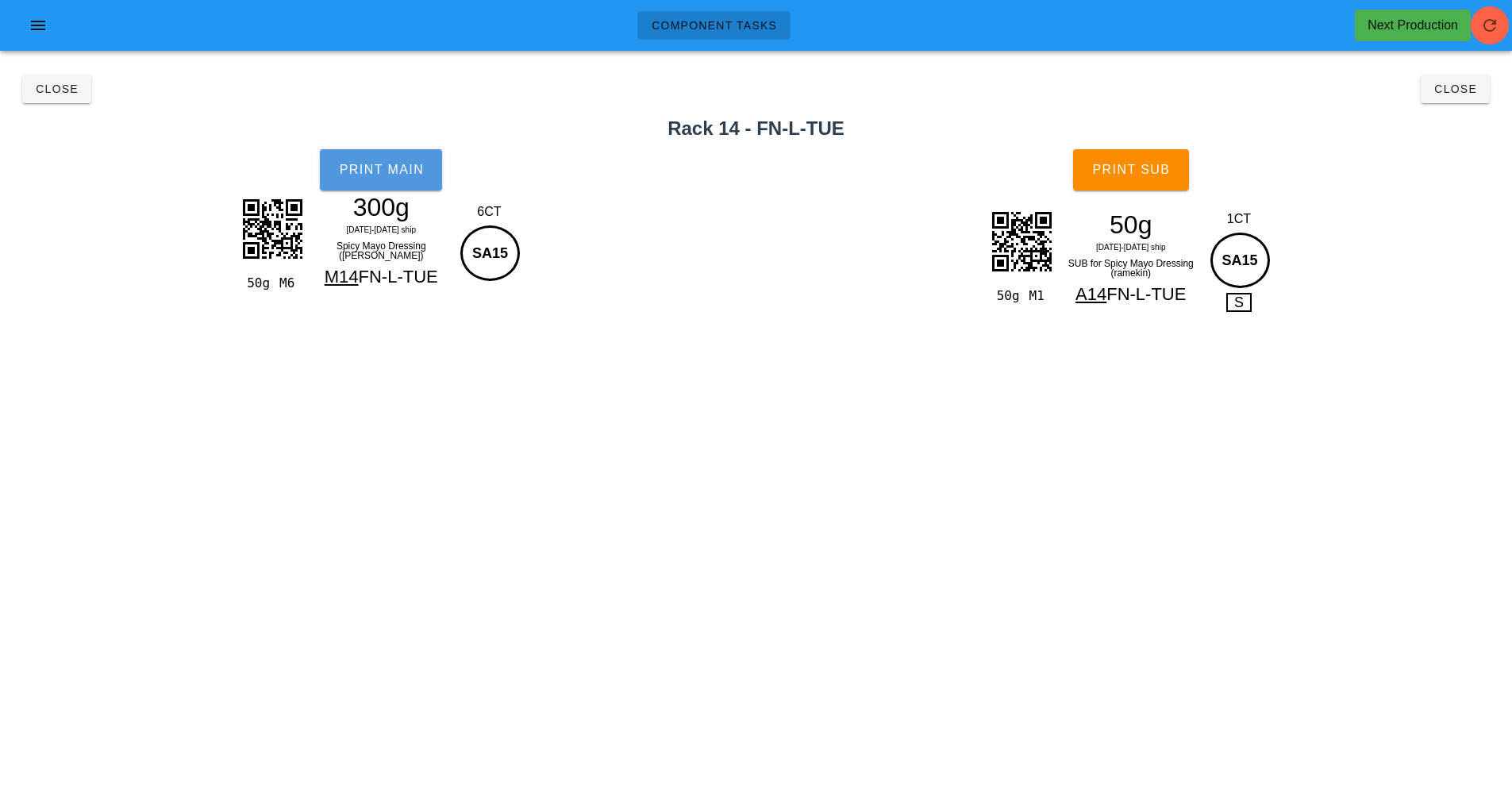
click at [404, 174] on span "Print Main" at bounding box center [381, 170] width 85 height 14
click at [1149, 173] on span "Print Sub" at bounding box center [1130, 170] width 79 height 14
click at [1453, 88] on span "Close" at bounding box center [1455, 88] width 44 height 13
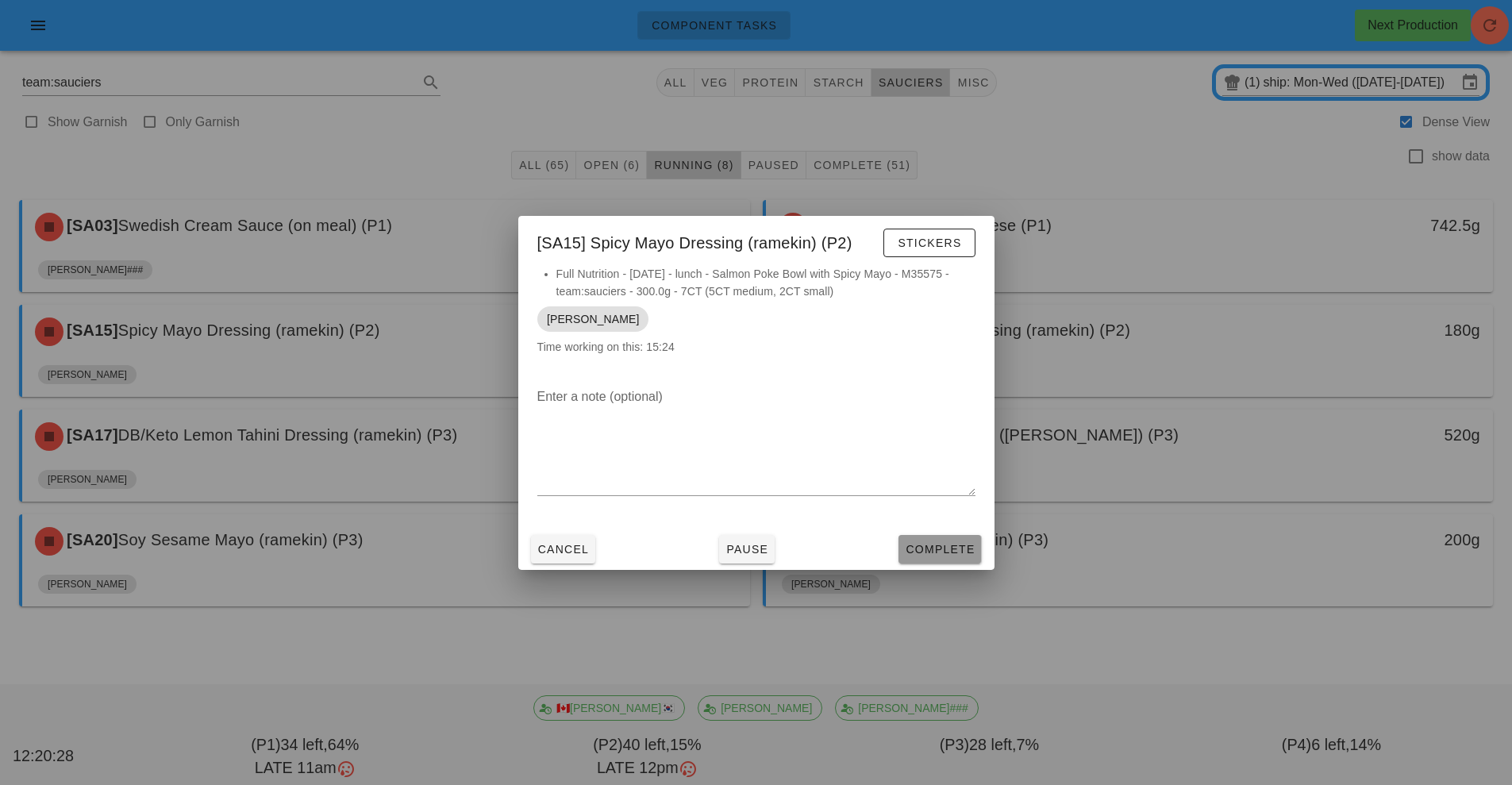
click at [972, 546] on span "Complete" at bounding box center [939, 549] width 70 height 13
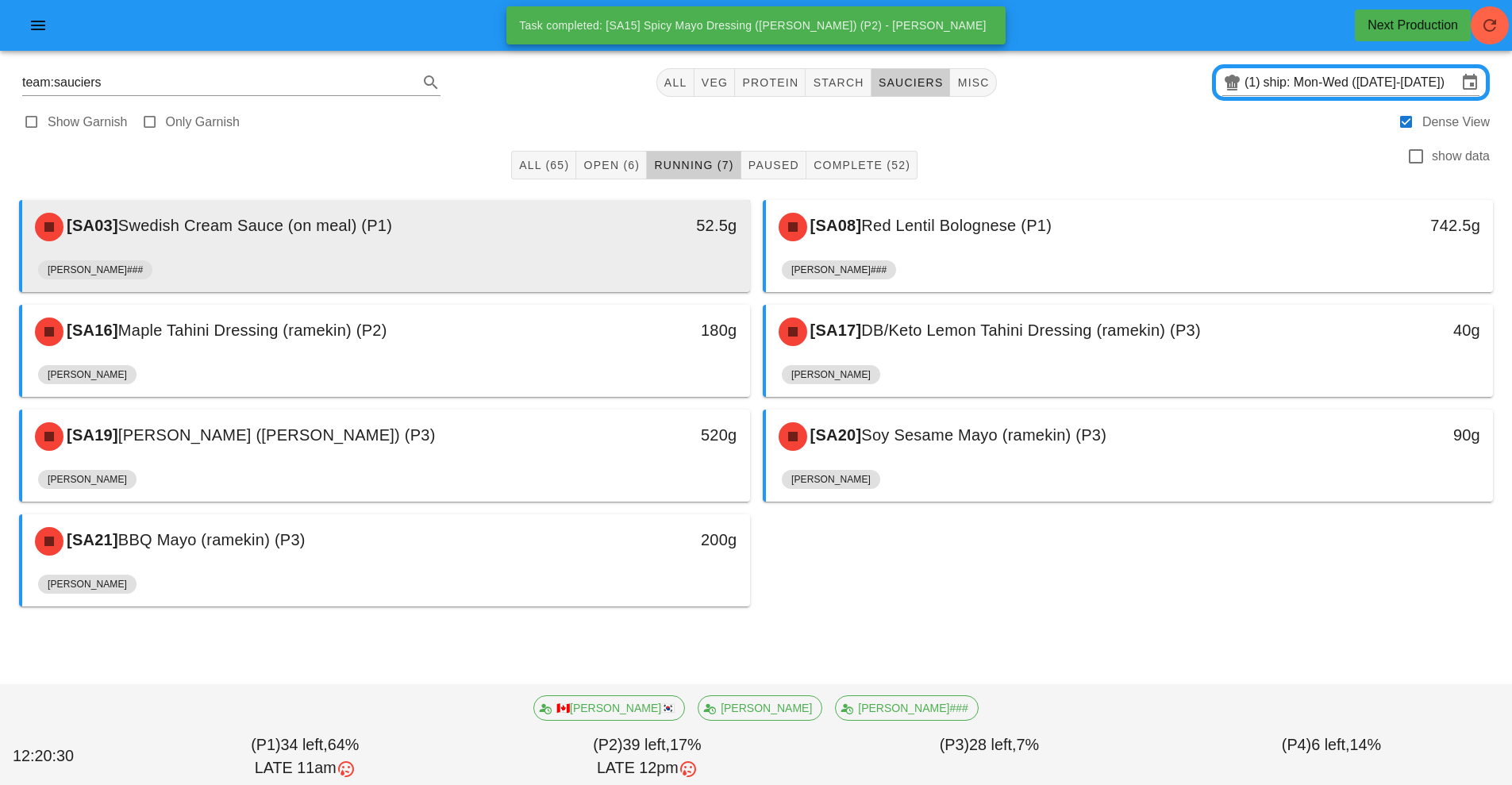
click at [597, 288] on div "[PERSON_NAME]###" at bounding box center [386, 273] width 696 height 38
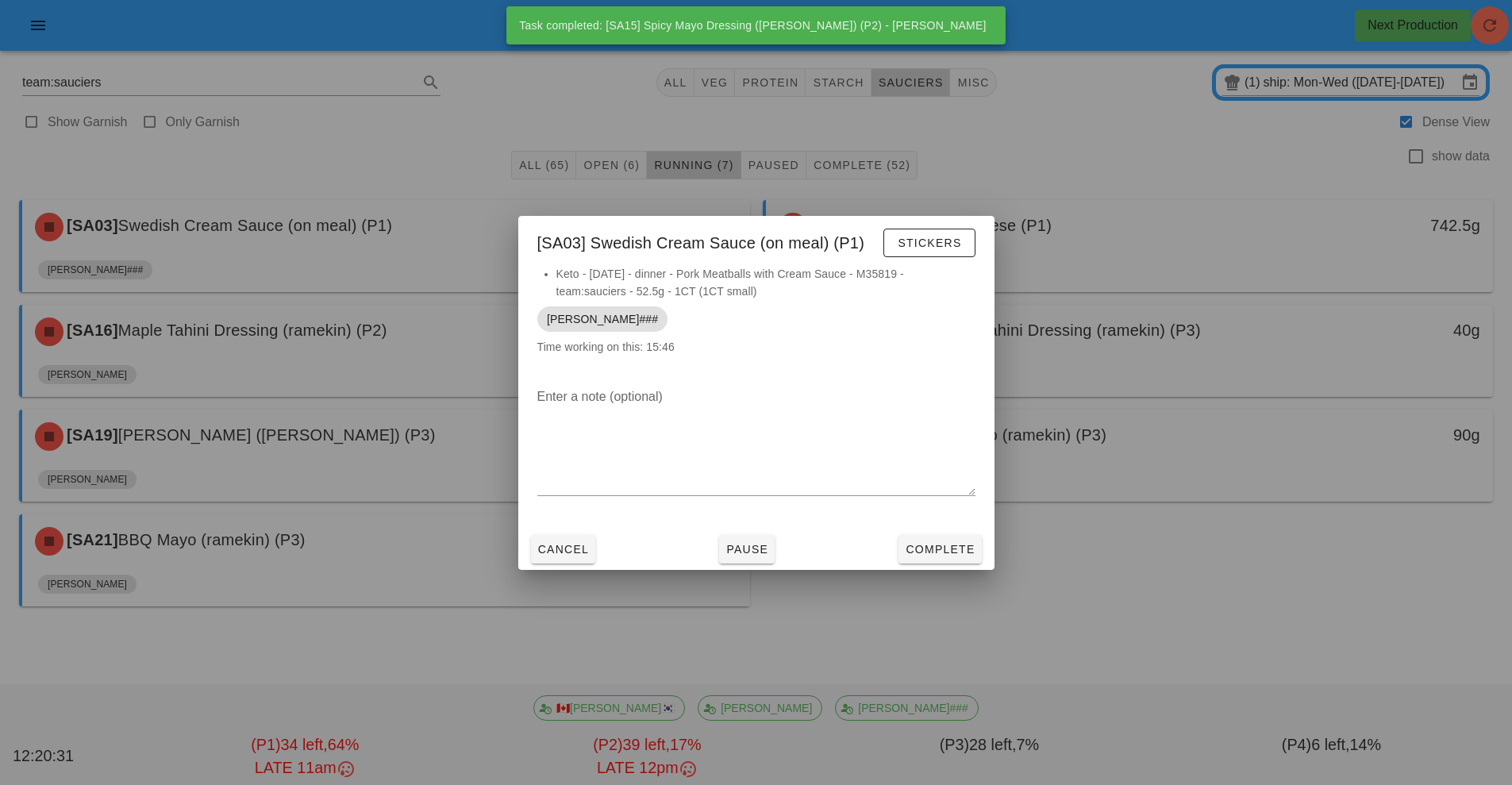
click at [466, 361] on div at bounding box center [756, 392] width 1512 height 785
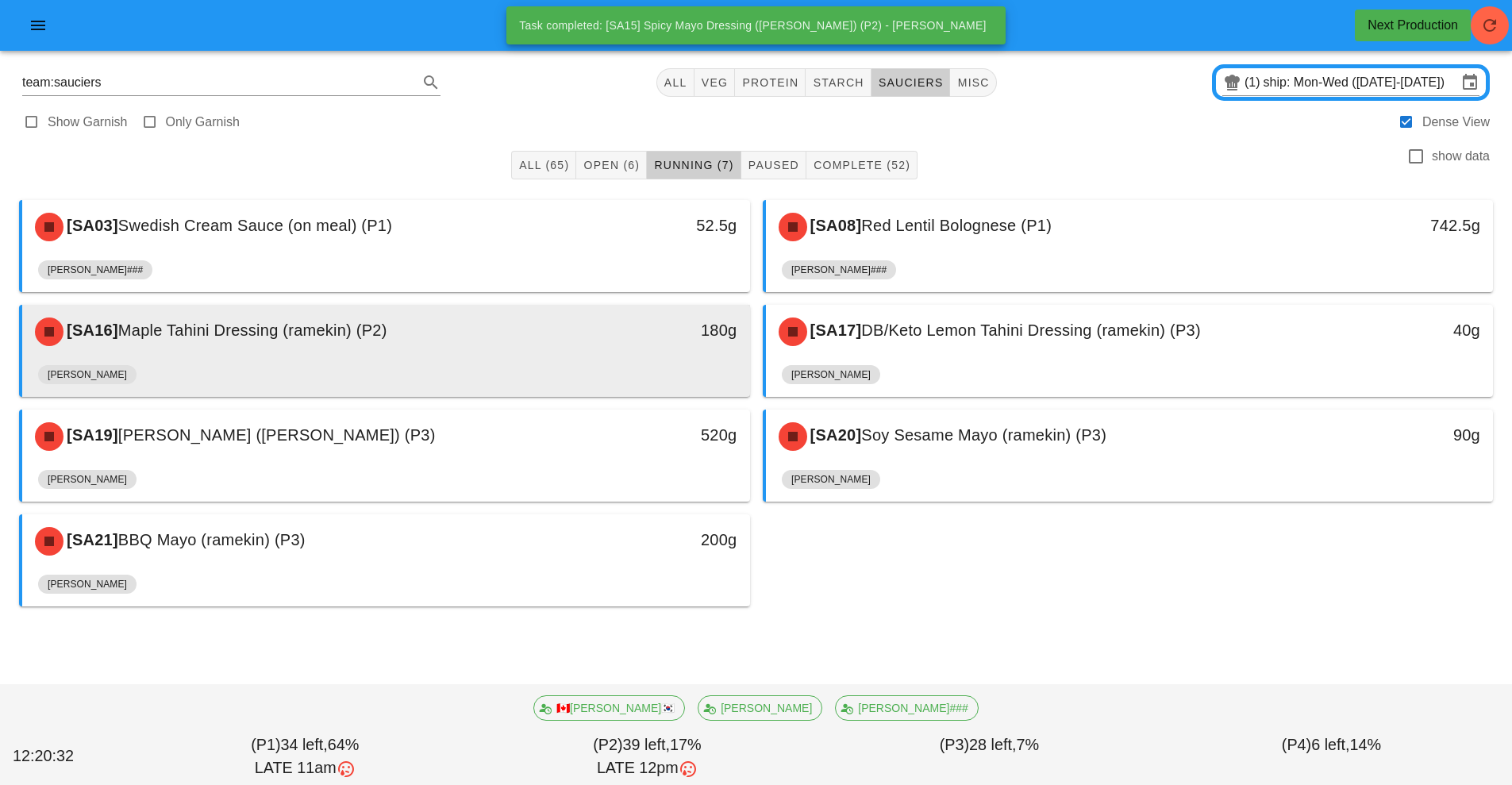
click at [514, 357] on div "[SA16] Maple Tahini Dressing (ramekin) (P2) 180g" at bounding box center [386, 332] width 728 height 54
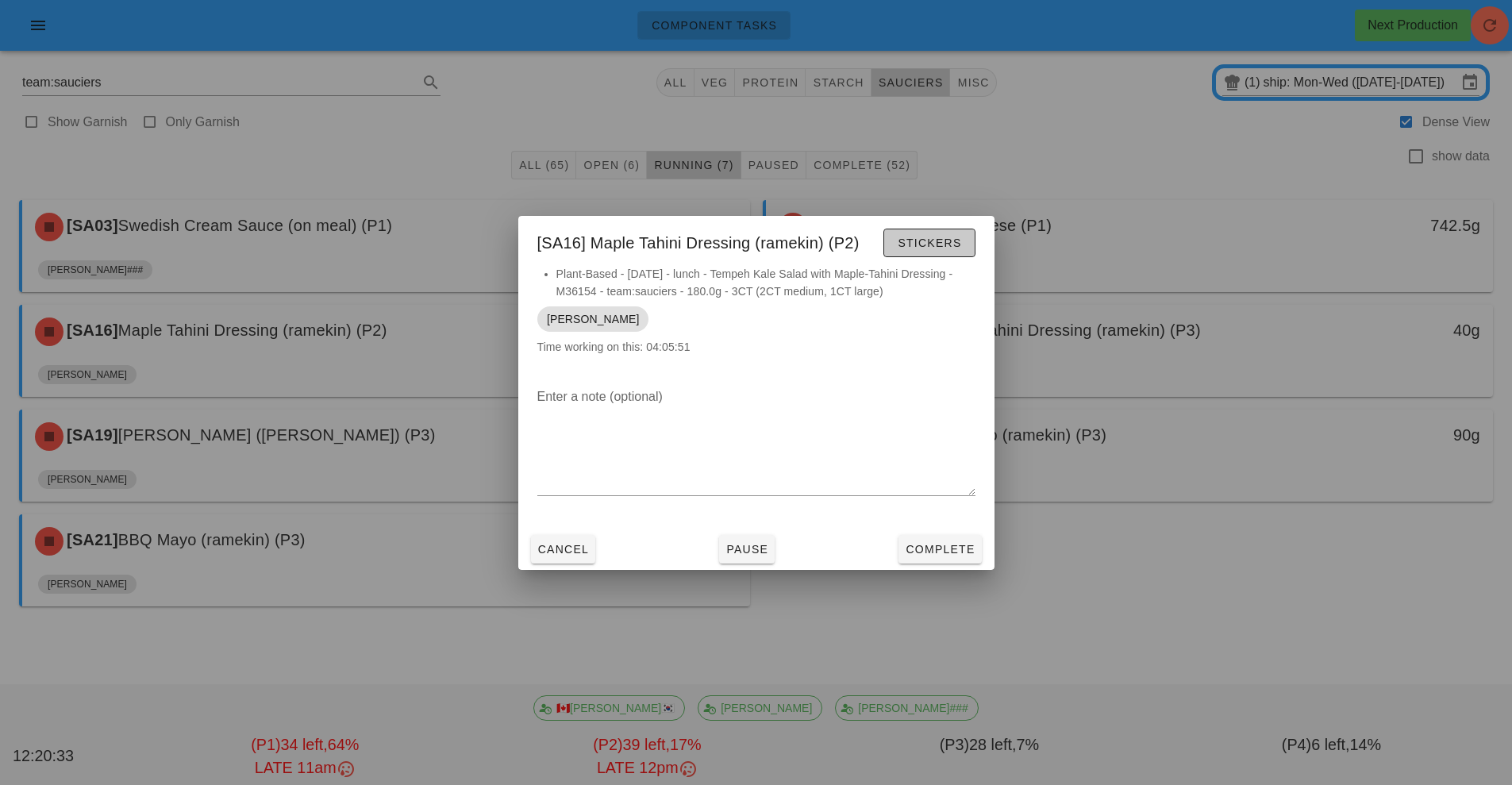
click at [939, 256] on button "Stickers" at bounding box center [929, 242] width 91 height 29
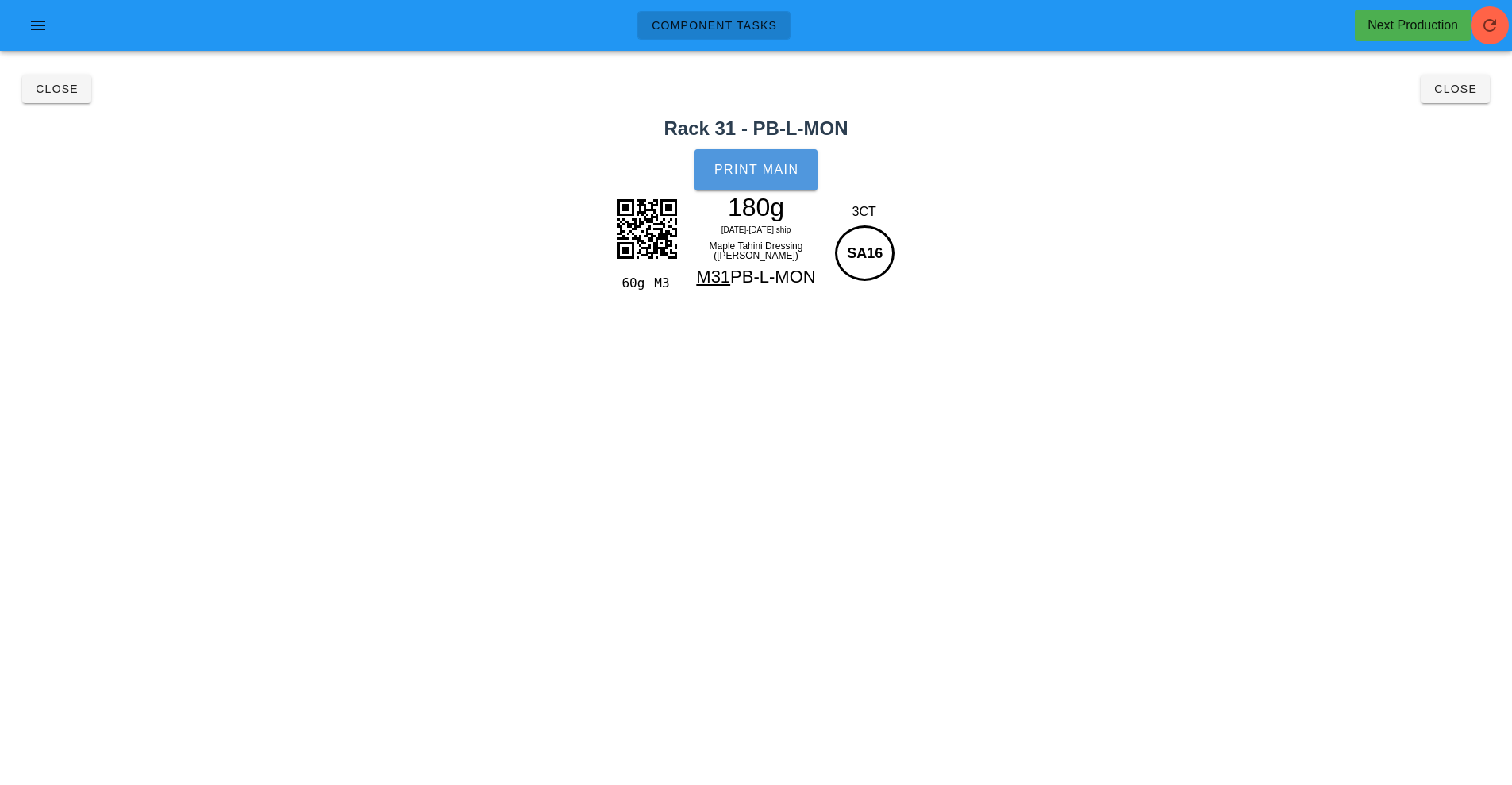
click at [790, 172] on span "Print Main" at bounding box center [756, 170] width 85 height 14
click at [1451, 89] on span "Close" at bounding box center [1455, 88] width 44 height 13
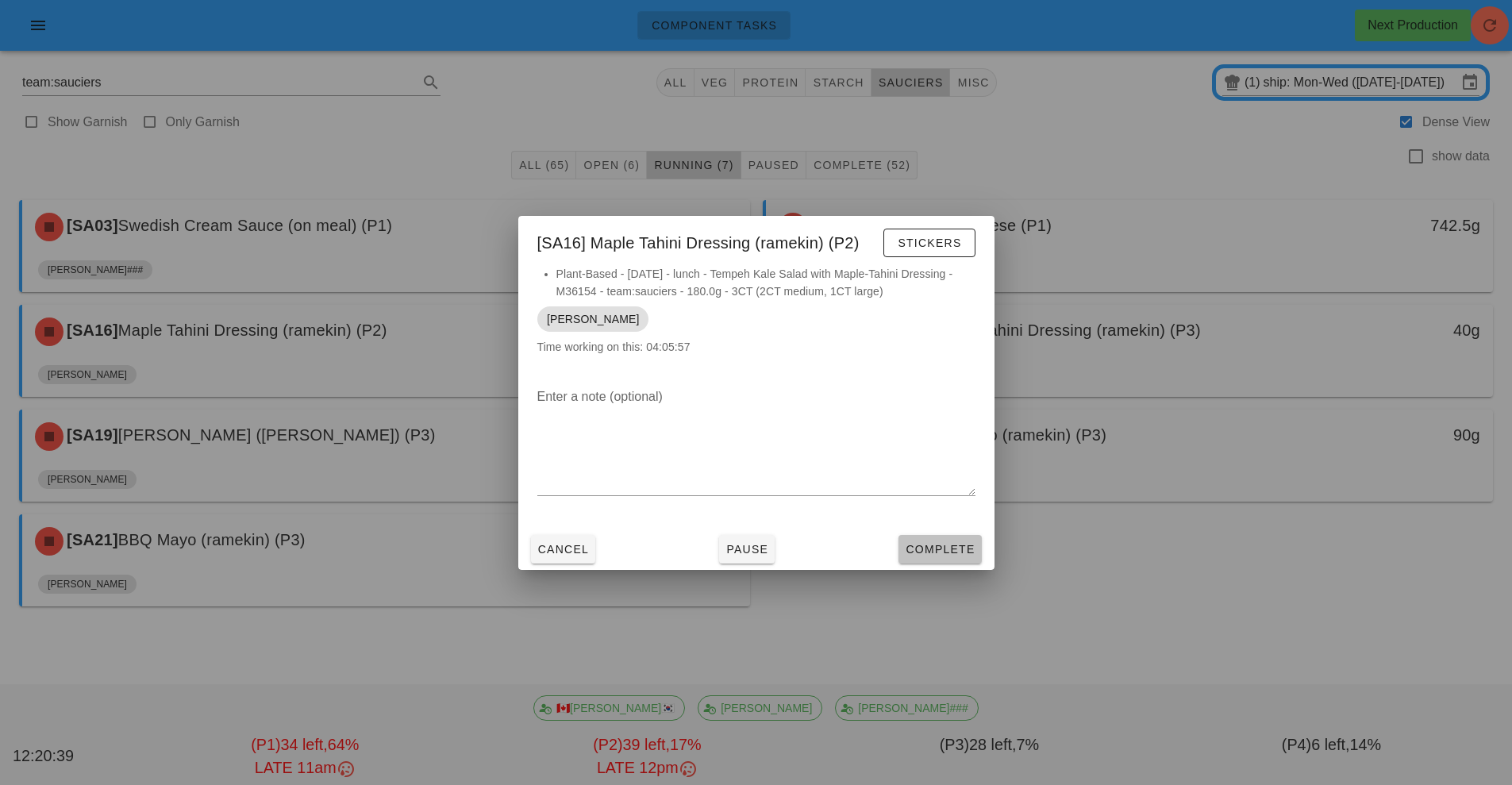
click at [933, 550] on span "Complete" at bounding box center [939, 549] width 70 height 13
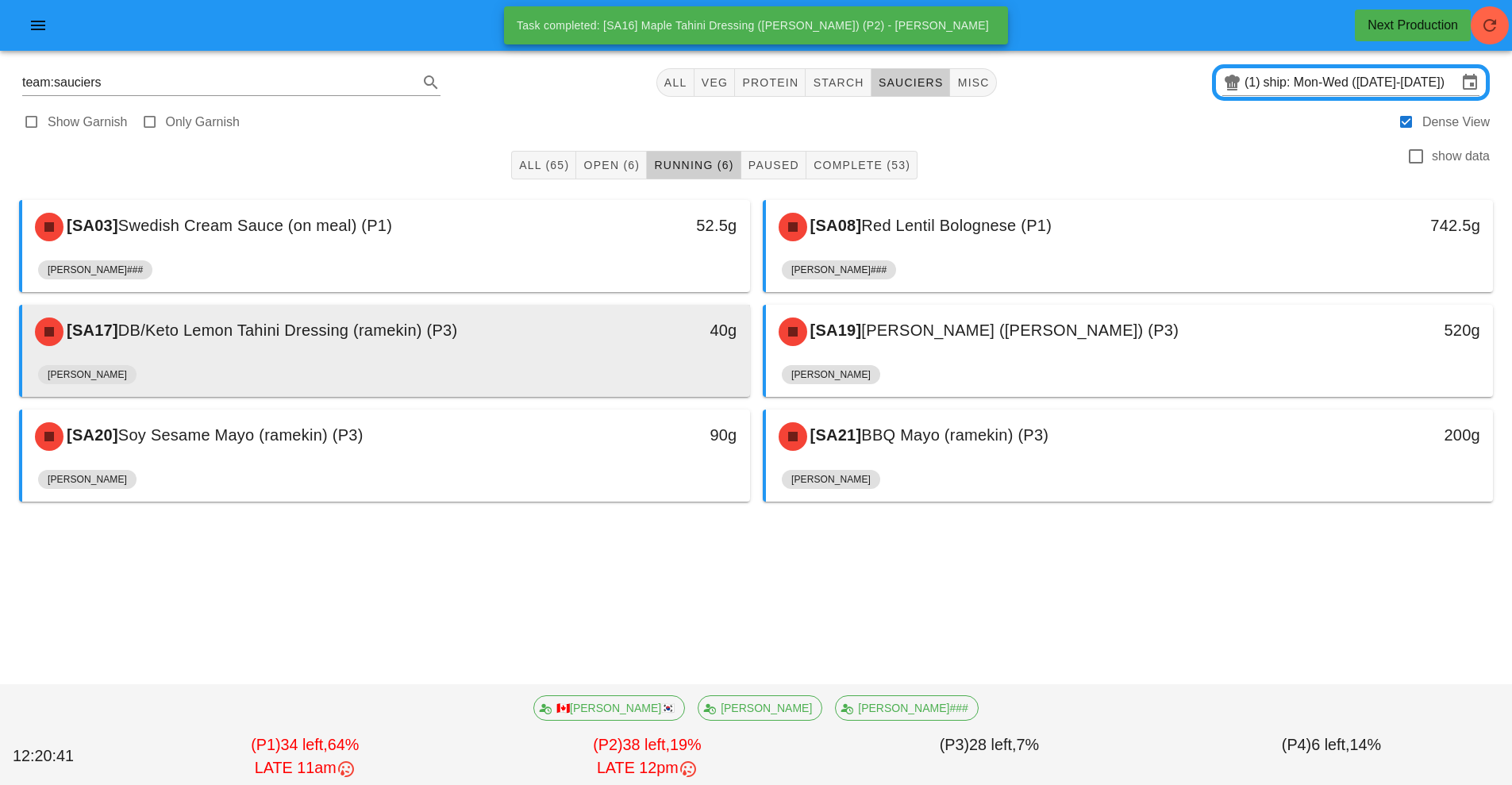
click at [602, 374] on div "[PERSON_NAME]" at bounding box center [386, 378] width 696 height 38
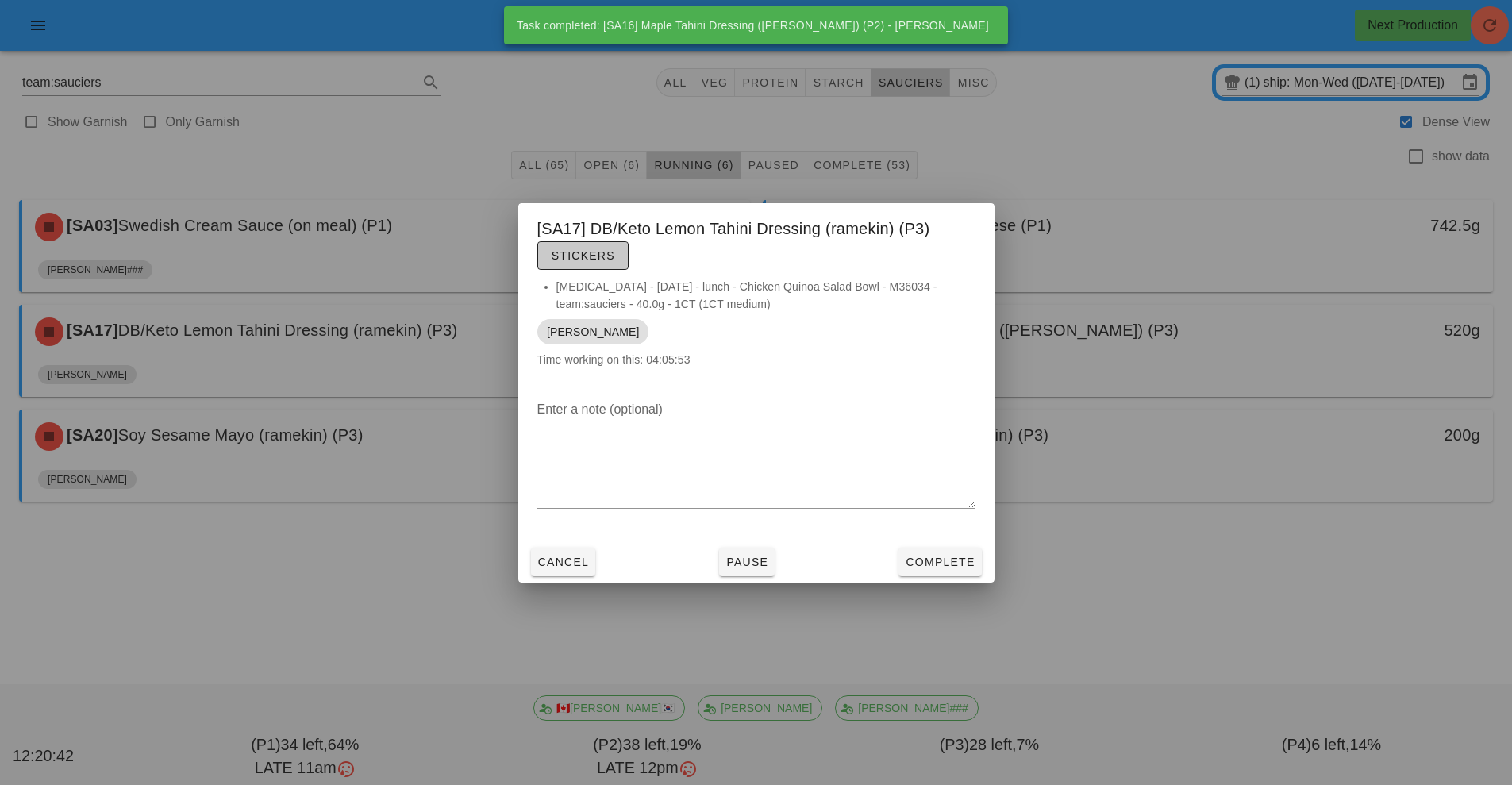
click at [574, 257] on span "Stickers" at bounding box center [583, 255] width 65 height 13
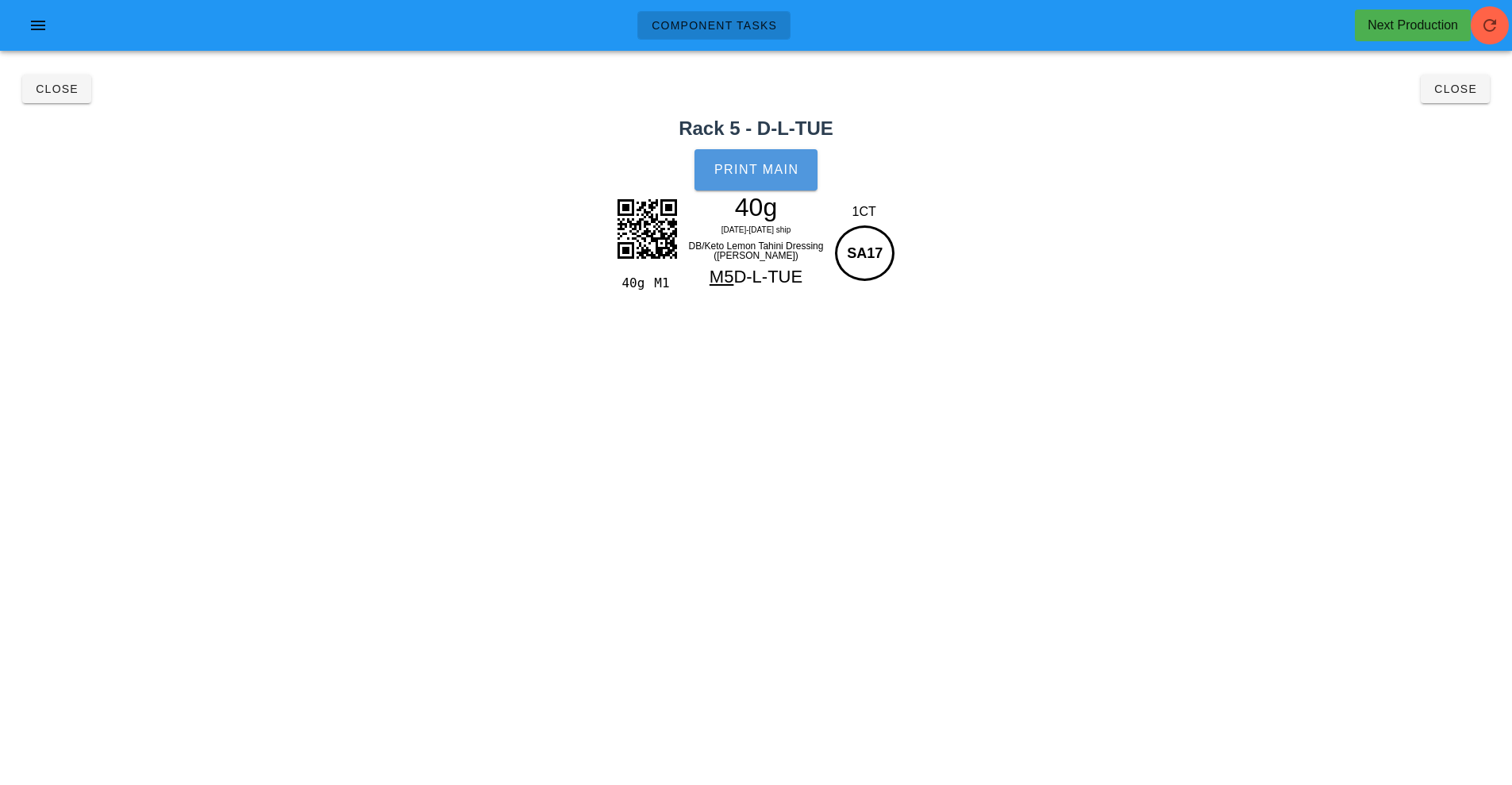
click at [732, 161] on button "Print Main" at bounding box center [756, 170] width 122 height 42
click at [1472, 100] on button "Close" at bounding box center [1455, 88] width 69 height 29
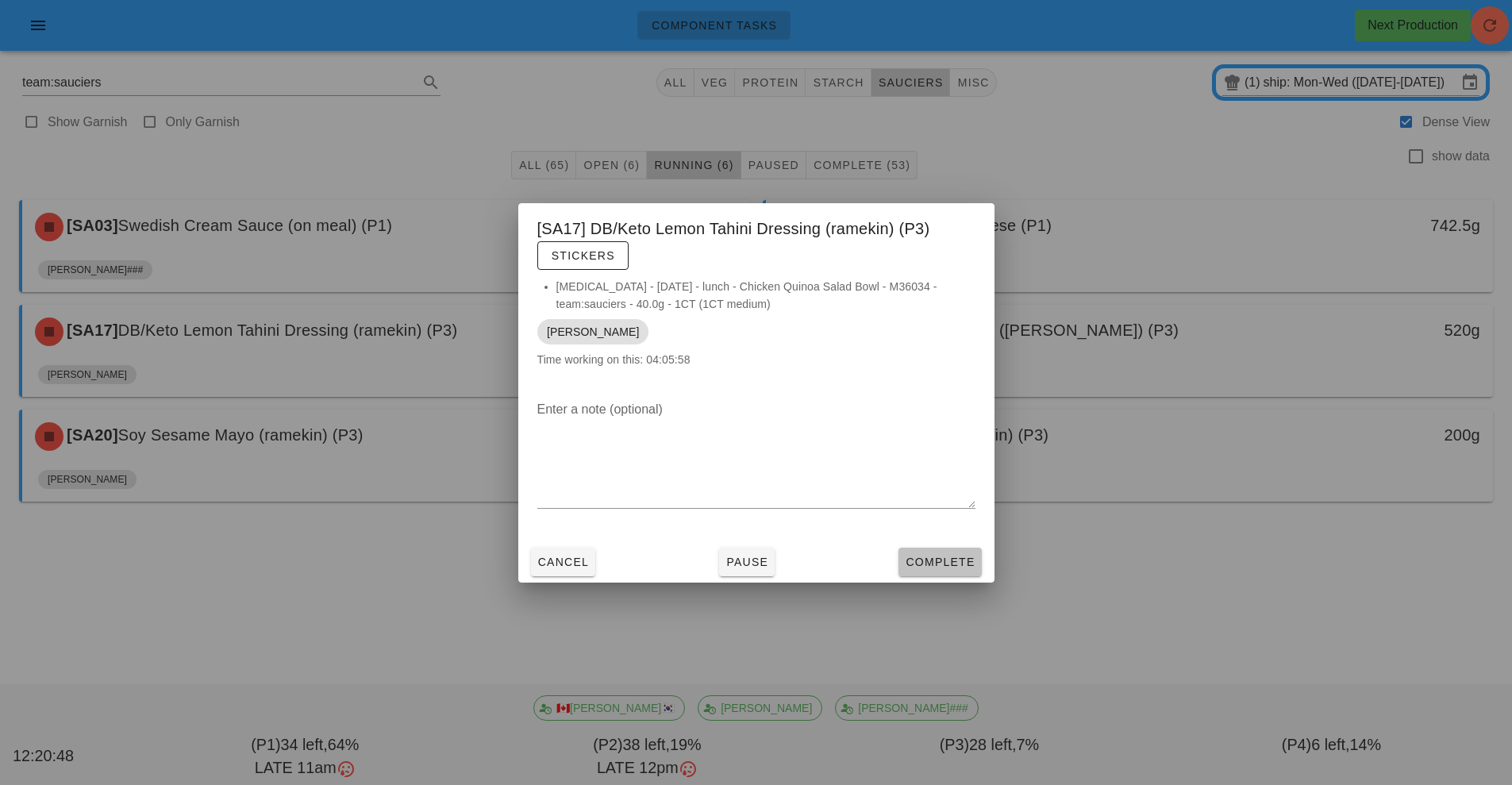
click at [962, 560] on span "Complete" at bounding box center [939, 561] width 70 height 13
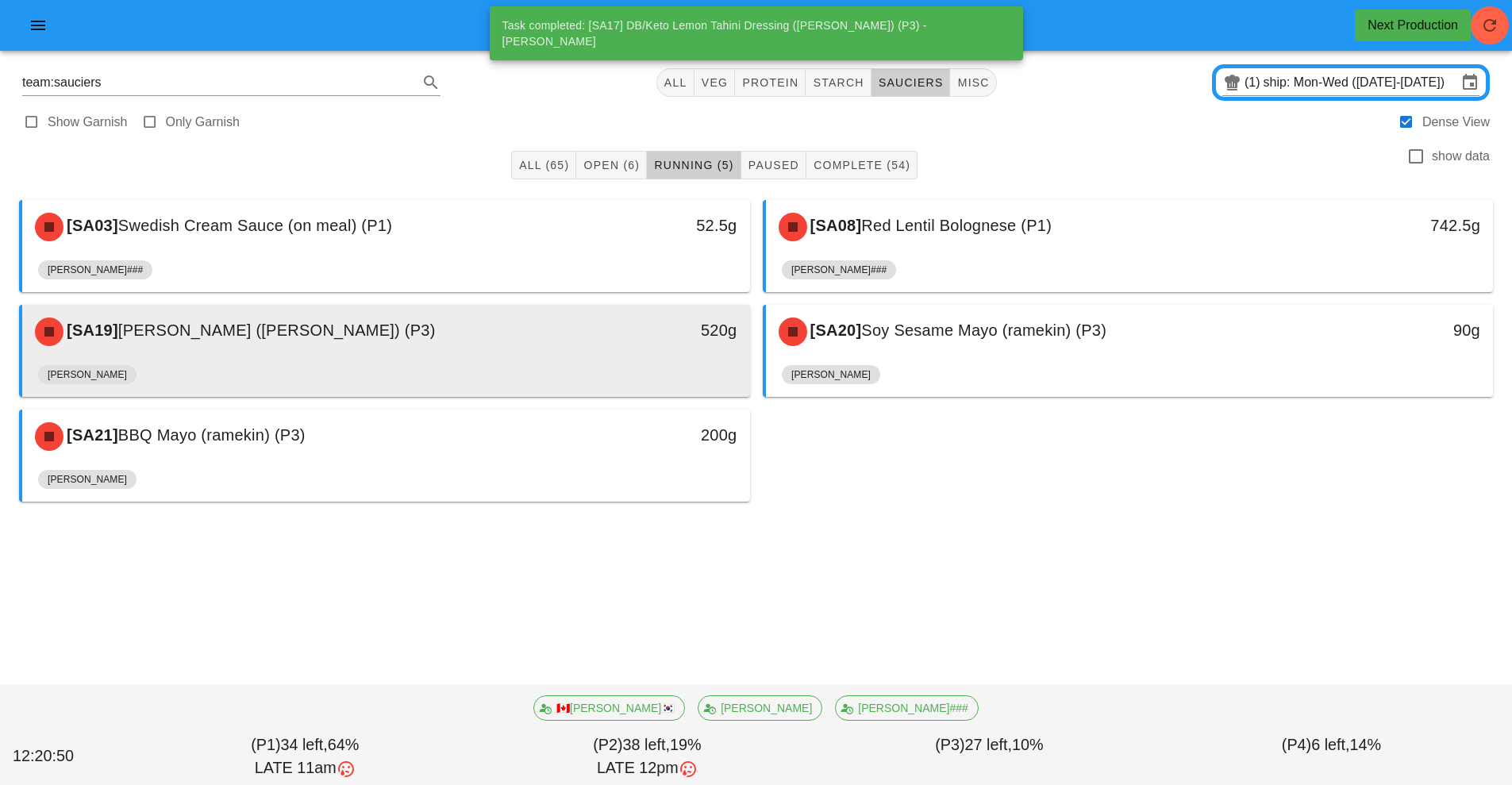
click at [687, 317] on div "520g" at bounding box center [656, 330] width 161 height 26
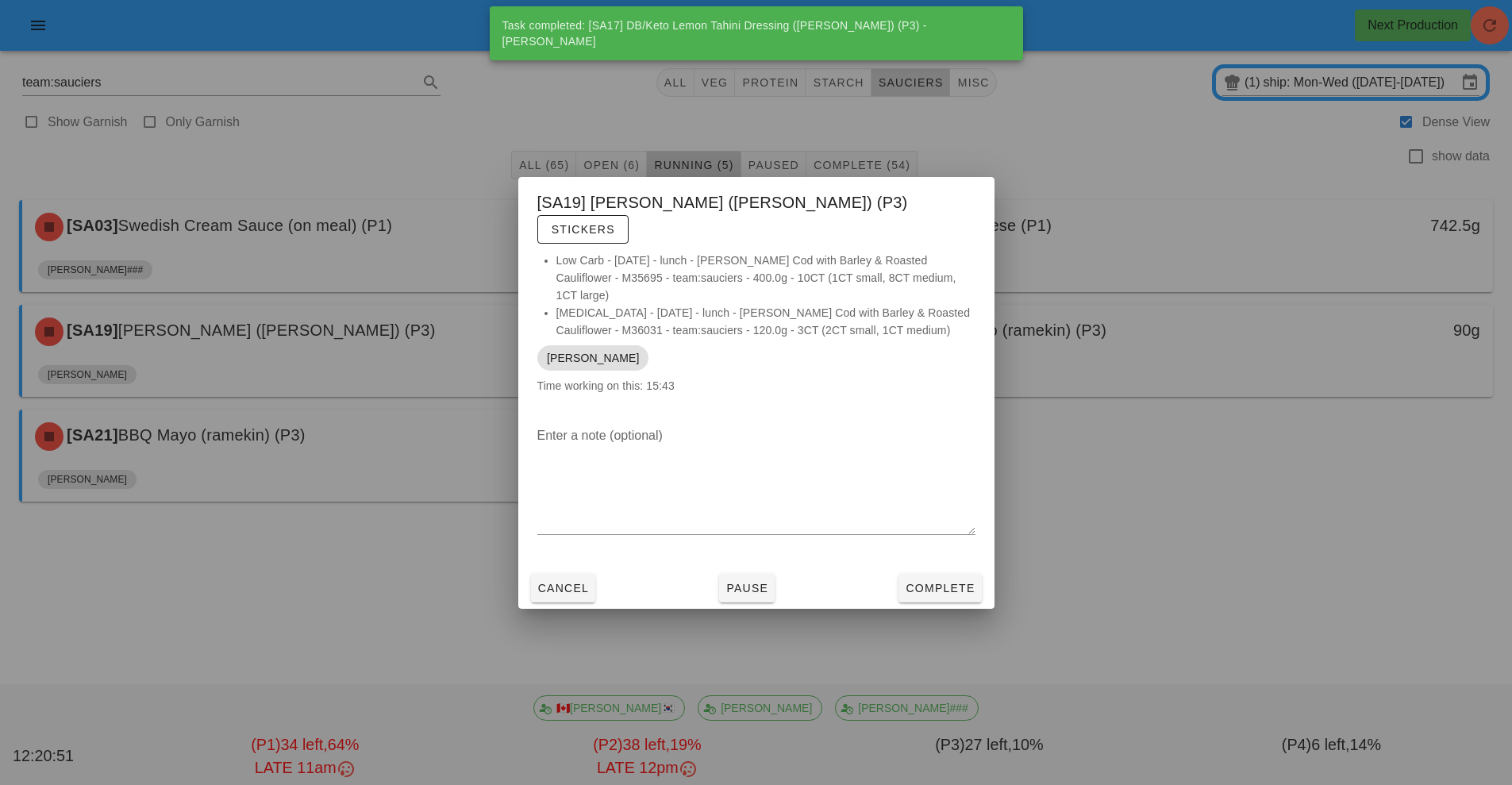
click at [990, 220] on div "[SA19] [PERSON_NAME] (ramekin) (P3) Stickers" at bounding box center [756, 214] width 476 height 75
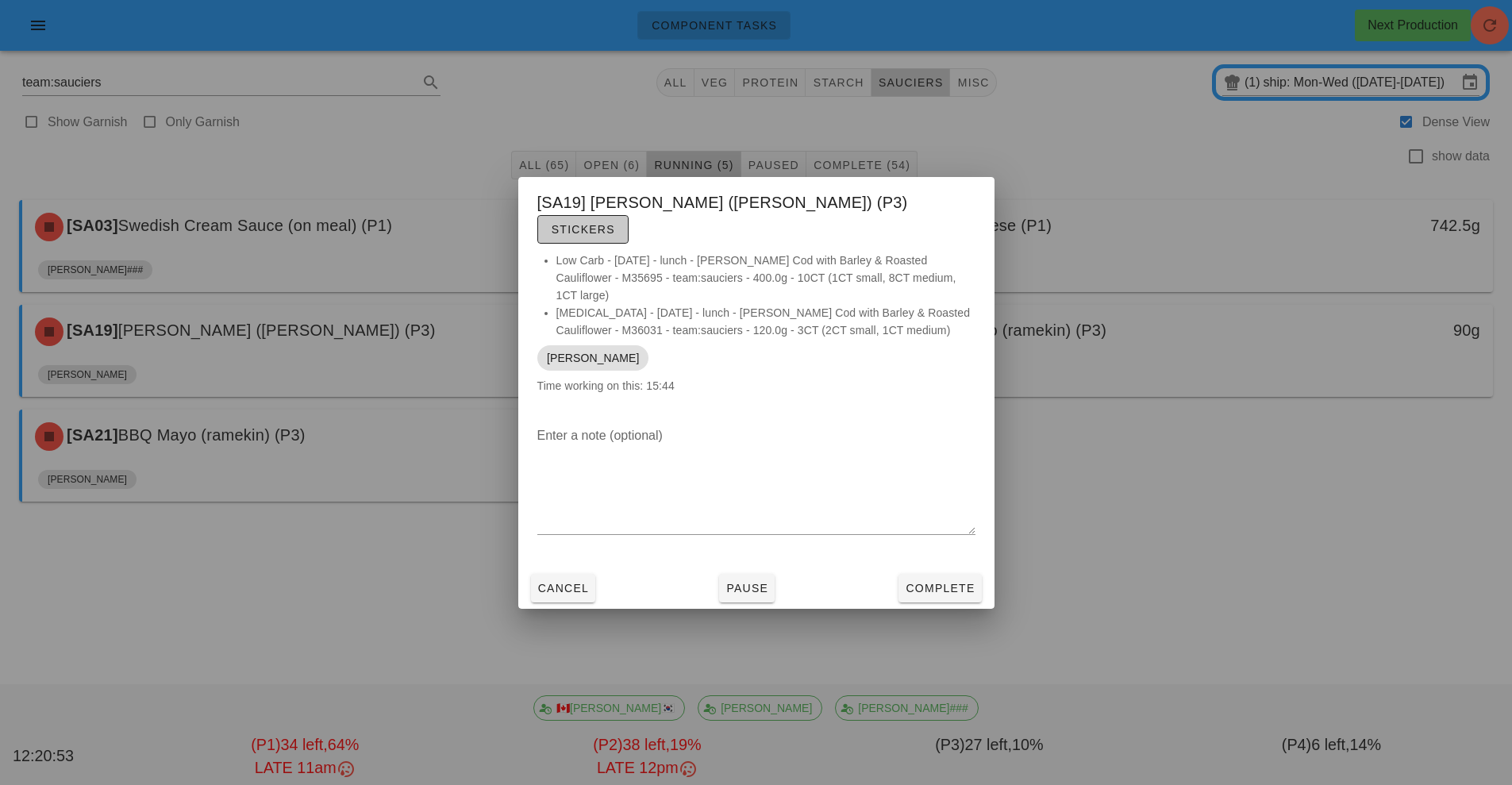
click at [629, 238] on button "Stickers" at bounding box center [584, 229] width 91 height 29
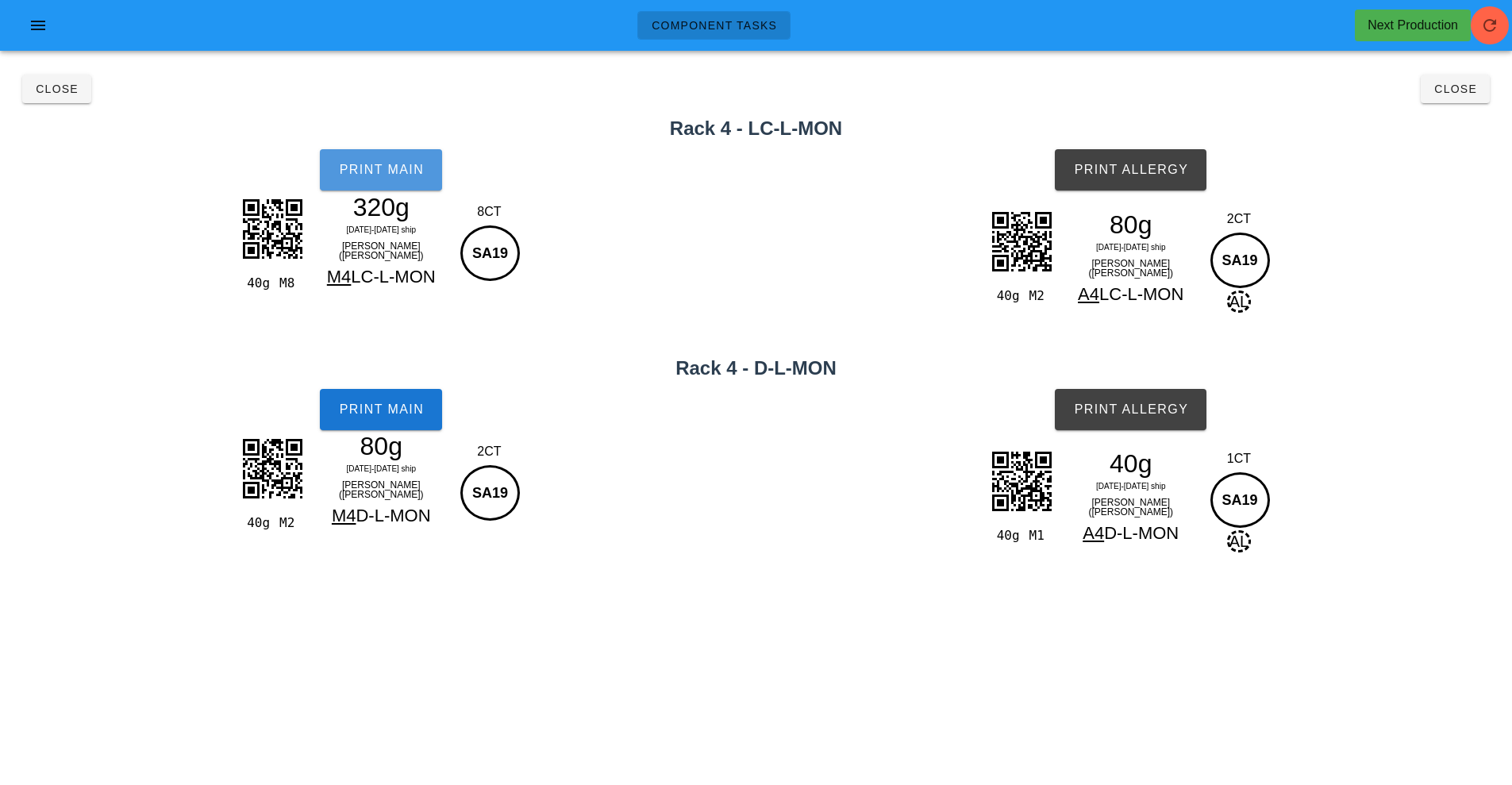
click at [393, 172] on span "Print Main" at bounding box center [381, 170] width 85 height 14
click at [410, 414] on span "Print Main" at bounding box center [381, 409] width 85 height 14
click at [1133, 172] on span "Print Allergy" at bounding box center [1131, 170] width 115 height 14
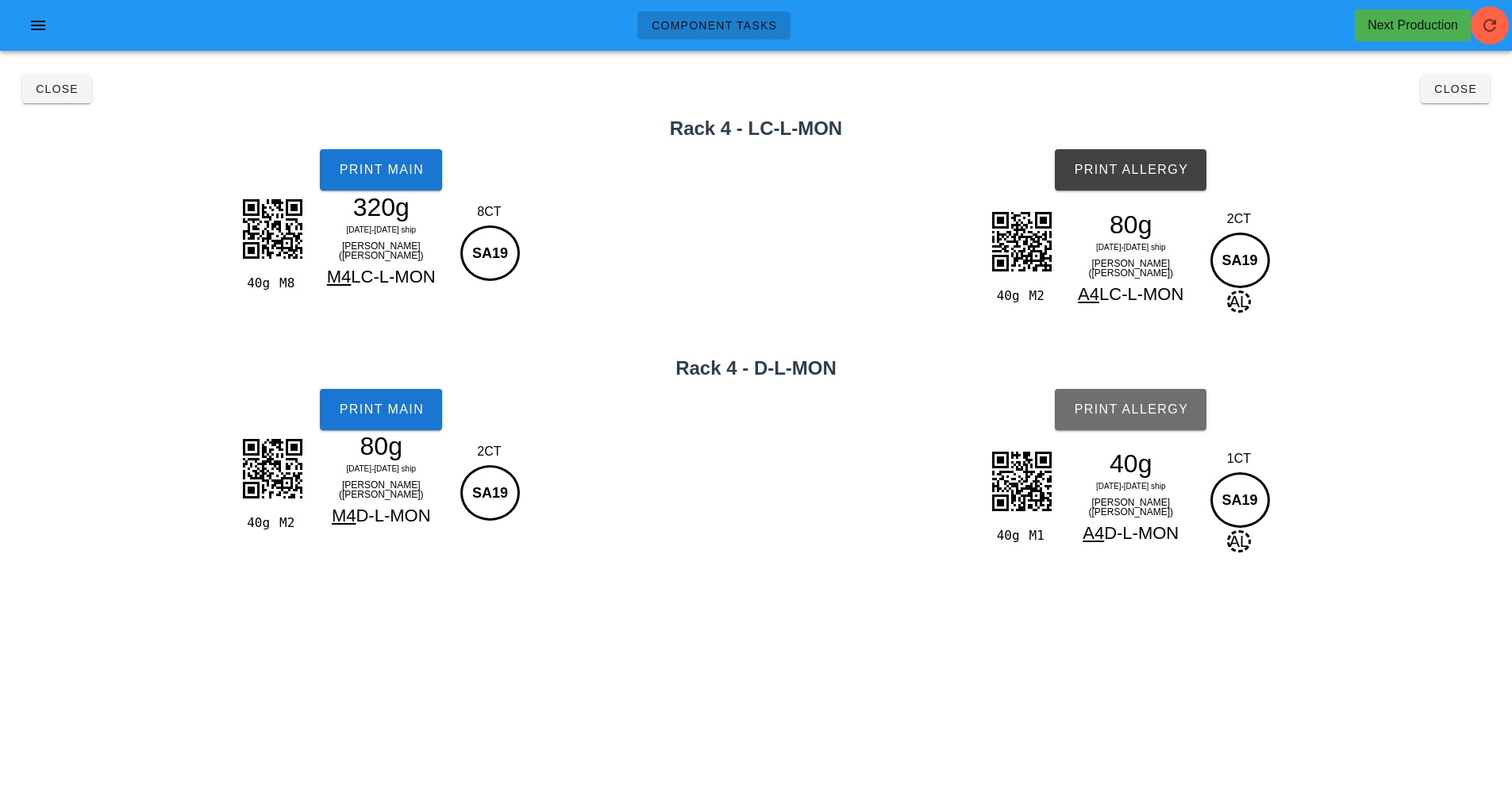
click at [1109, 405] on span "Print Allergy" at bounding box center [1131, 409] width 115 height 14
click at [1430, 96] on button "Close" at bounding box center [1455, 88] width 69 height 29
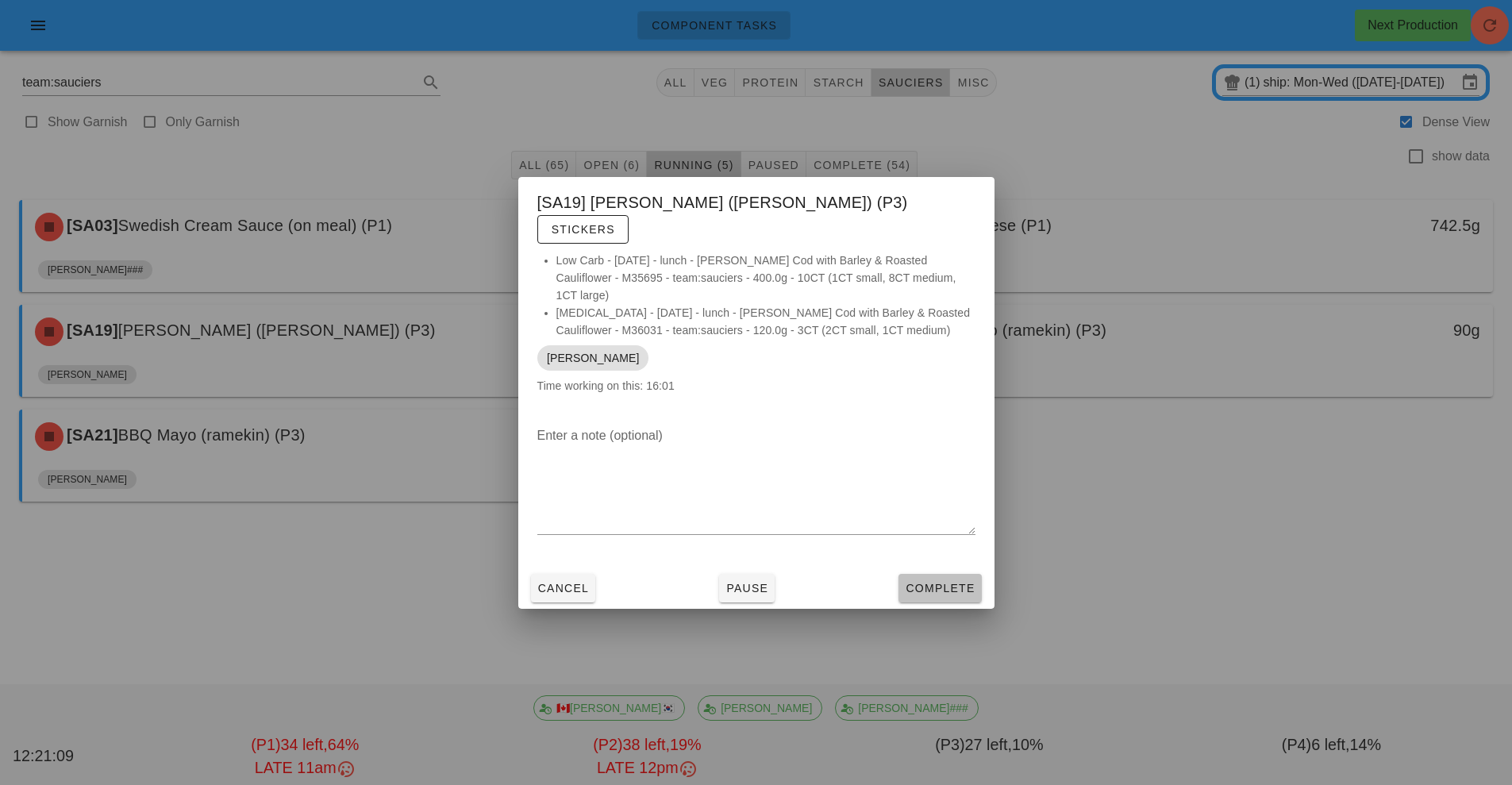
click at [969, 581] on span "Complete" at bounding box center [939, 587] width 70 height 13
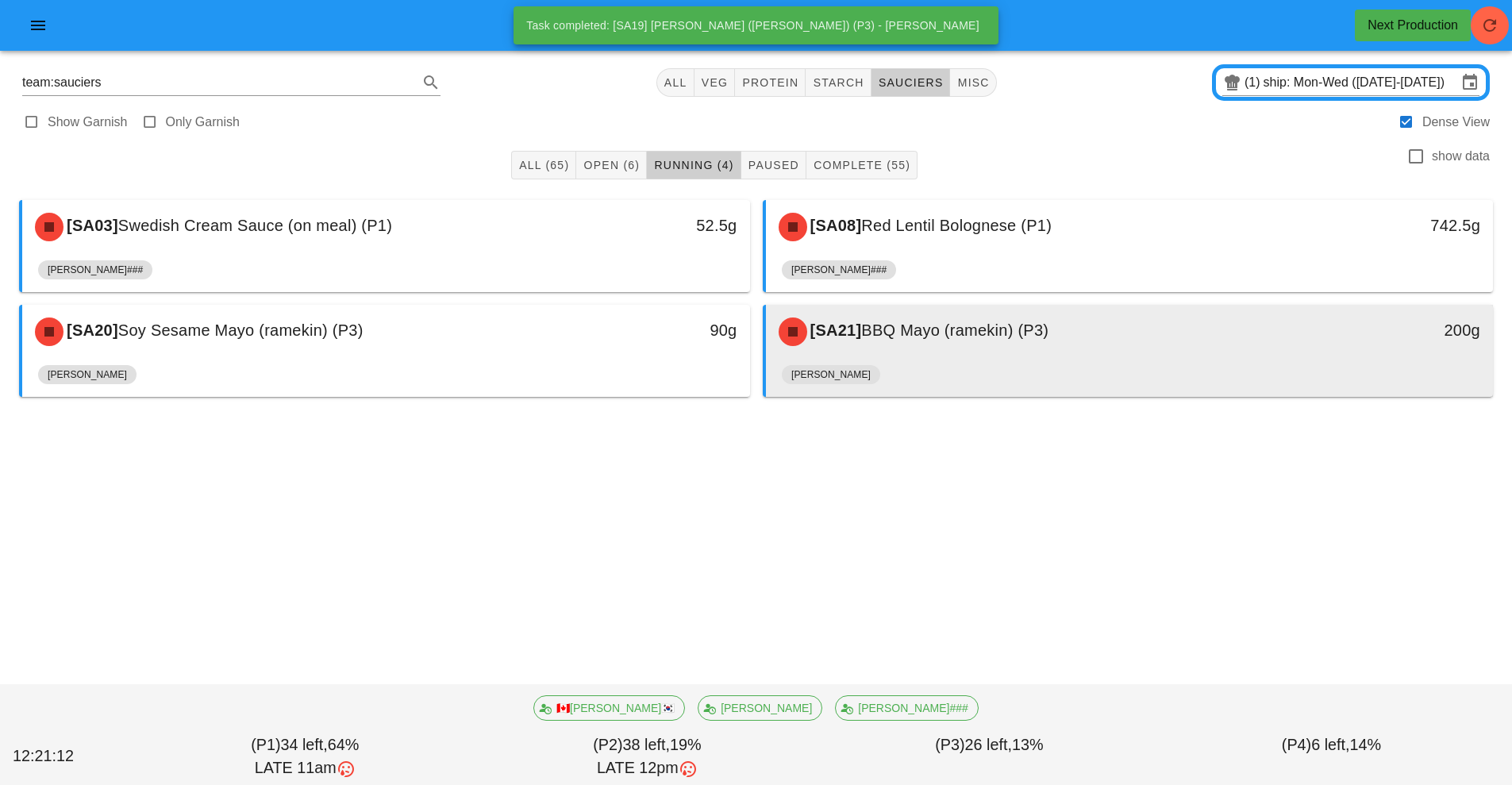
click at [983, 373] on div "[PERSON_NAME]" at bounding box center [1130, 378] width 696 height 38
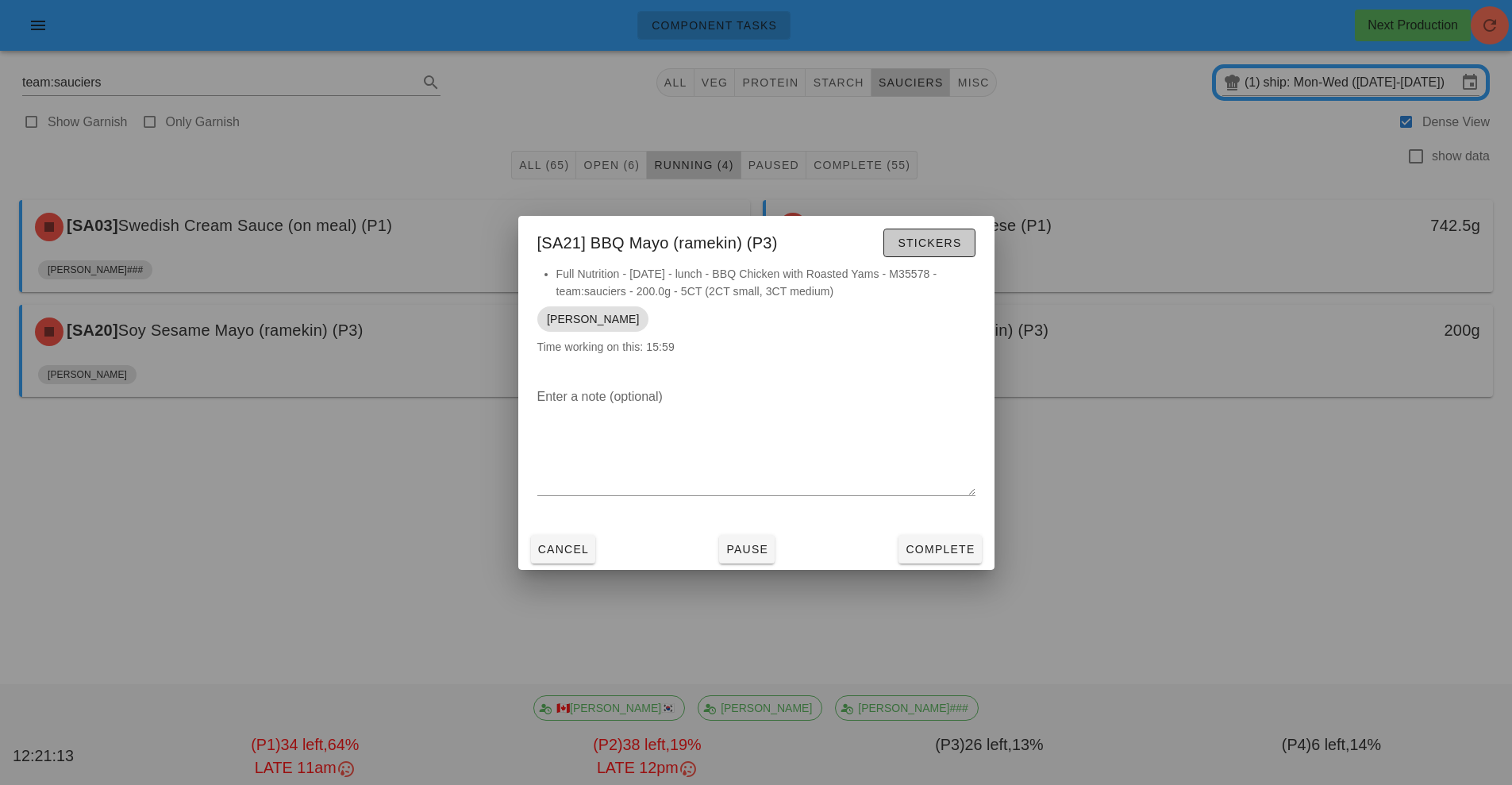
click at [941, 242] on span "Stickers" at bounding box center [928, 242] width 65 height 13
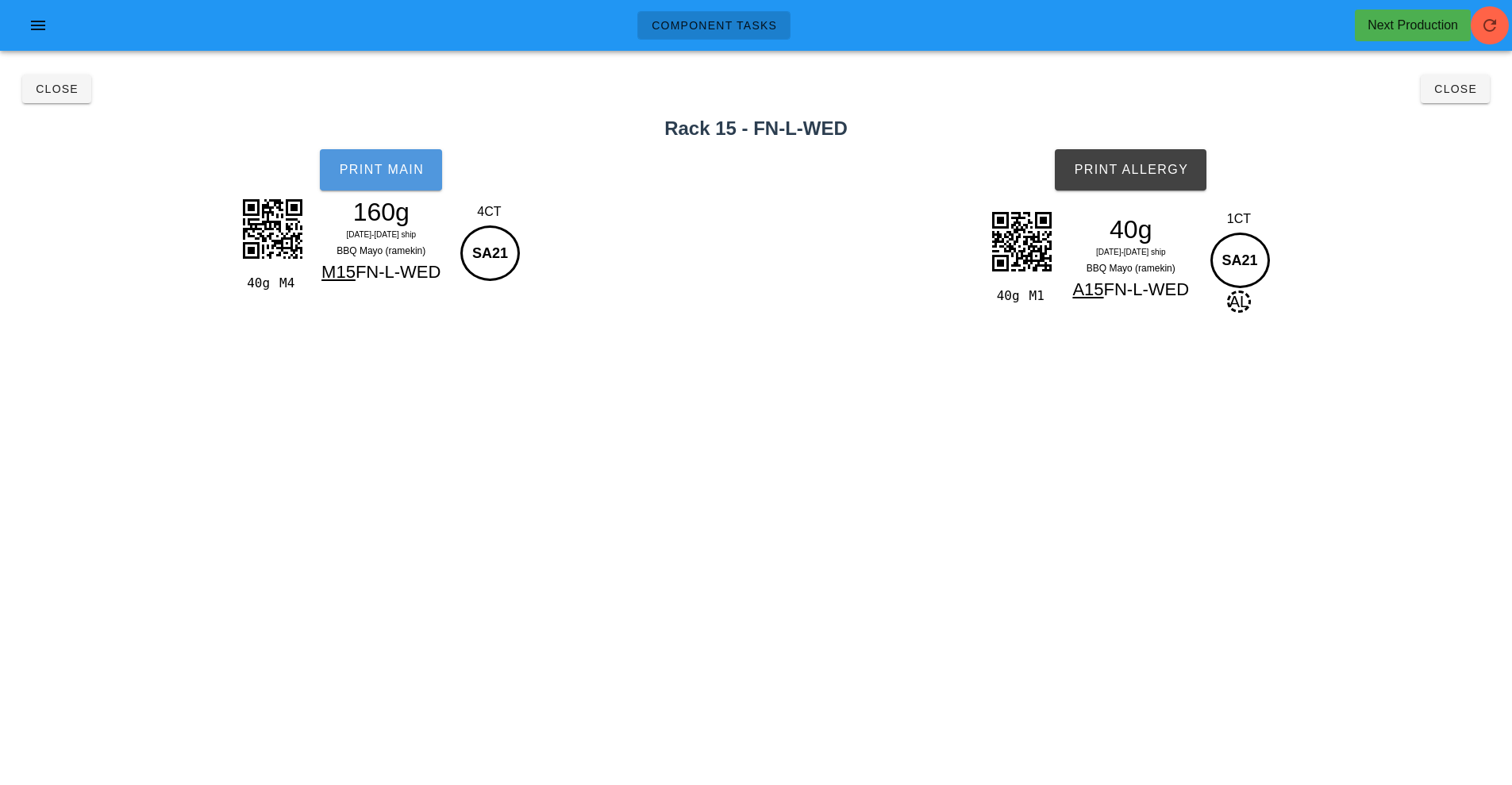
click at [385, 175] on span "Print Main" at bounding box center [381, 170] width 85 height 14
click at [1110, 186] on button "Print Allergy" at bounding box center [1130, 170] width 152 height 42
click at [1426, 84] on button "Close" at bounding box center [1455, 88] width 69 height 29
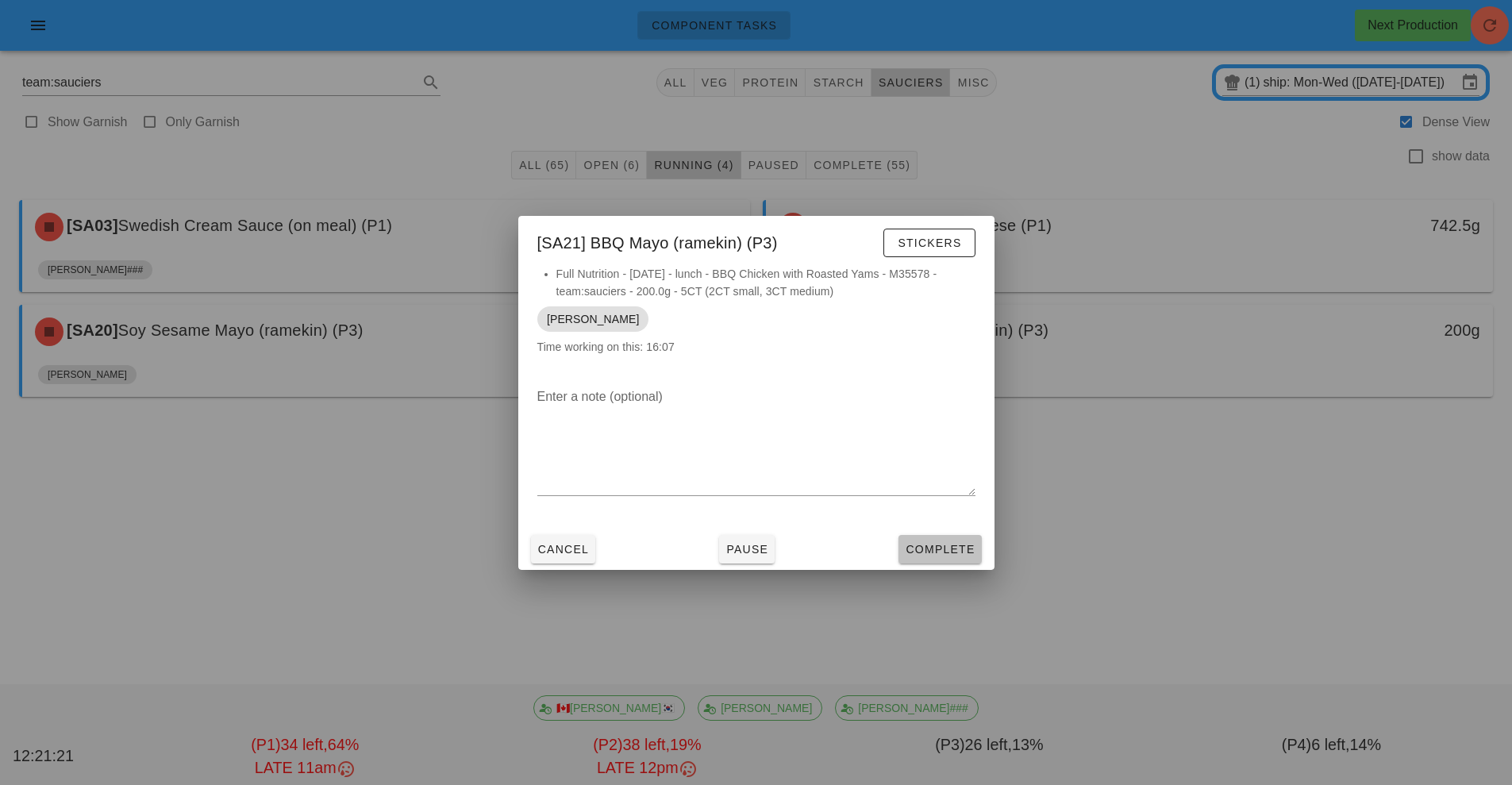
click at [973, 540] on button "Complete" at bounding box center [939, 549] width 83 height 29
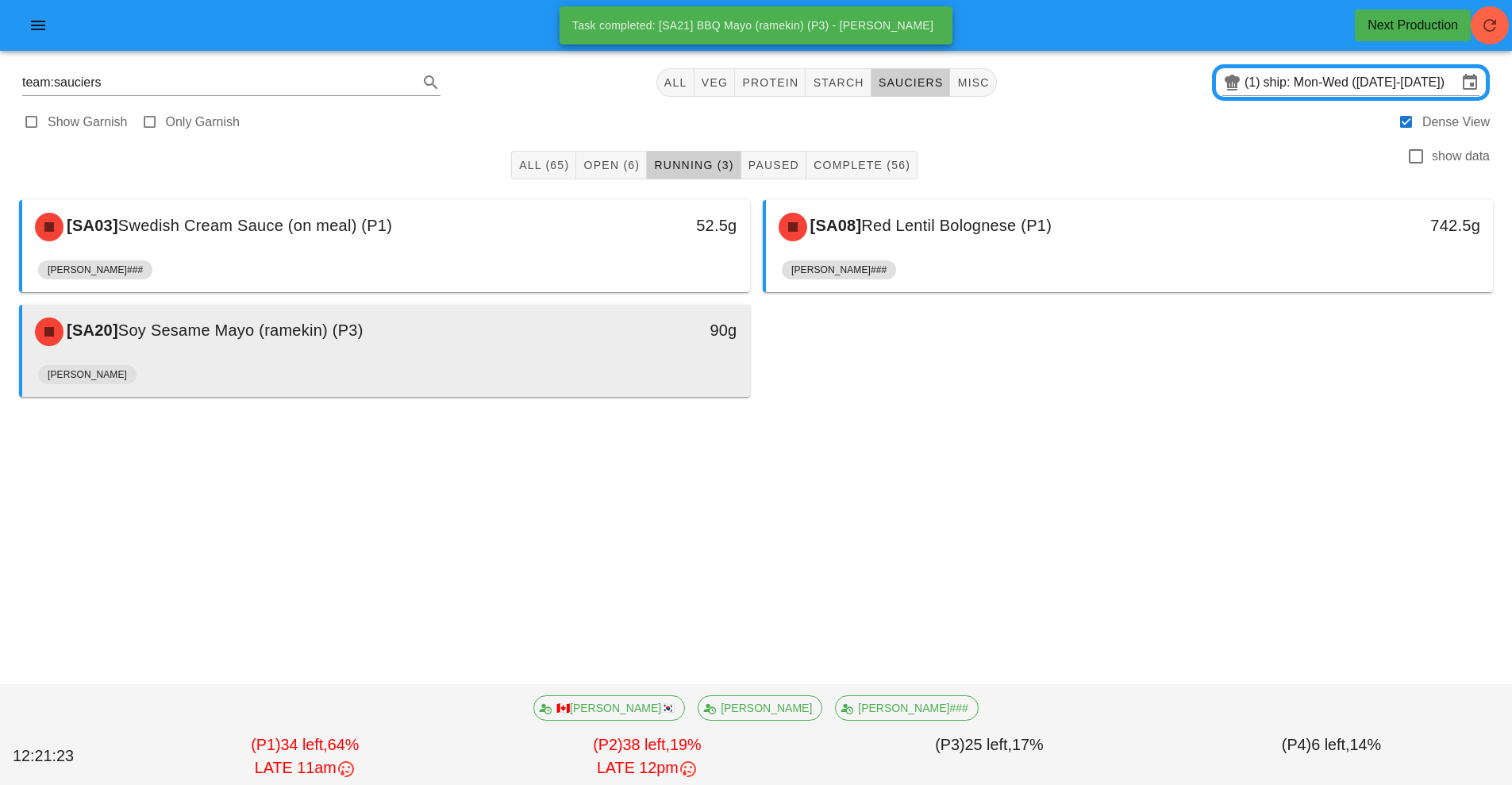
click at [546, 365] on div "[PERSON_NAME]" at bounding box center [386, 378] width 696 height 38
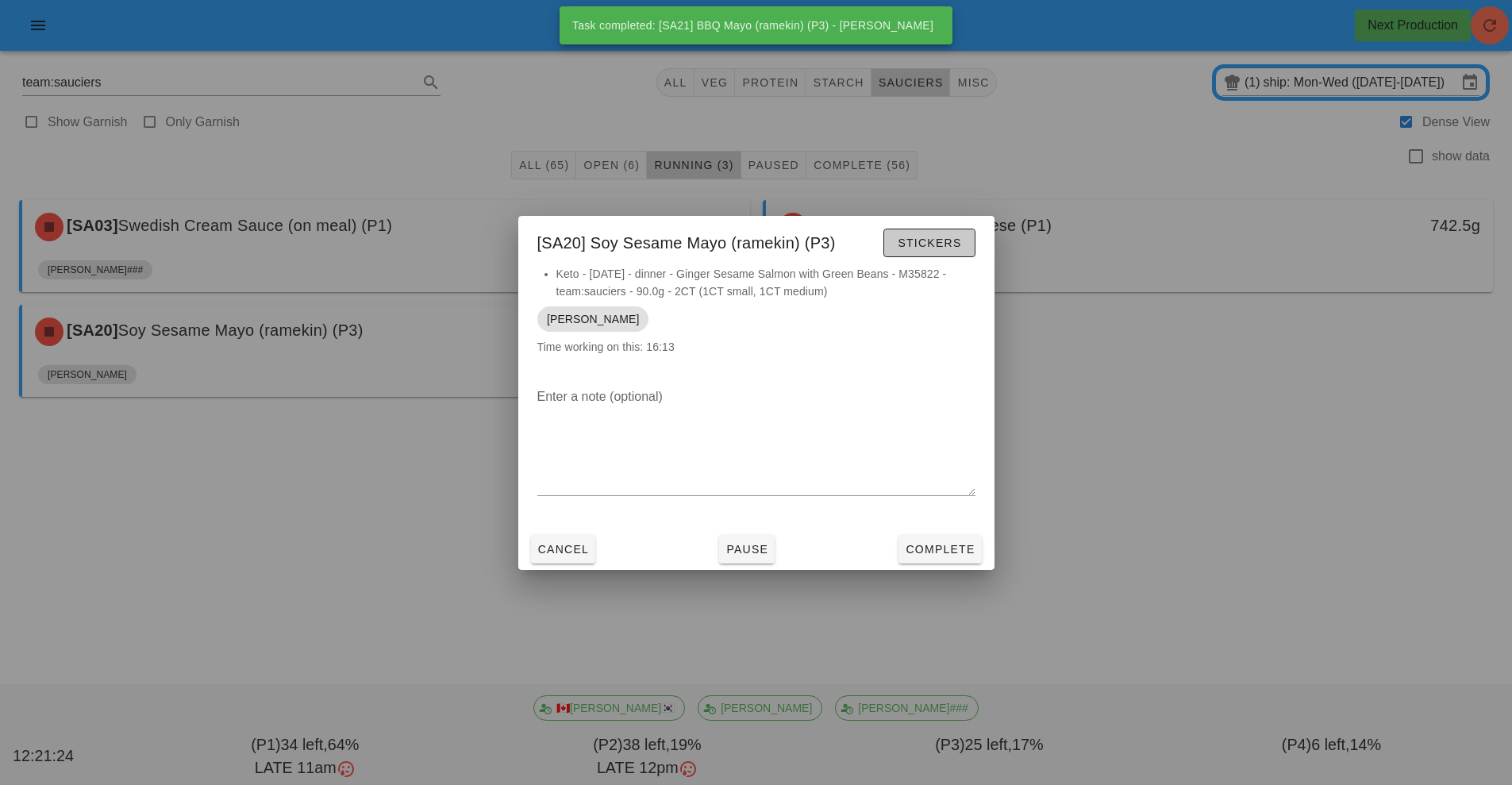
click at [952, 235] on button "Stickers" at bounding box center [929, 242] width 91 height 29
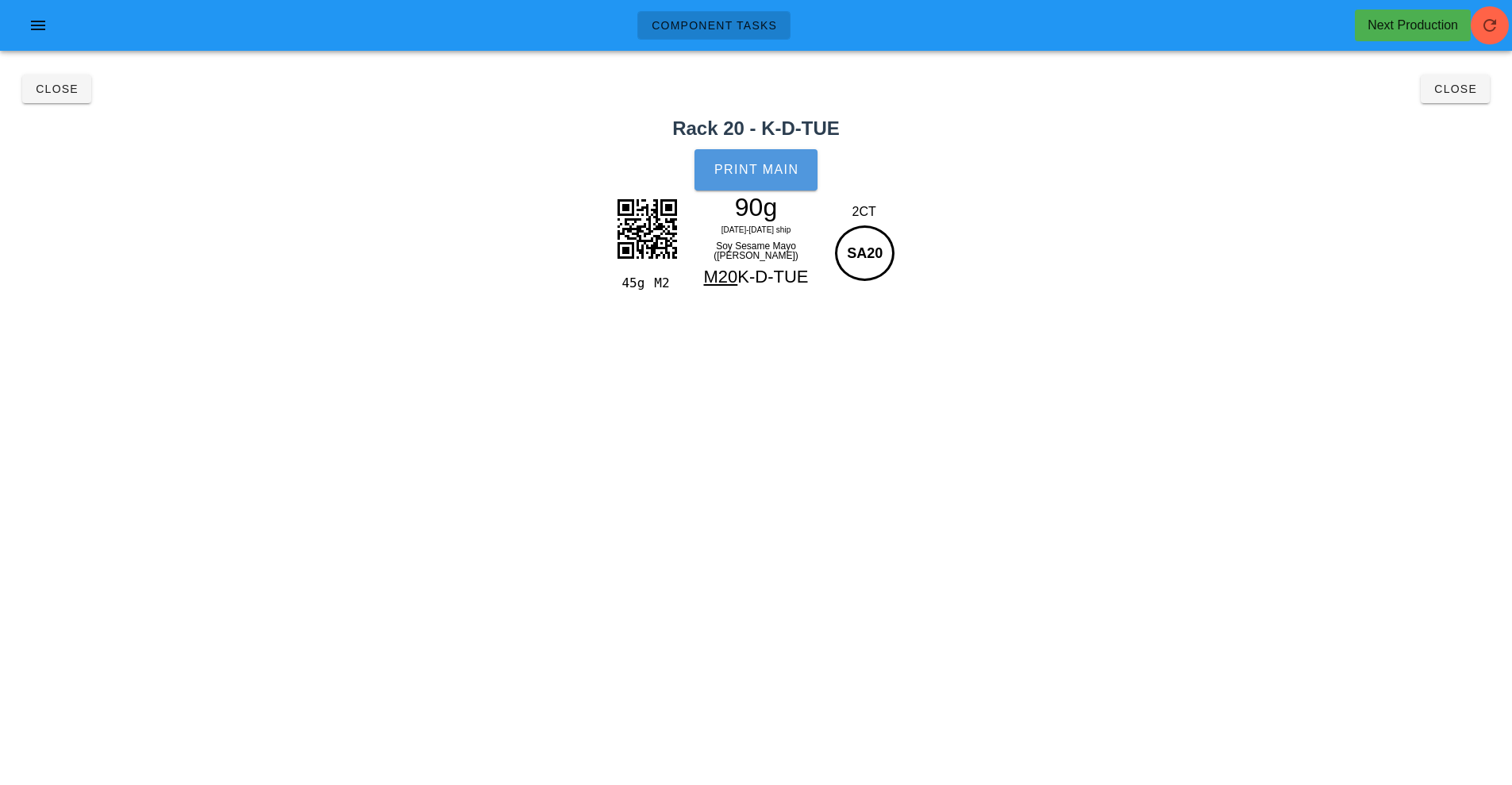
click at [763, 180] on button "Print Main" at bounding box center [756, 170] width 122 height 42
click at [1434, 92] on span "Close" at bounding box center [1455, 88] width 44 height 13
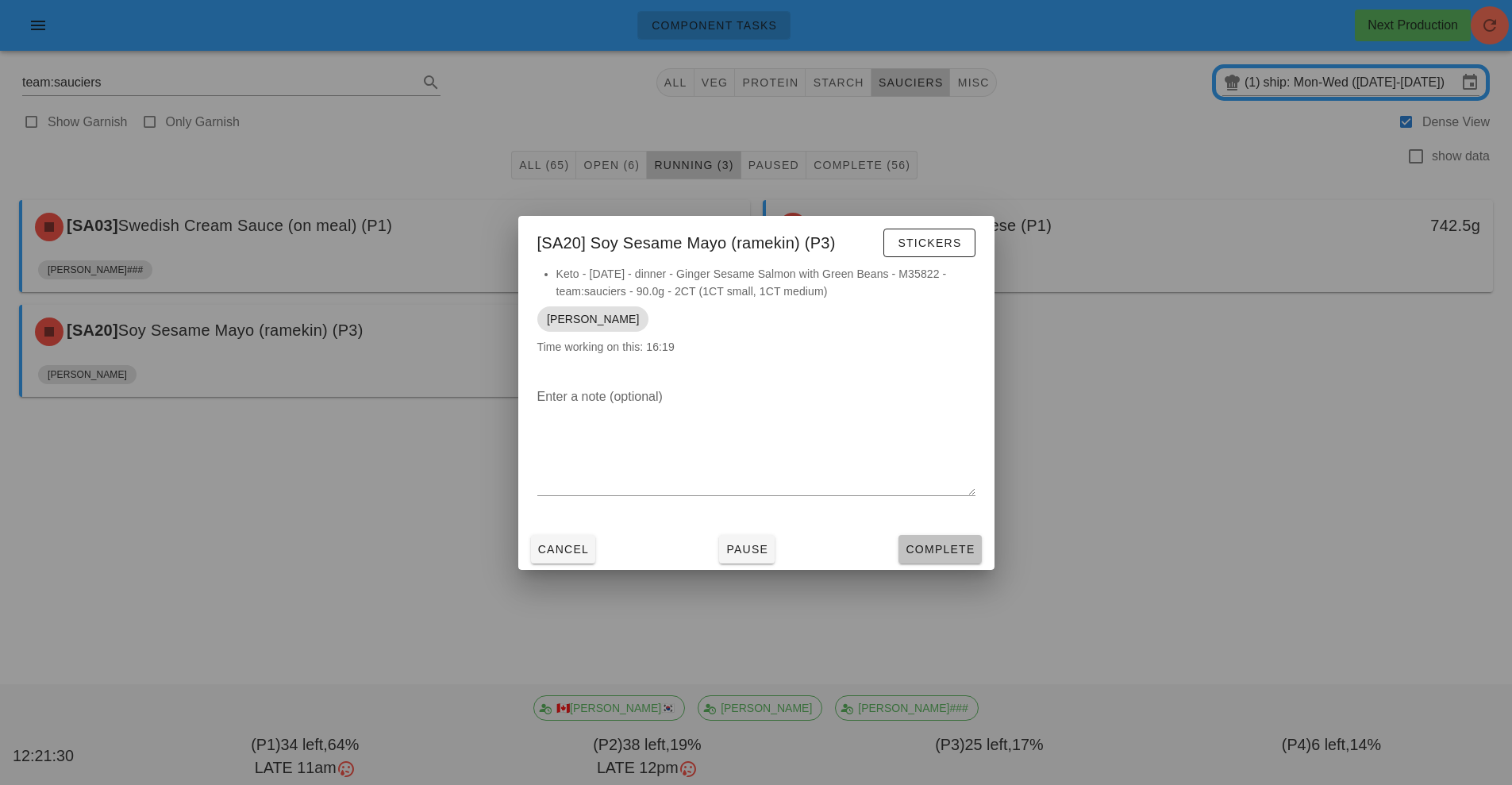
click at [934, 550] on span "Complete" at bounding box center [939, 549] width 70 height 13
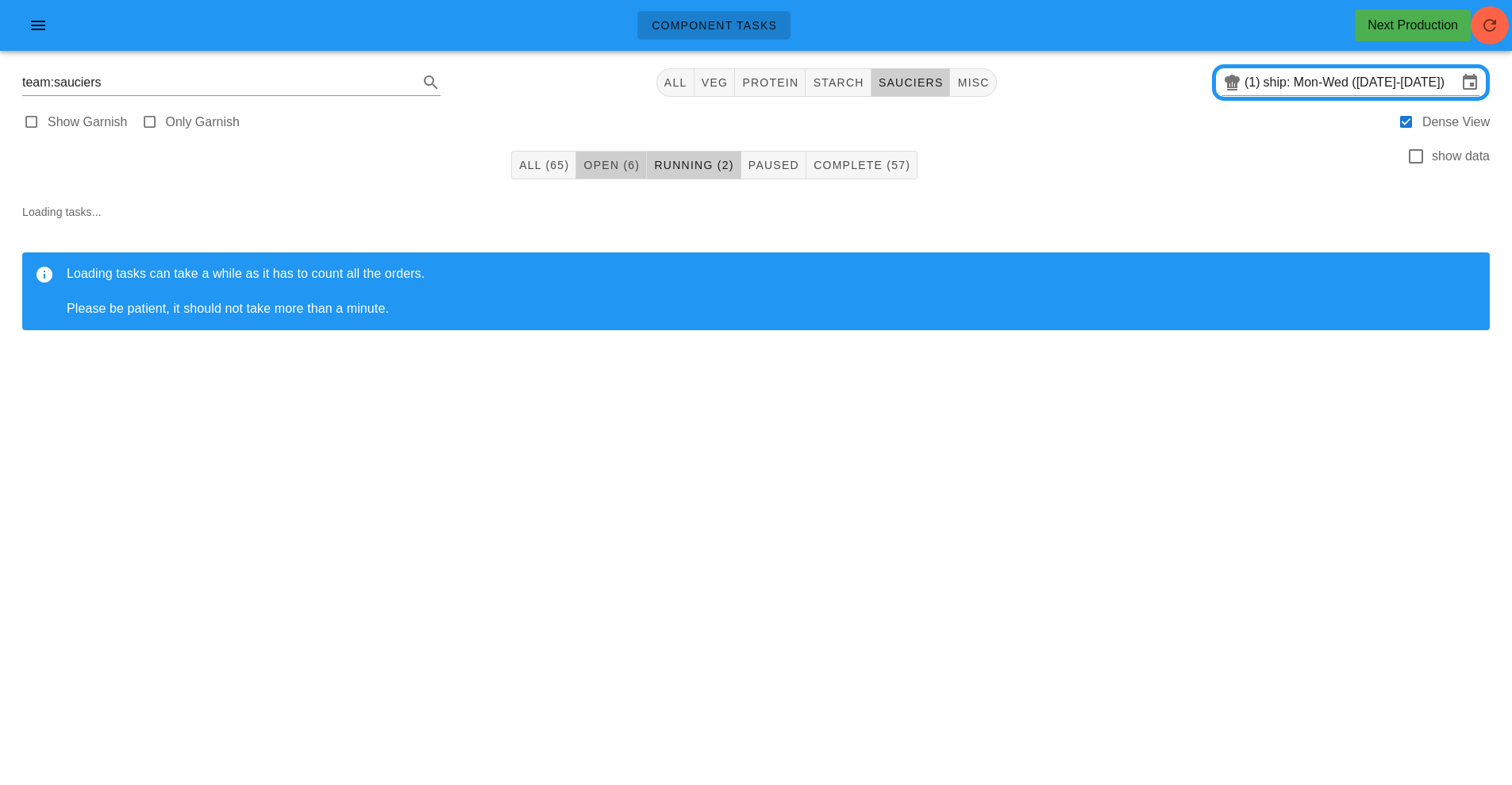
click at [607, 160] on span "Open (6)" at bounding box center [611, 165] width 58 height 13
click at [687, 169] on span "Running (2)" at bounding box center [693, 165] width 81 height 13
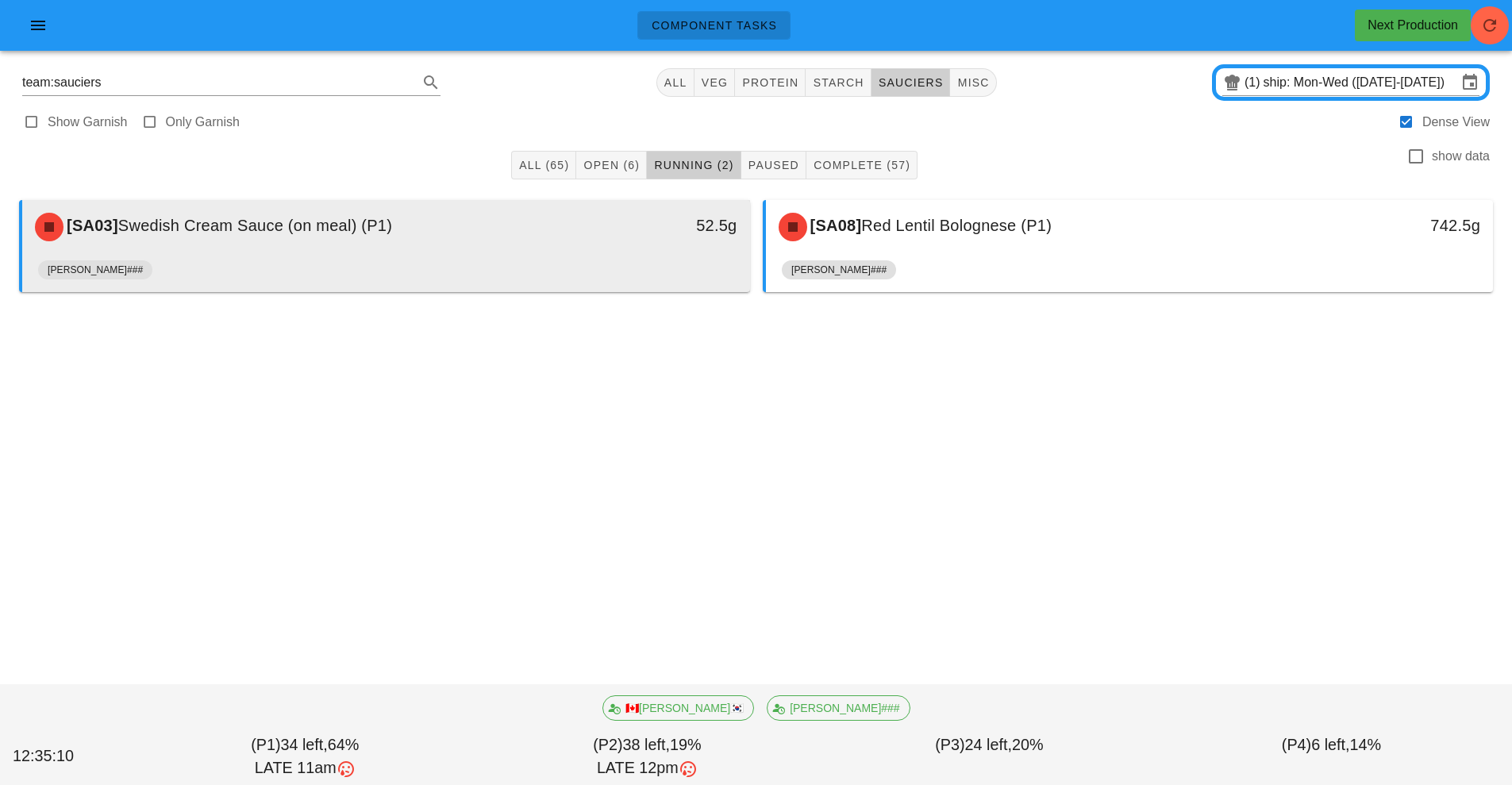
click at [574, 256] on div "[PERSON_NAME]###" at bounding box center [386, 273] width 696 height 38
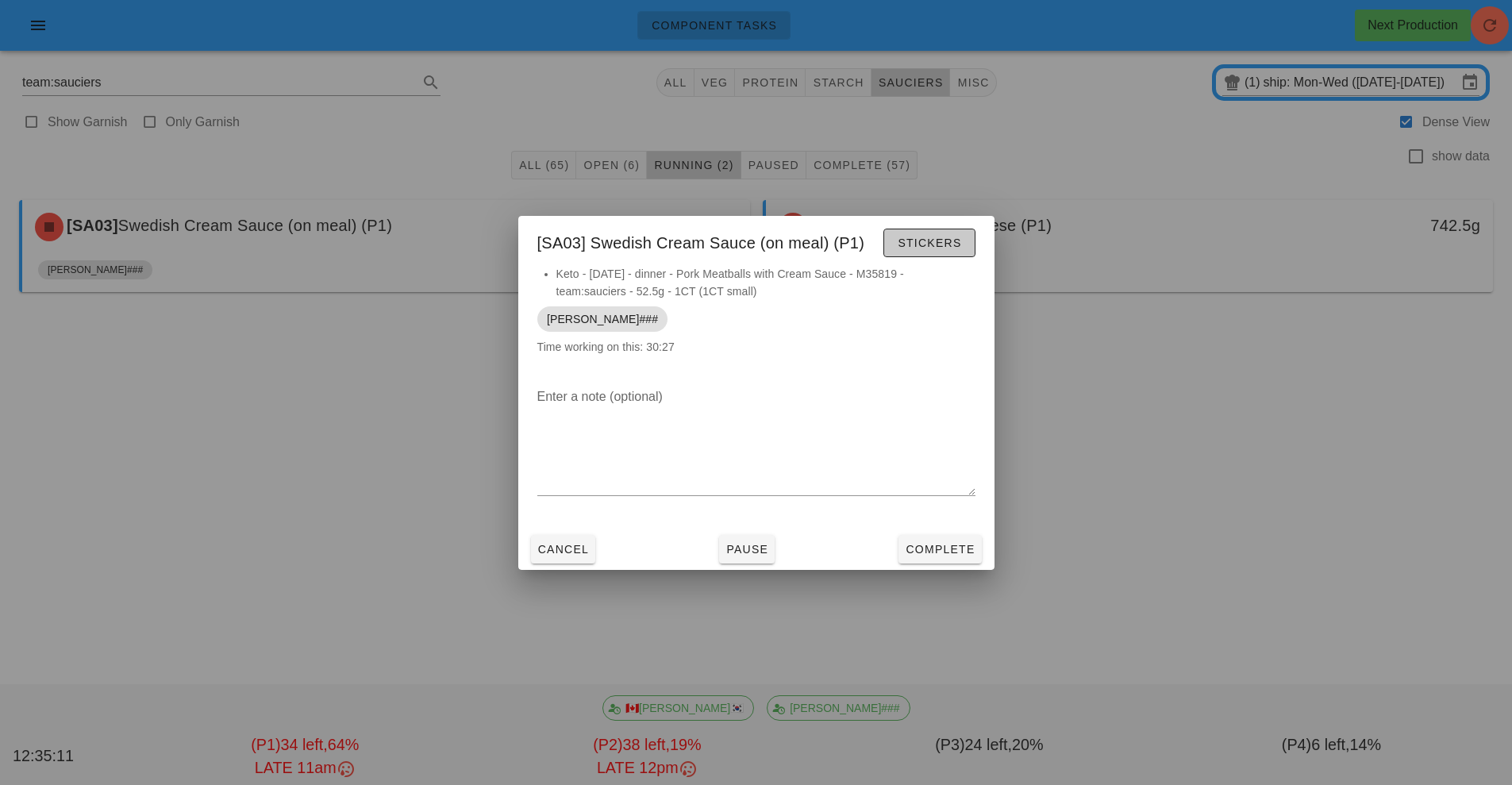
click at [928, 248] on span "Stickers" at bounding box center [928, 242] width 65 height 13
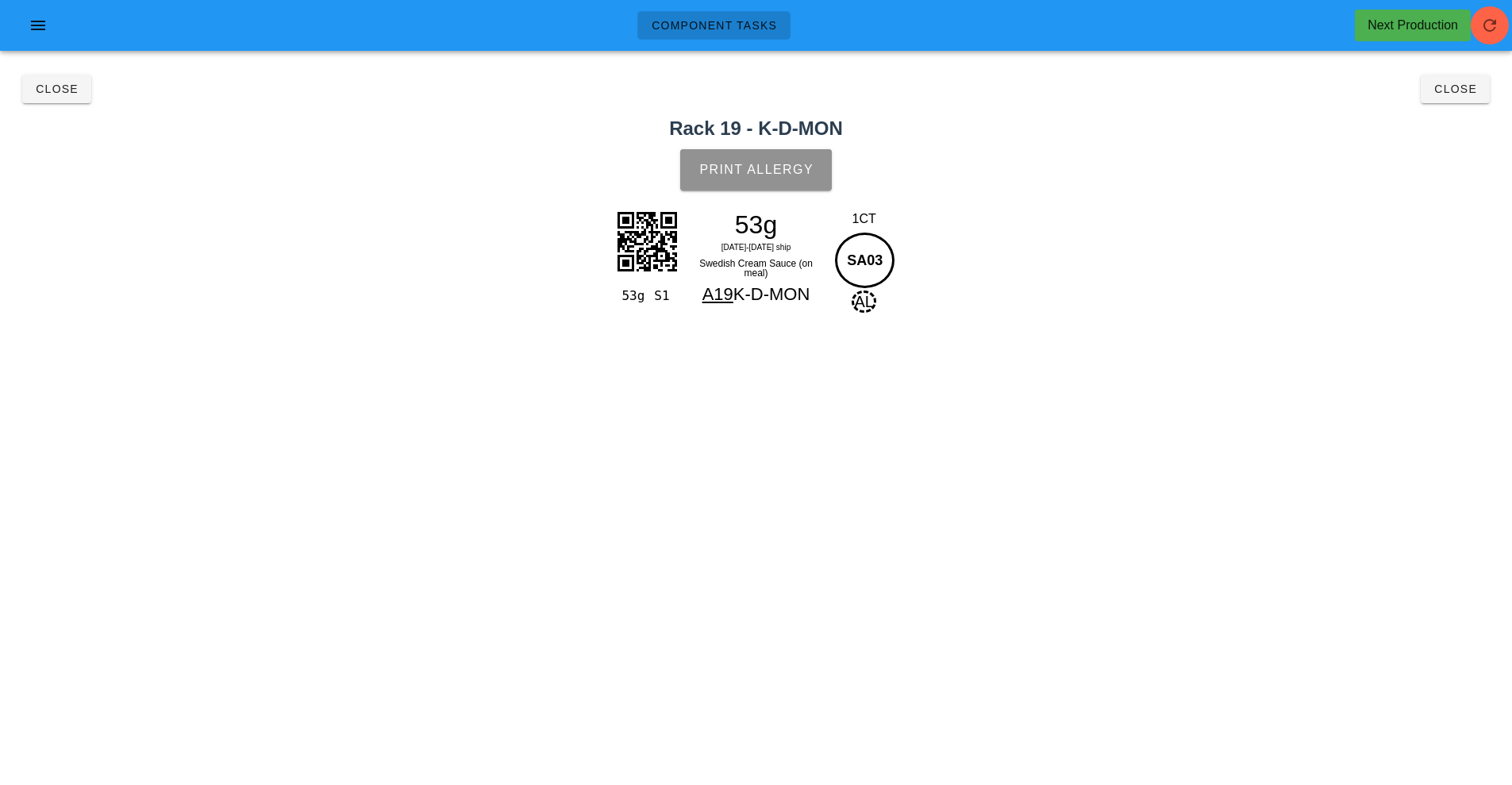
click at [740, 179] on button "Print Allergy" at bounding box center [756, 170] width 152 height 42
click at [58, 96] on button "Close" at bounding box center [56, 88] width 69 height 29
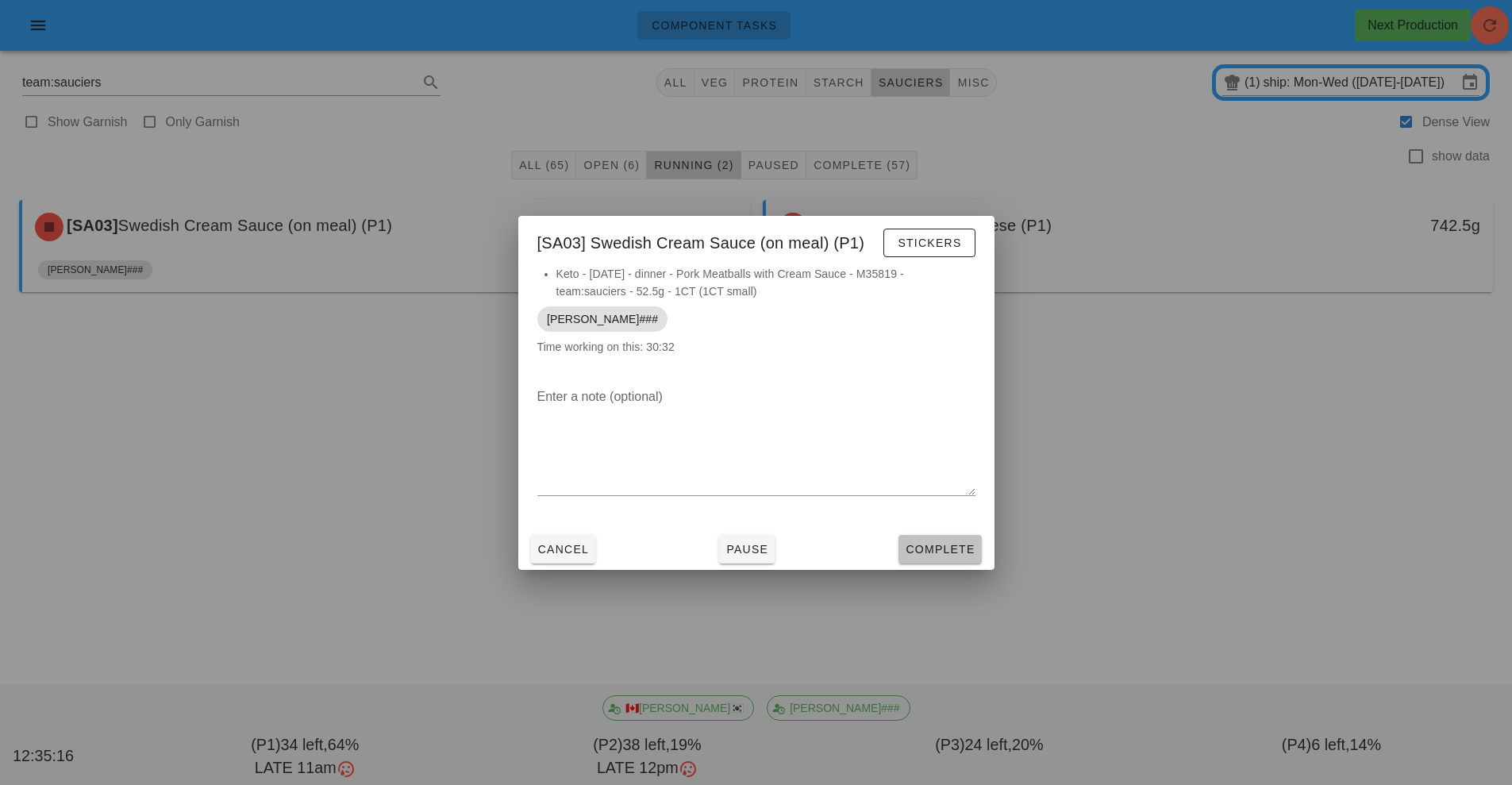
click at [943, 547] on span "Complete" at bounding box center [939, 549] width 70 height 13
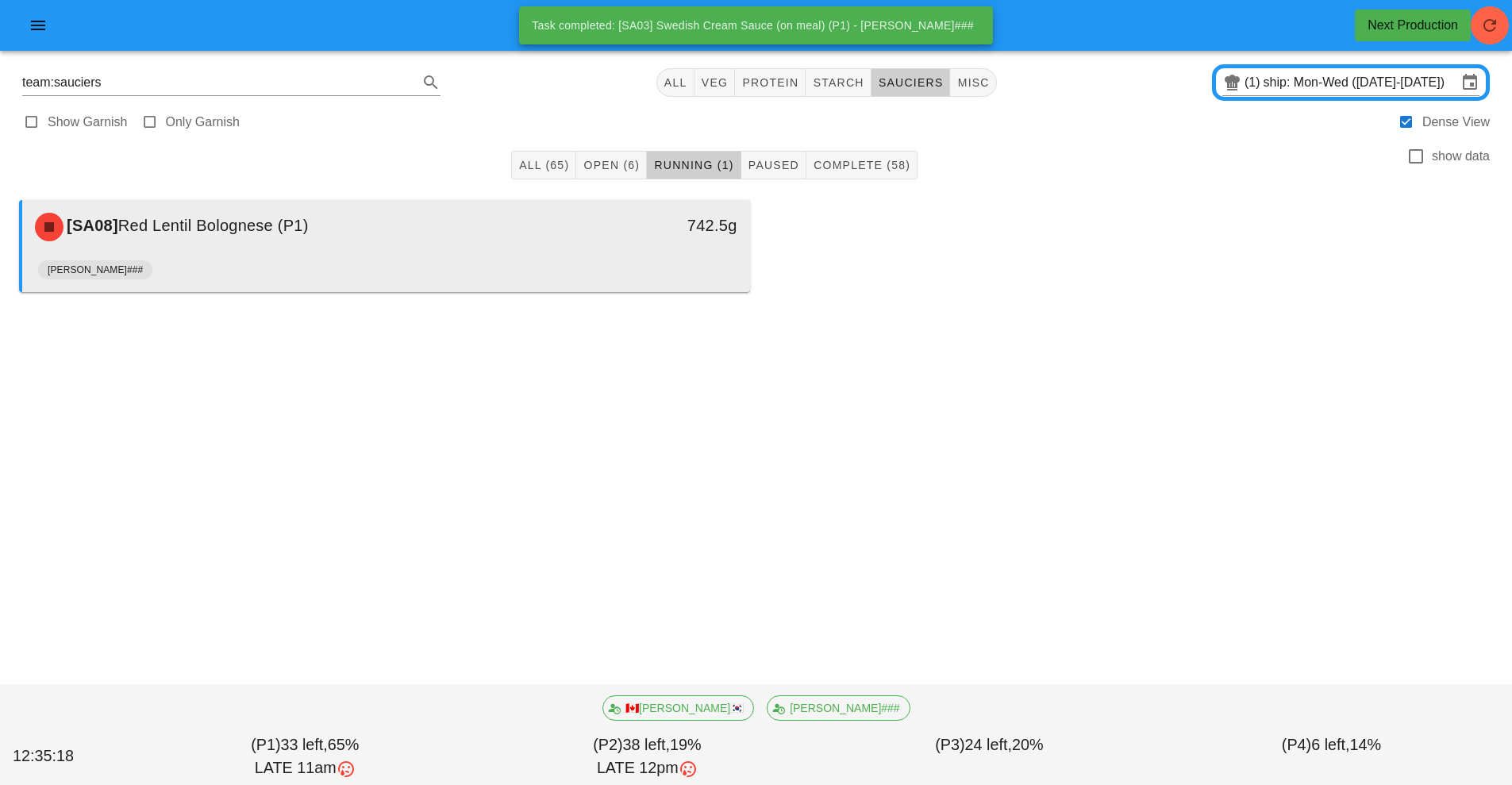
click at [454, 252] on div "[SA08] Red Lentil Bolognese (P1) 742.5g" at bounding box center [386, 227] width 728 height 54
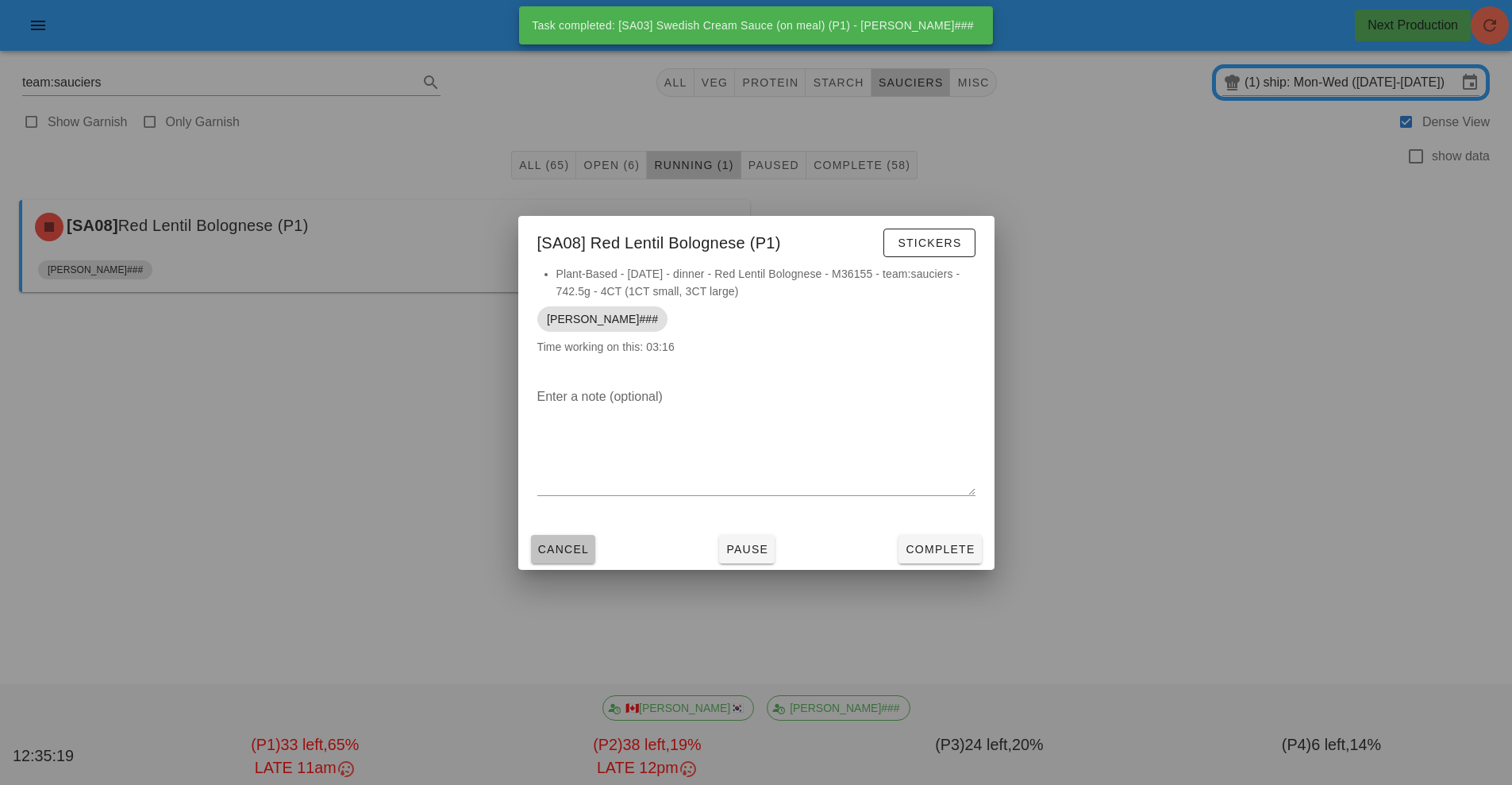
click at [586, 560] on button "Cancel" at bounding box center [563, 549] width 65 height 29
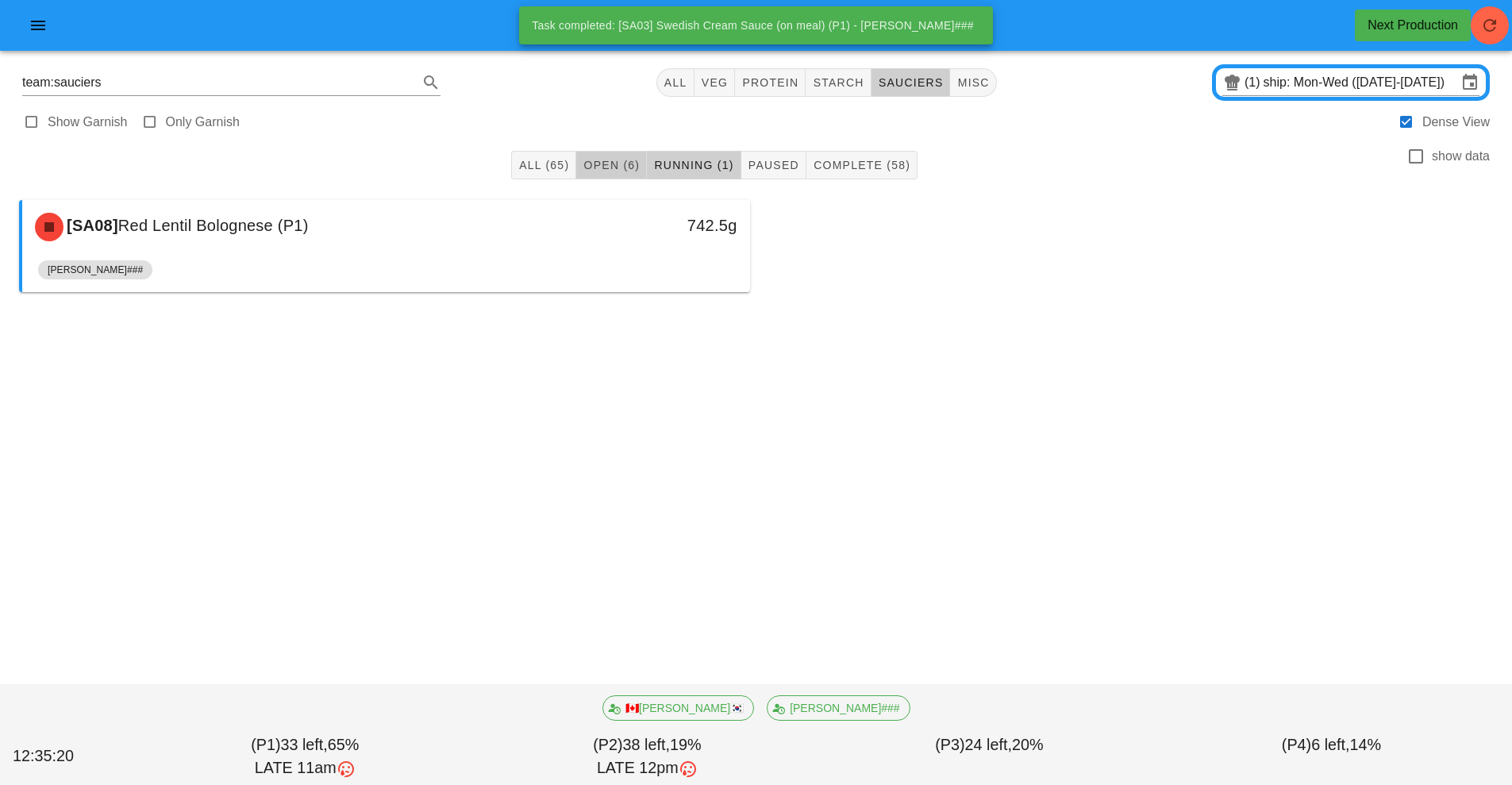
click at [610, 174] on button "Open (6)" at bounding box center [611, 165] width 71 height 29
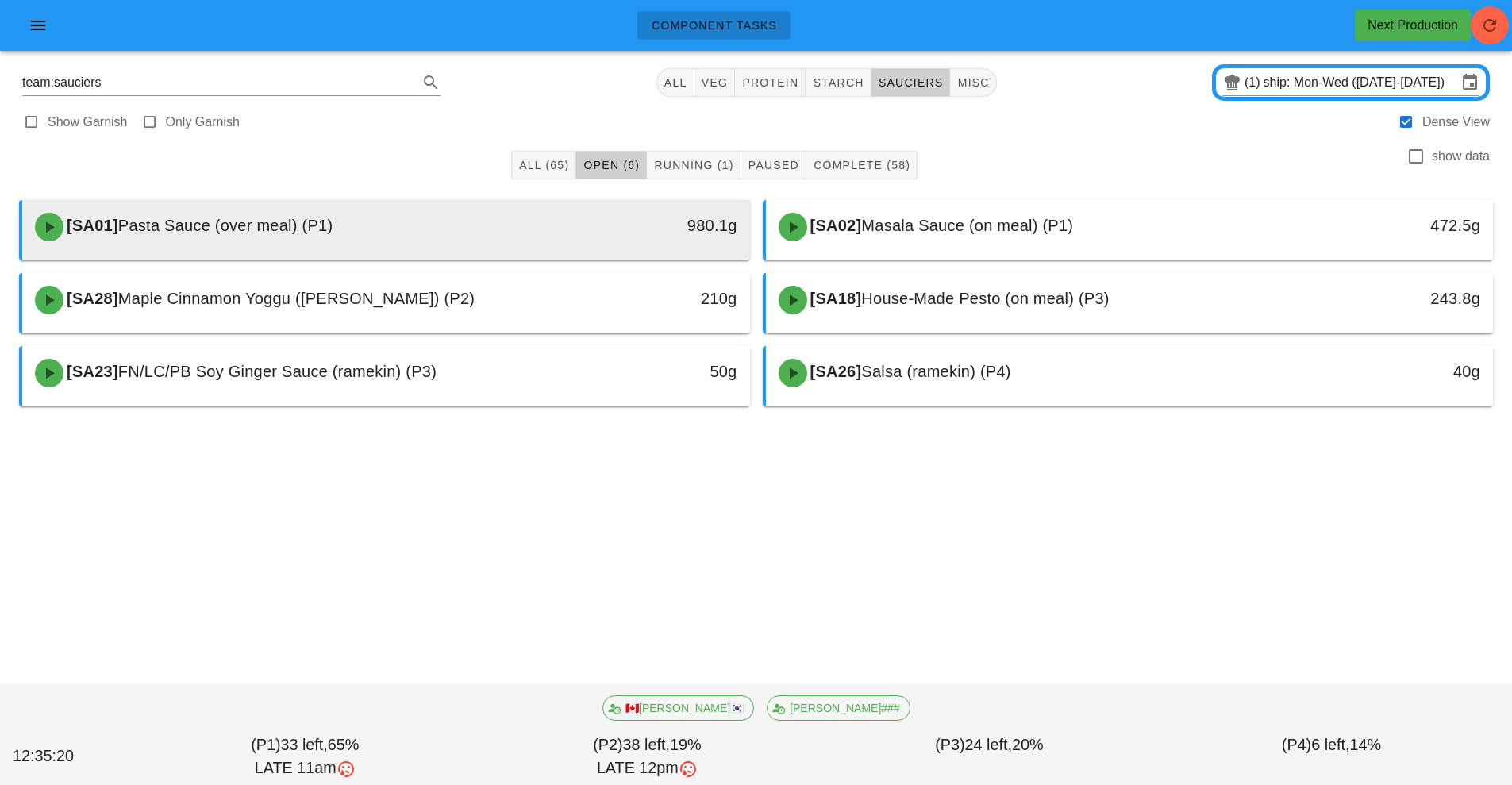
click at [435, 238] on div "[SA01] Pasta Sauce (over meal) (P1)" at bounding box center [296, 227] width 541 height 48
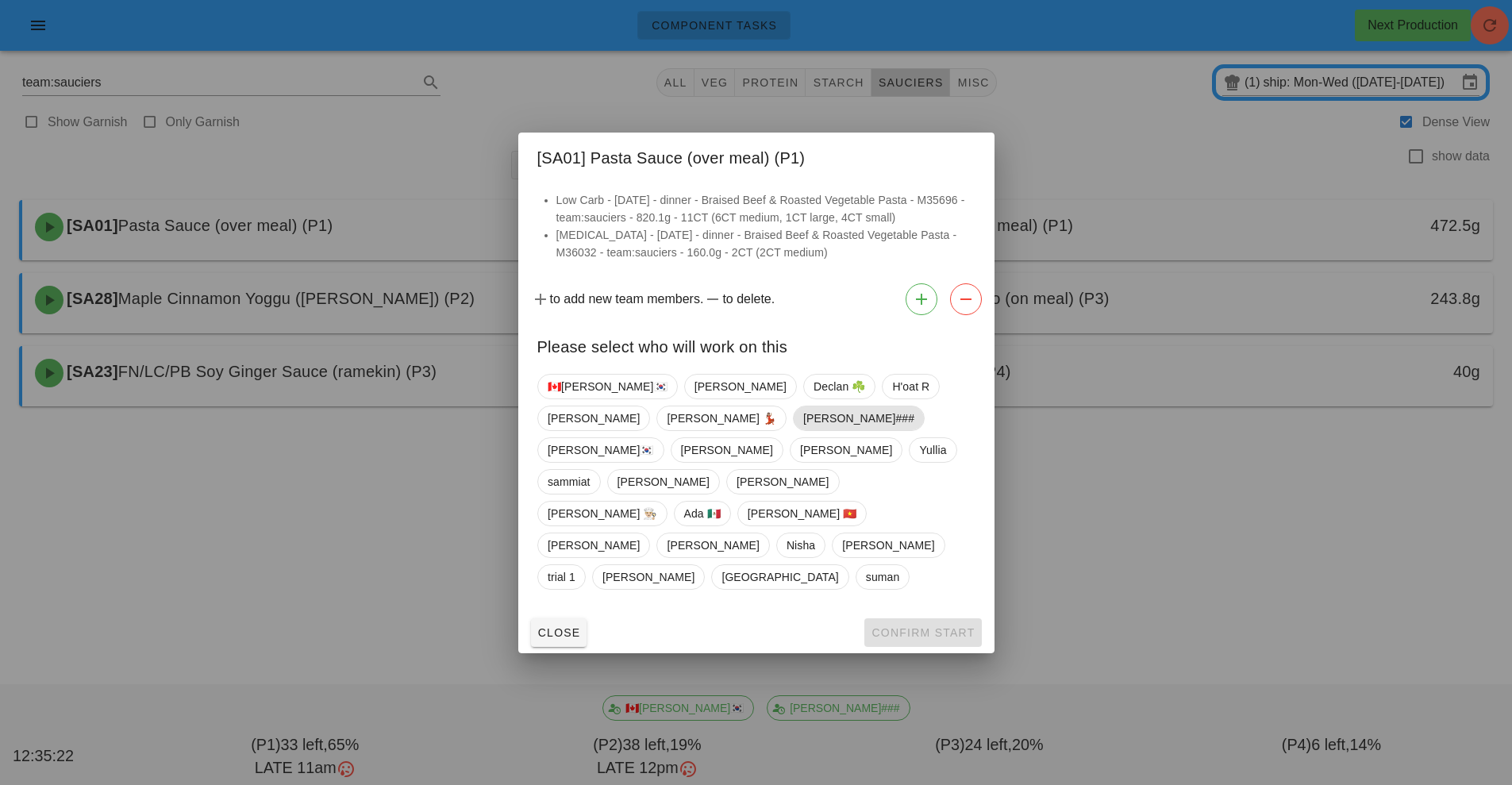
click at [802, 430] on span "[PERSON_NAME]###" at bounding box center [858, 418] width 111 height 24
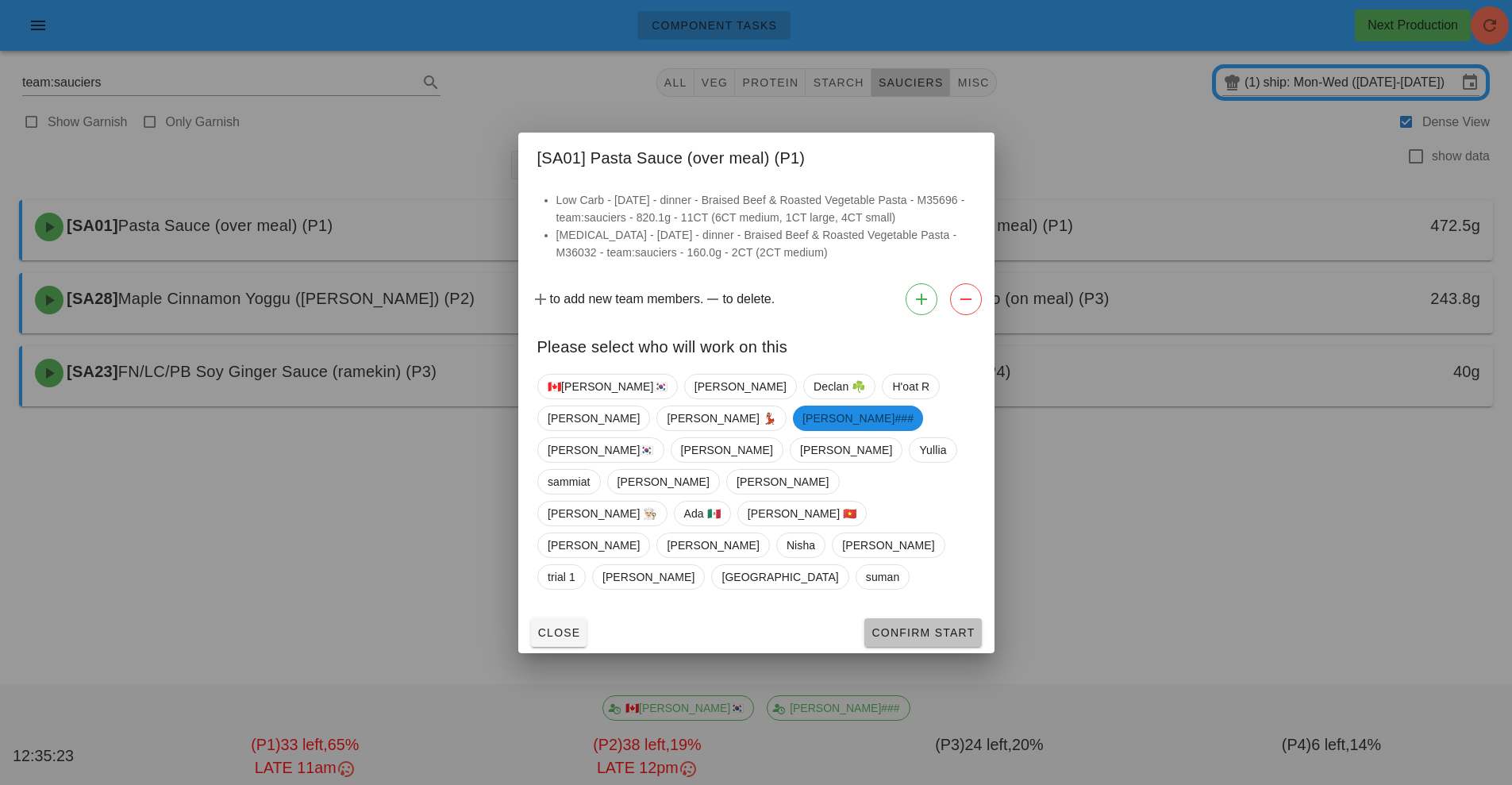
click at [903, 626] on span "Confirm Start" at bounding box center [923, 632] width 104 height 13
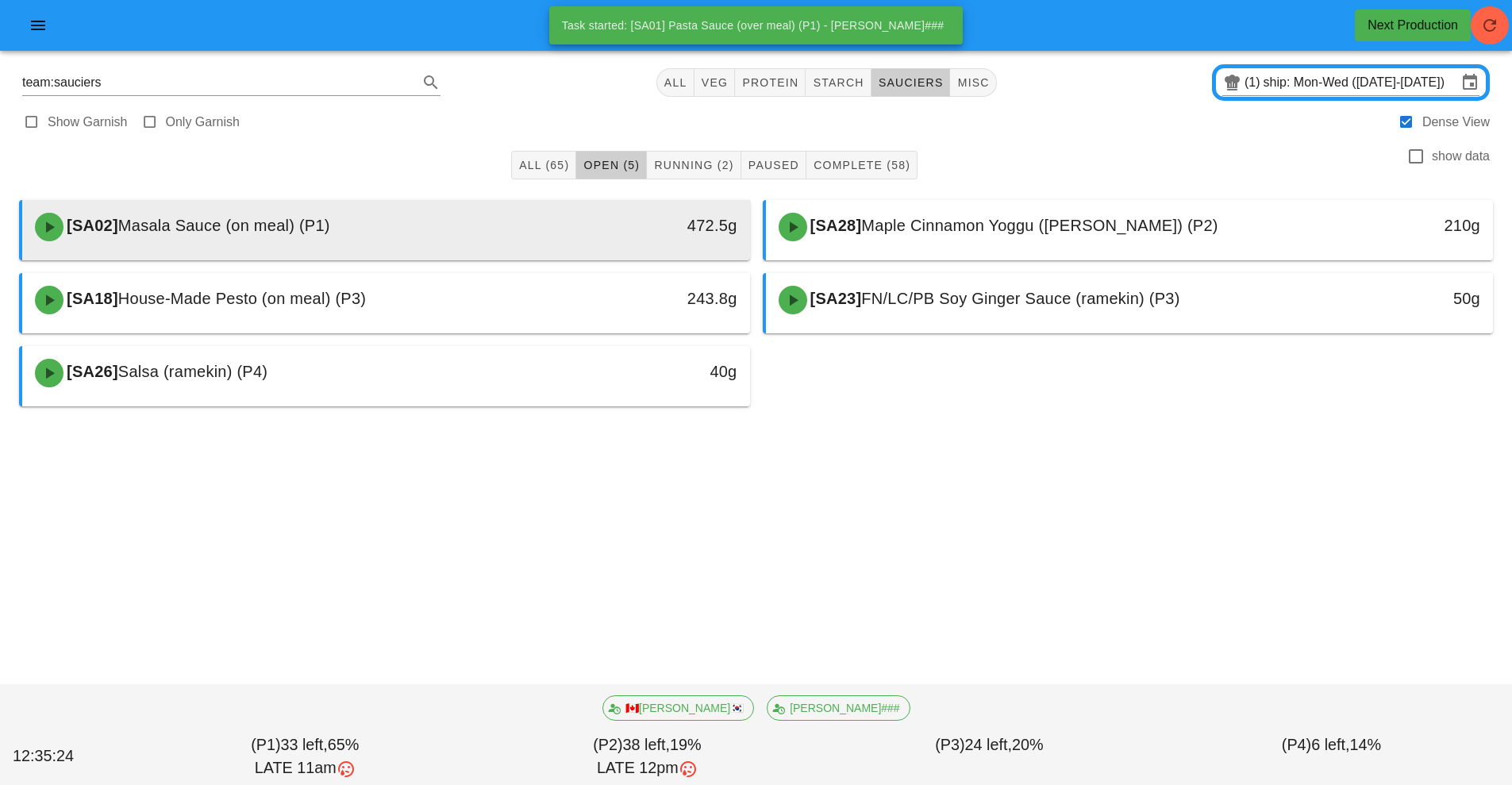
click at [499, 236] on div "[SA02] Masala Sauce (on meal) (P1)" at bounding box center [296, 227] width 541 height 48
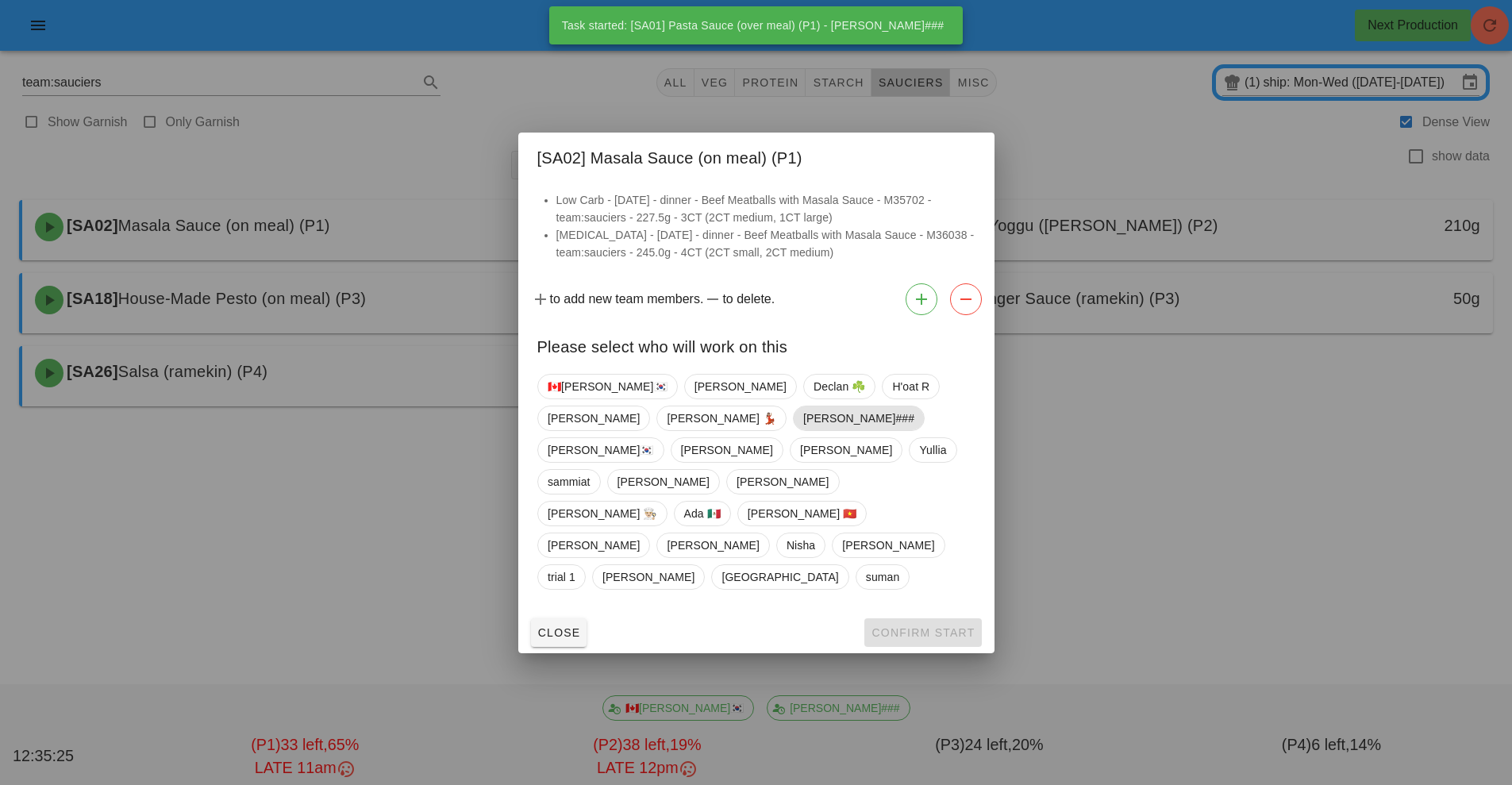
click at [802, 430] on span "[PERSON_NAME]###" at bounding box center [858, 418] width 111 height 24
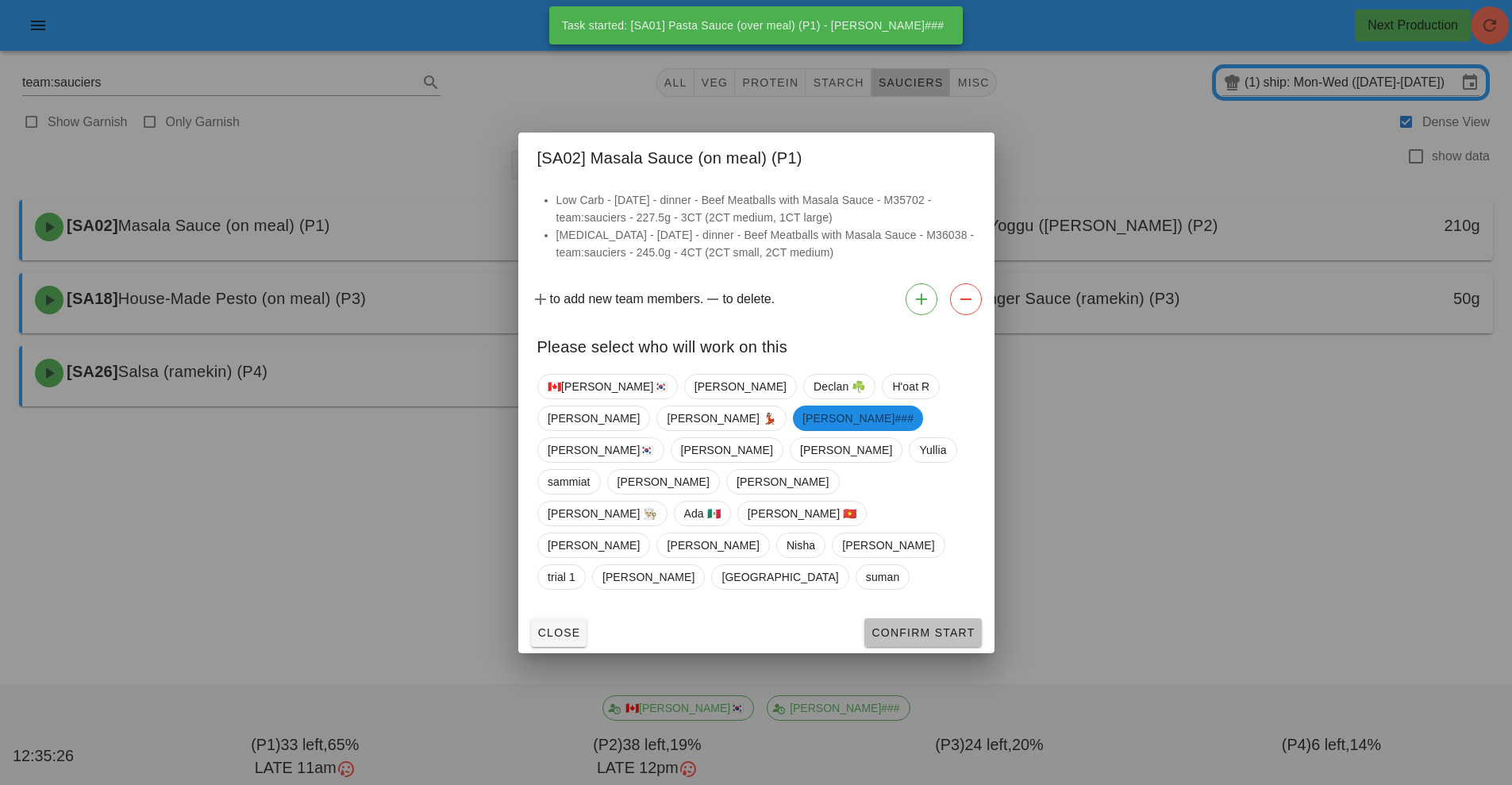
click at [903, 626] on span "Confirm Start" at bounding box center [923, 632] width 104 height 13
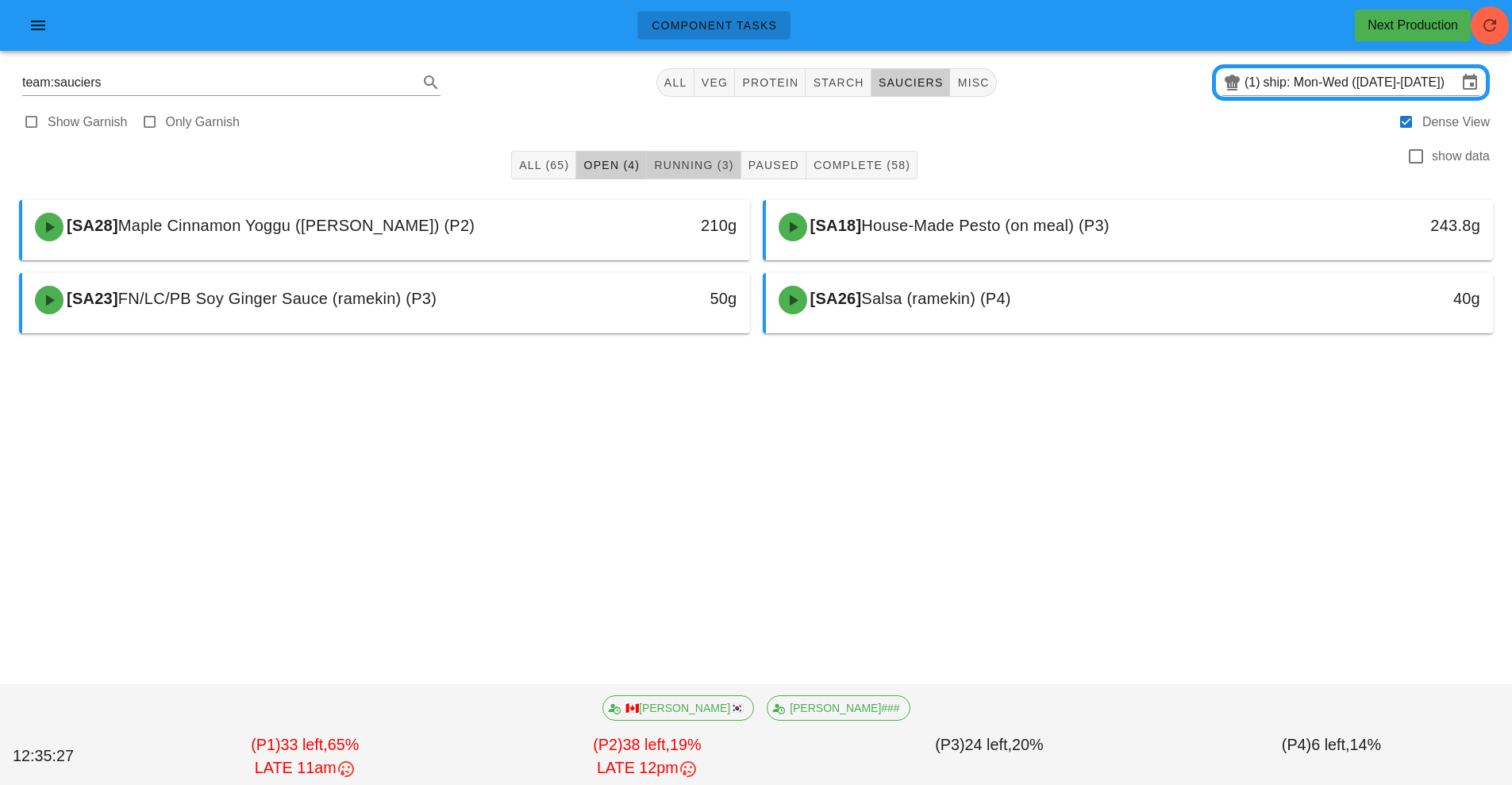
click at [699, 165] on span "Running (3)" at bounding box center [693, 165] width 81 height 13
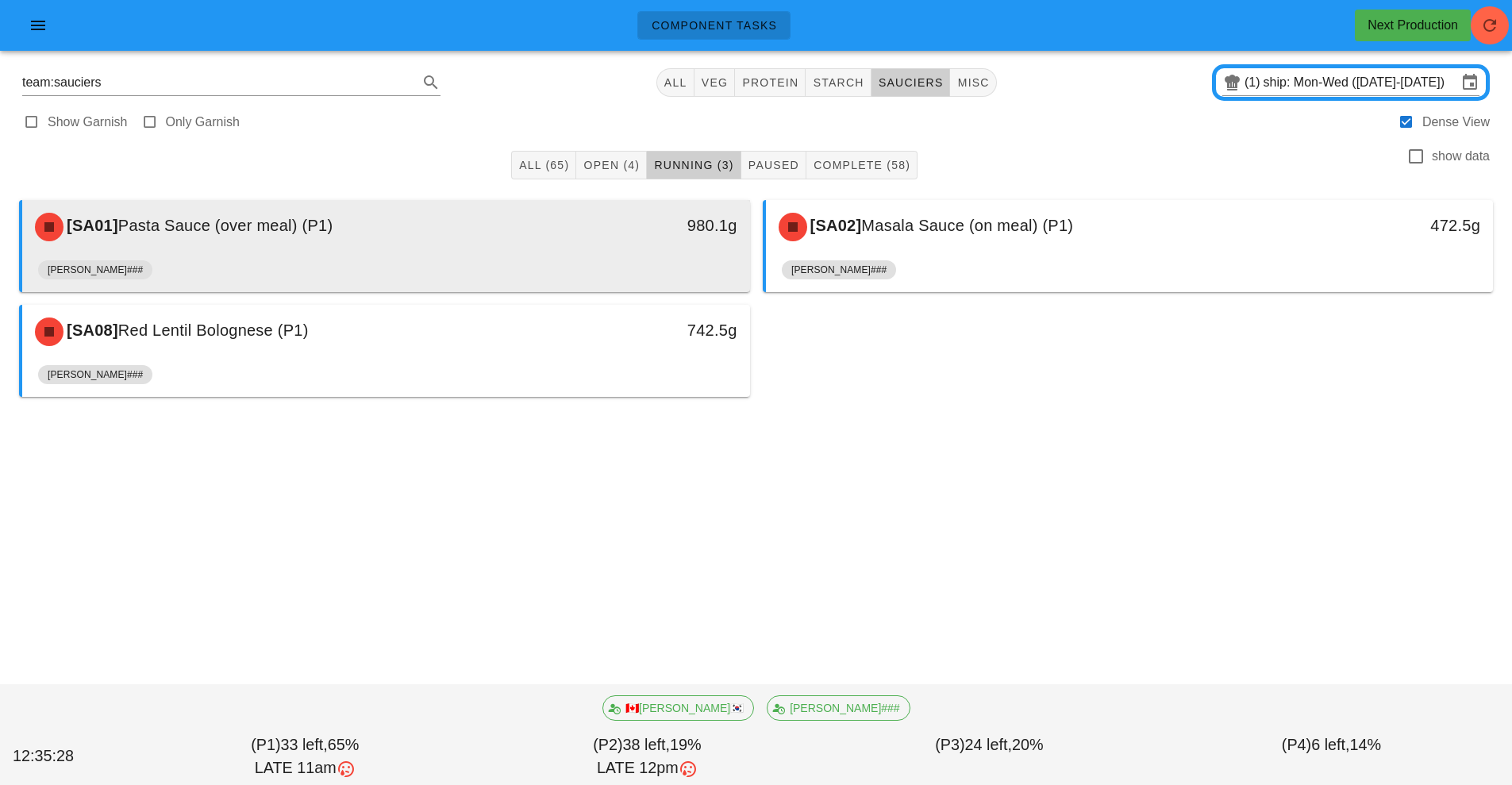
click at [605, 257] on div "[PERSON_NAME]###" at bounding box center [386, 273] width 696 height 38
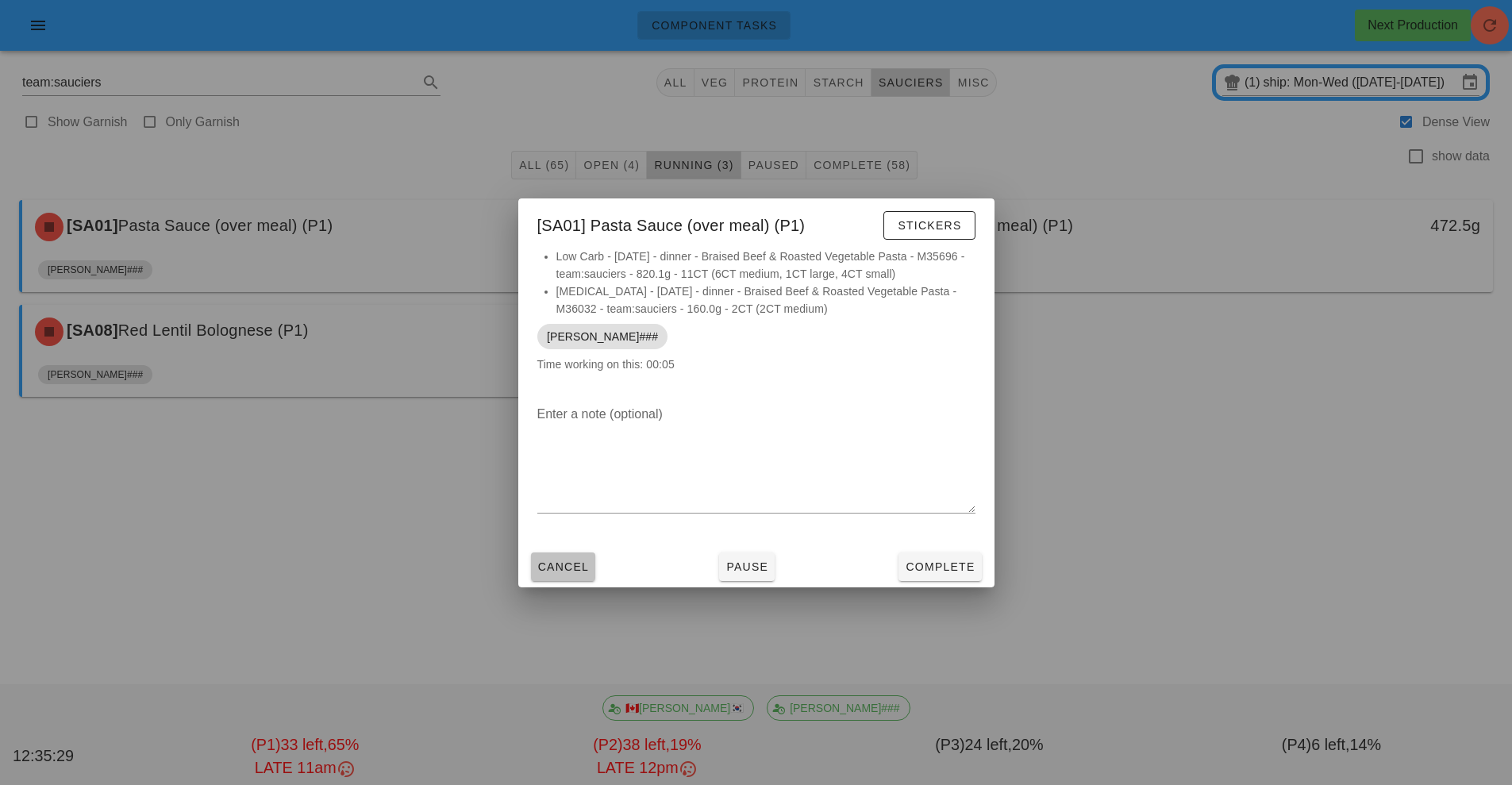
click at [578, 578] on button "Cancel" at bounding box center [563, 566] width 65 height 29
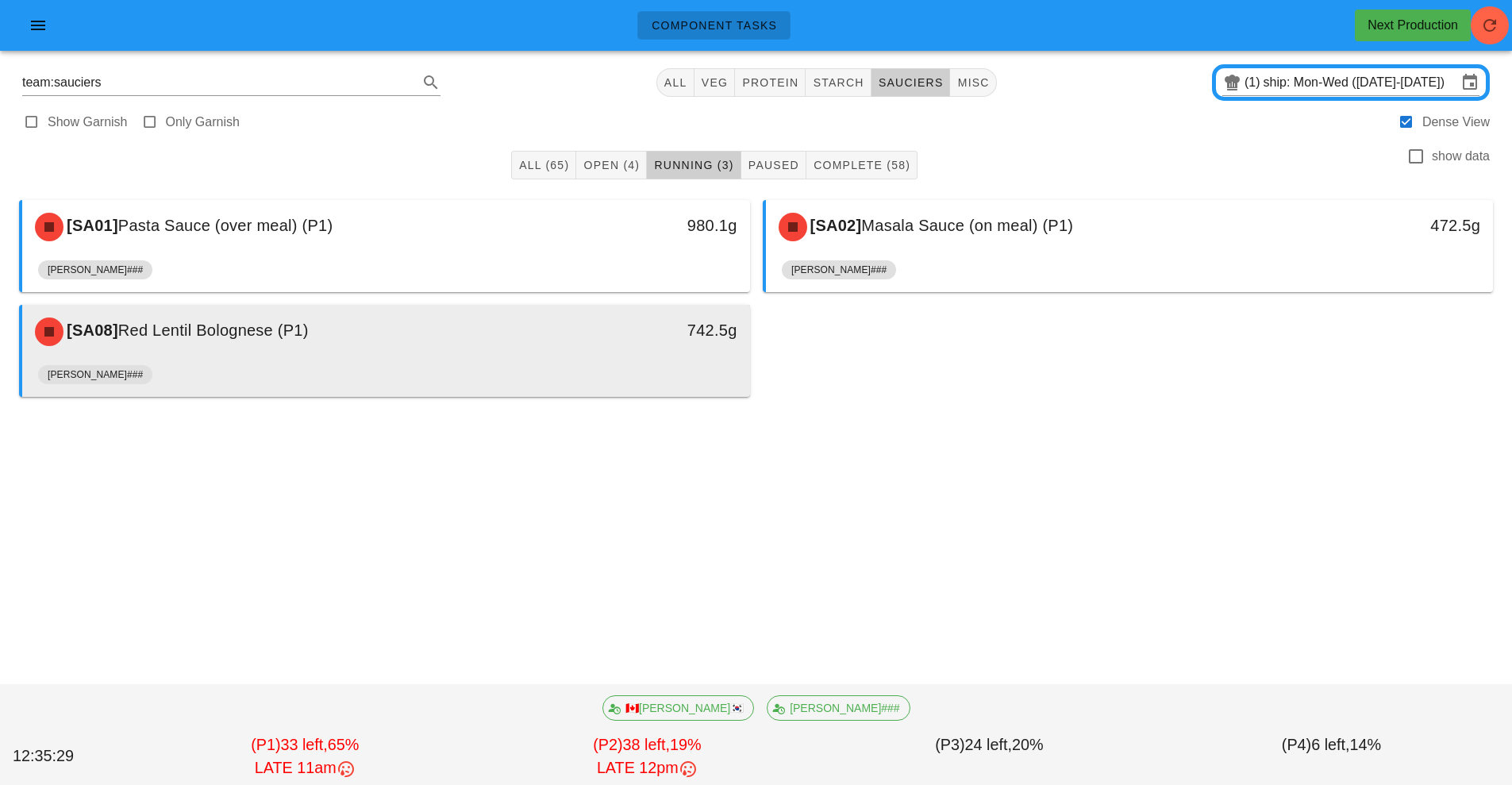
click at [574, 360] on div "[PERSON_NAME]###" at bounding box center [386, 378] width 696 height 38
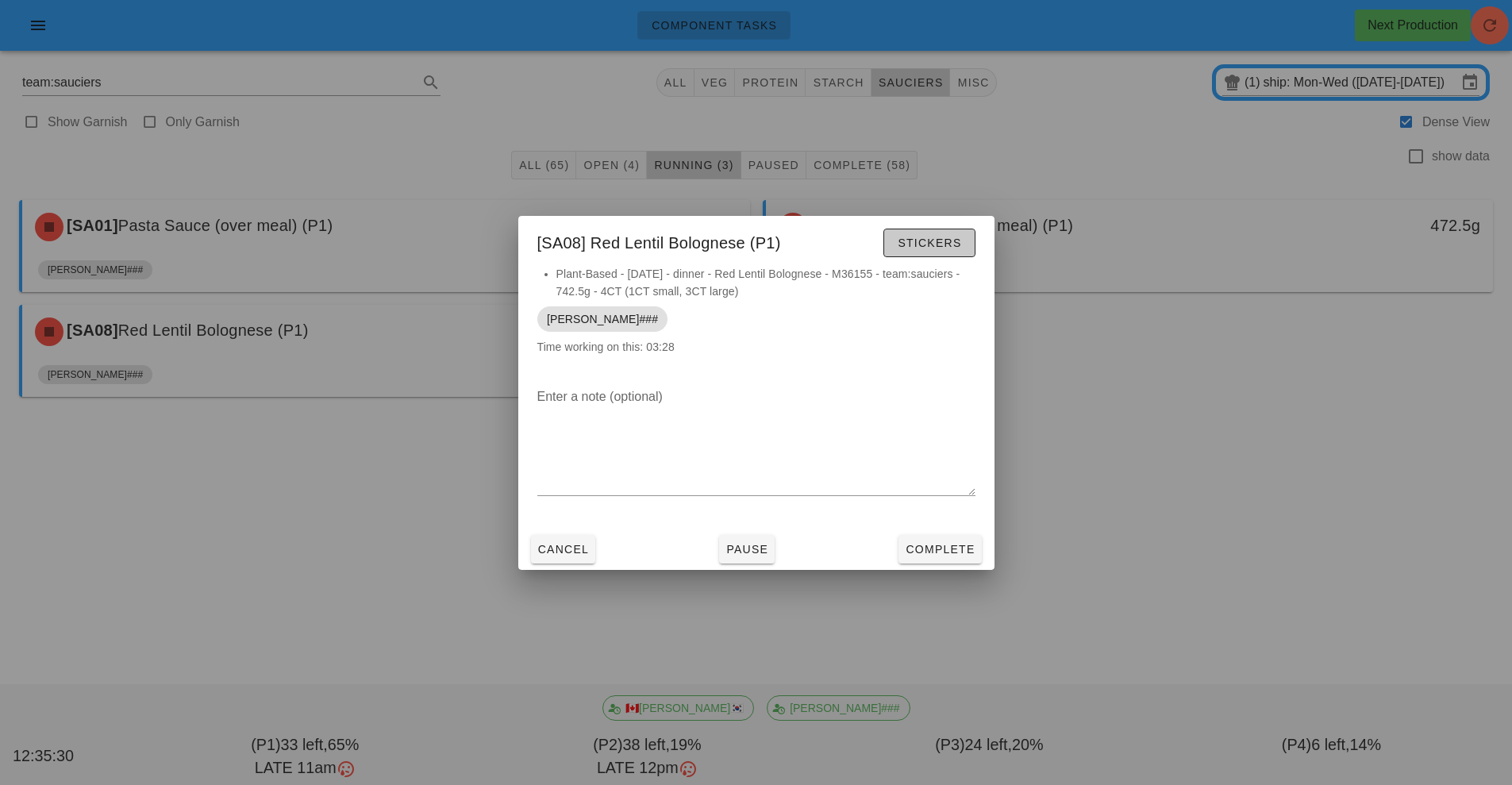
click at [925, 243] on span "Stickers" at bounding box center [928, 242] width 65 height 13
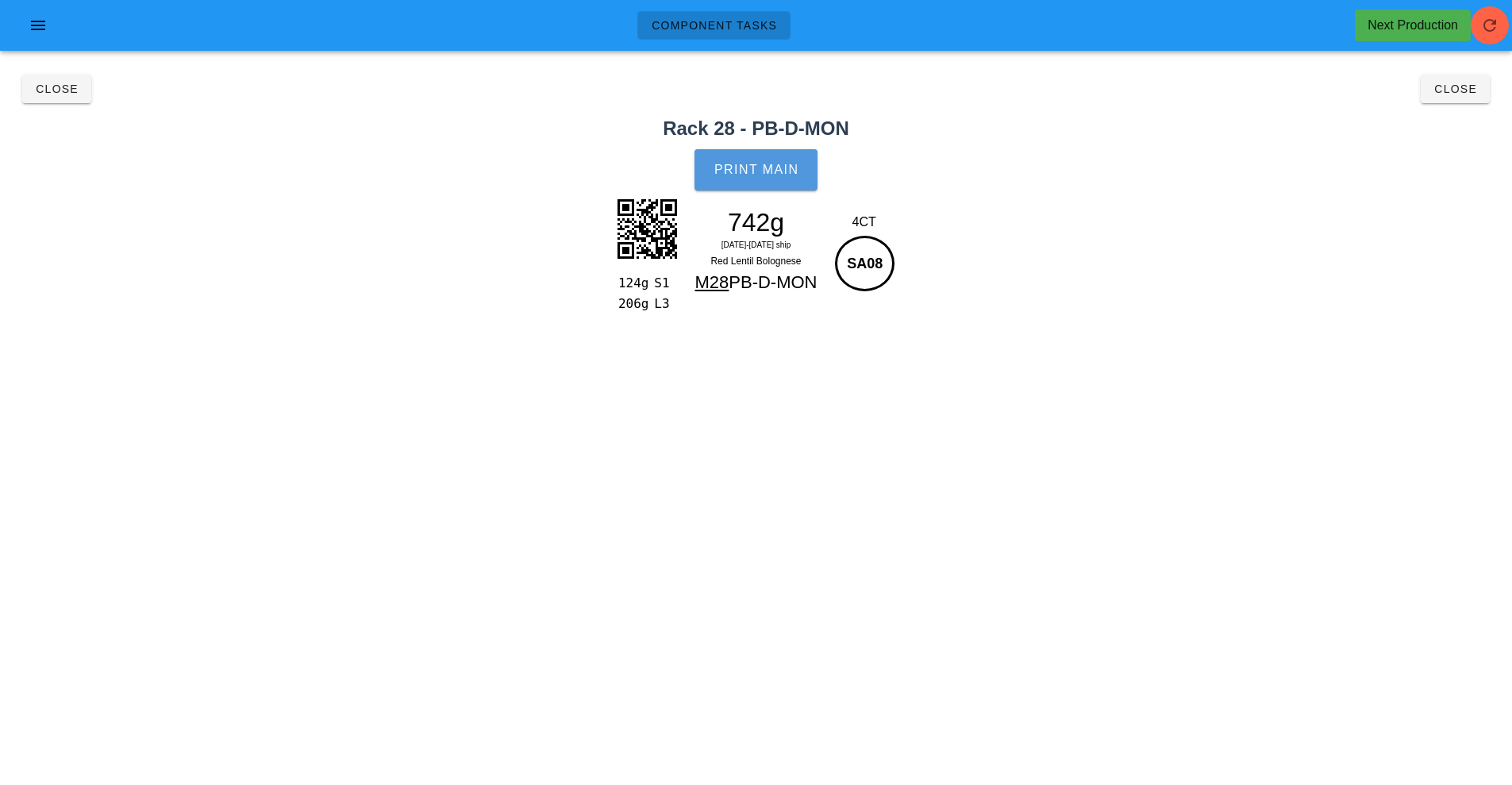
click at [766, 179] on button "Print Main" at bounding box center [756, 170] width 122 height 42
click at [57, 89] on span "Close" at bounding box center [57, 88] width 44 height 13
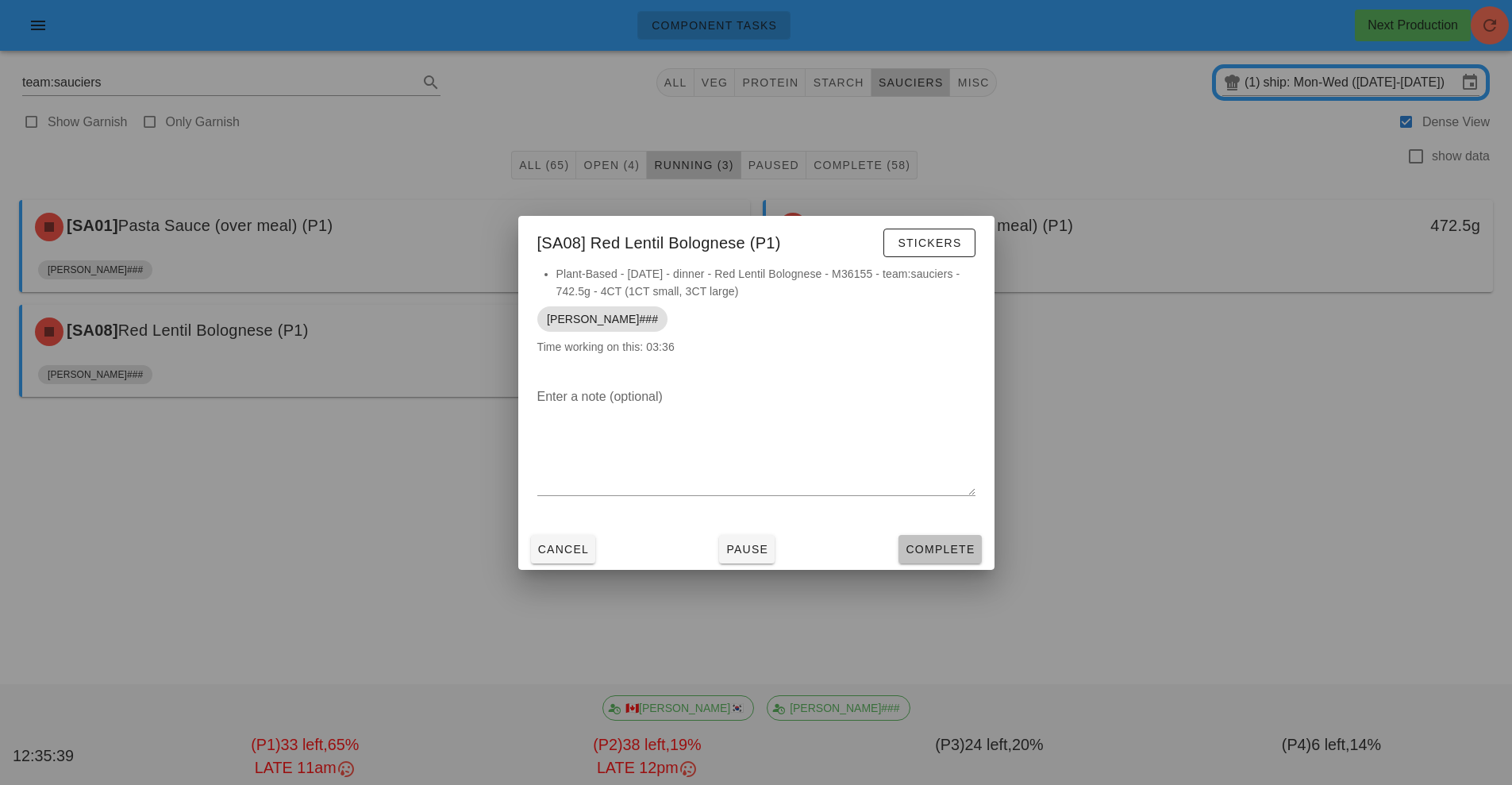
click at [943, 553] on span "Complete" at bounding box center [939, 549] width 70 height 13
